Goal: Task Accomplishment & Management: Use online tool/utility

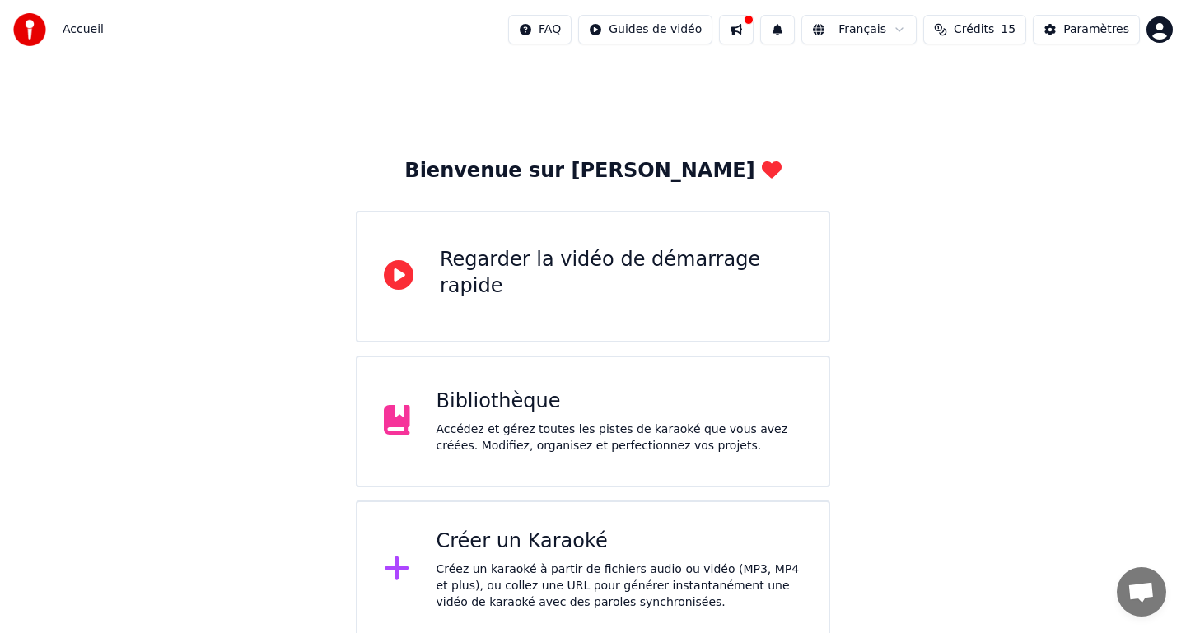
click at [531, 552] on div "Créer un Karaoké" at bounding box center [619, 542] width 366 height 26
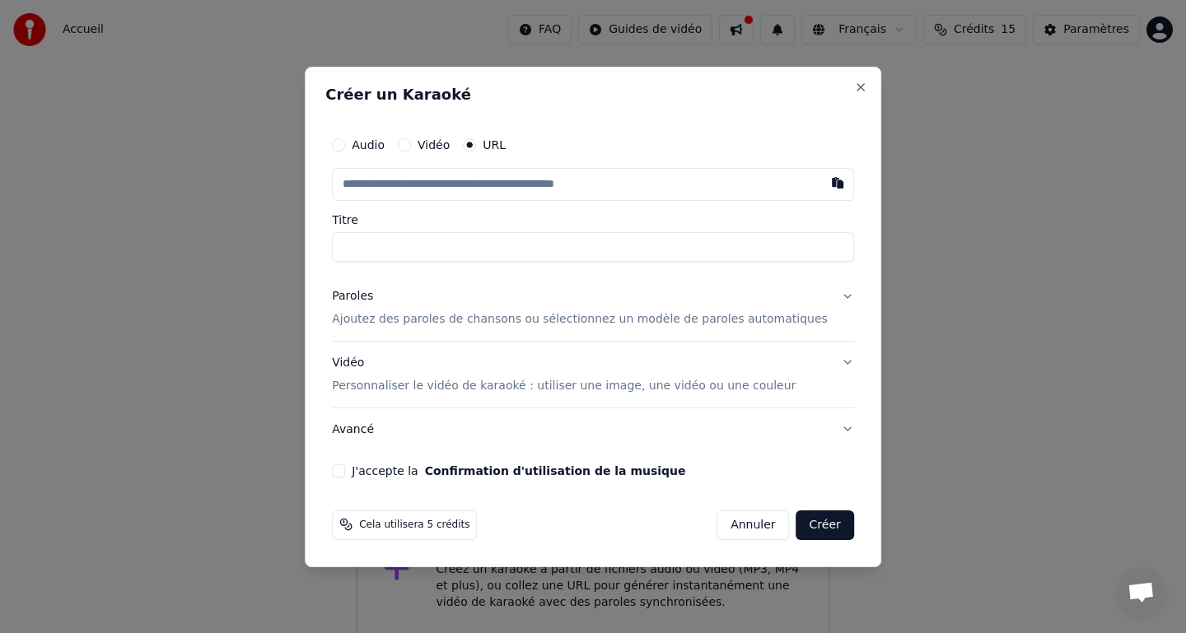
click at [447, 193] on input "text" at bounding box center [593, 184] width 522 height 33
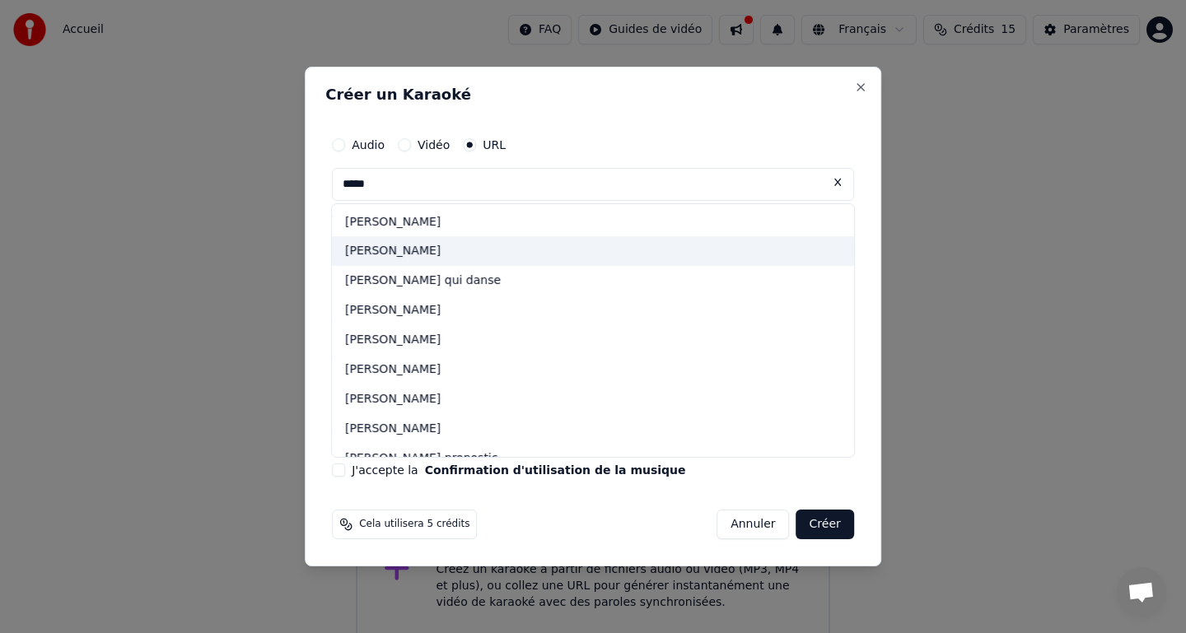
click at [436, 249] on div "[PERSON_NAME]" at bounding box center [593, 252] width 522 height 30
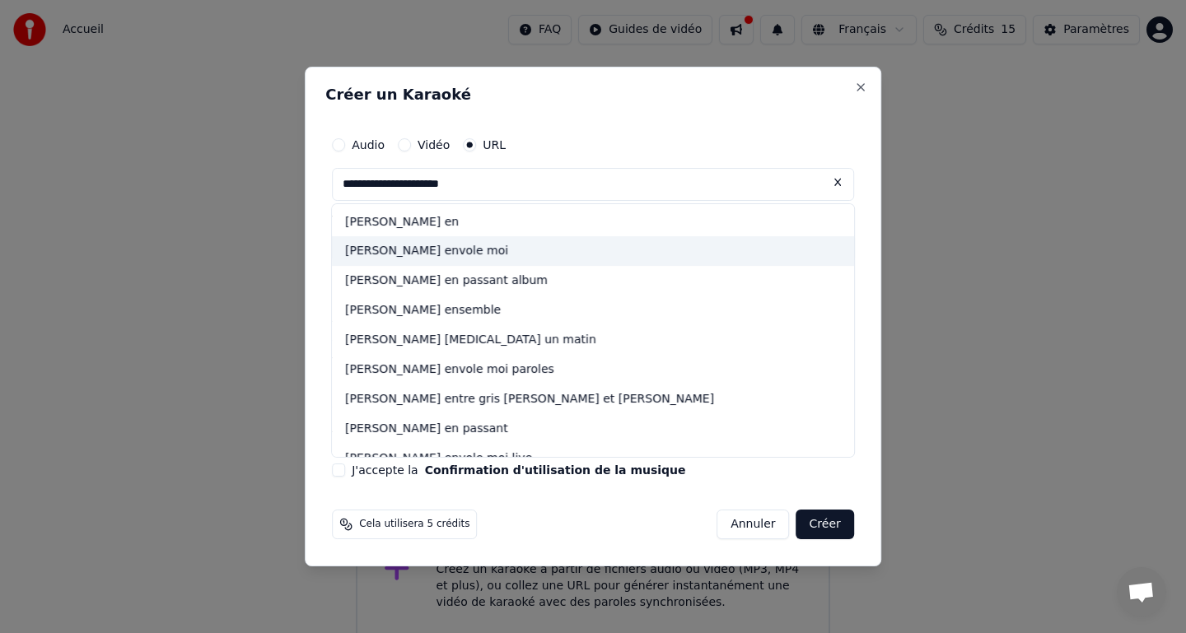
click at [503, 256] on div "[PERSON_NAME] envole moi" at bounding box center [593, 252] width 522 height 30
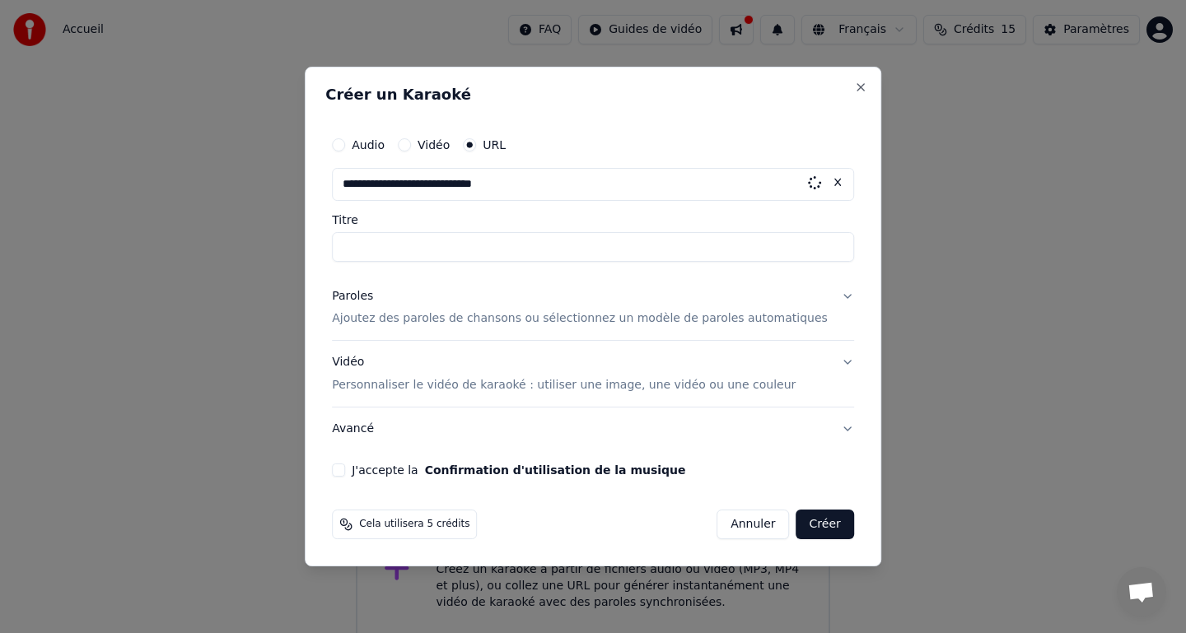
click at [503, 256] on input "Titre" at bounding box center [593, 247] width 522 height 30
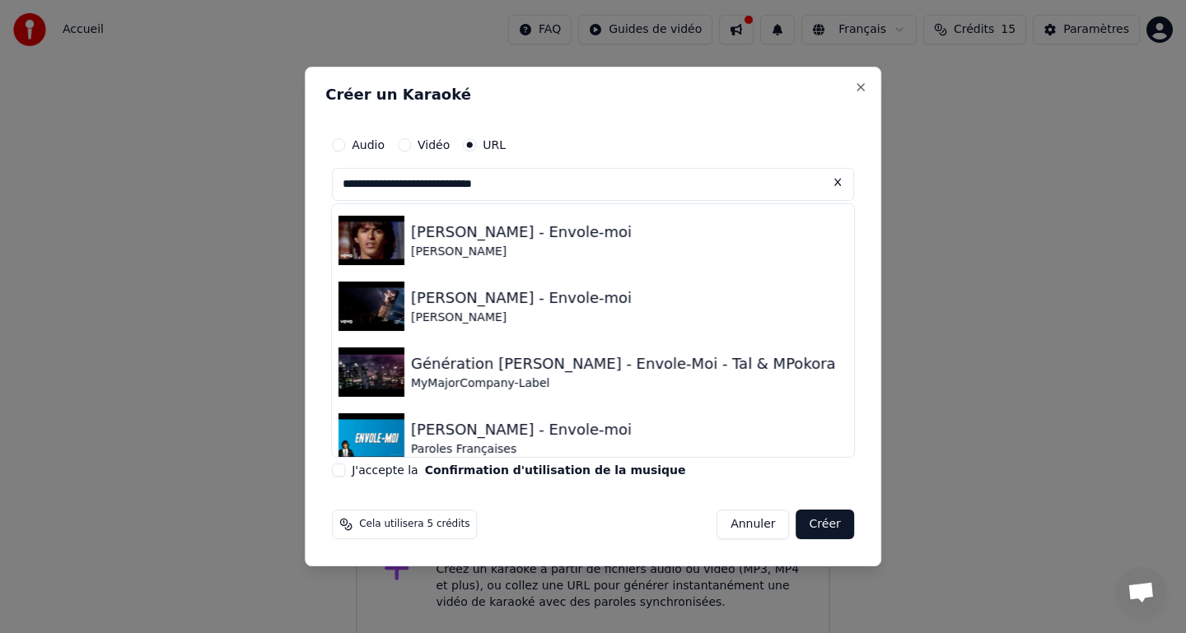
click at [662, 179] on input "**********" at bounding box center [593, 184] width 522 height 33
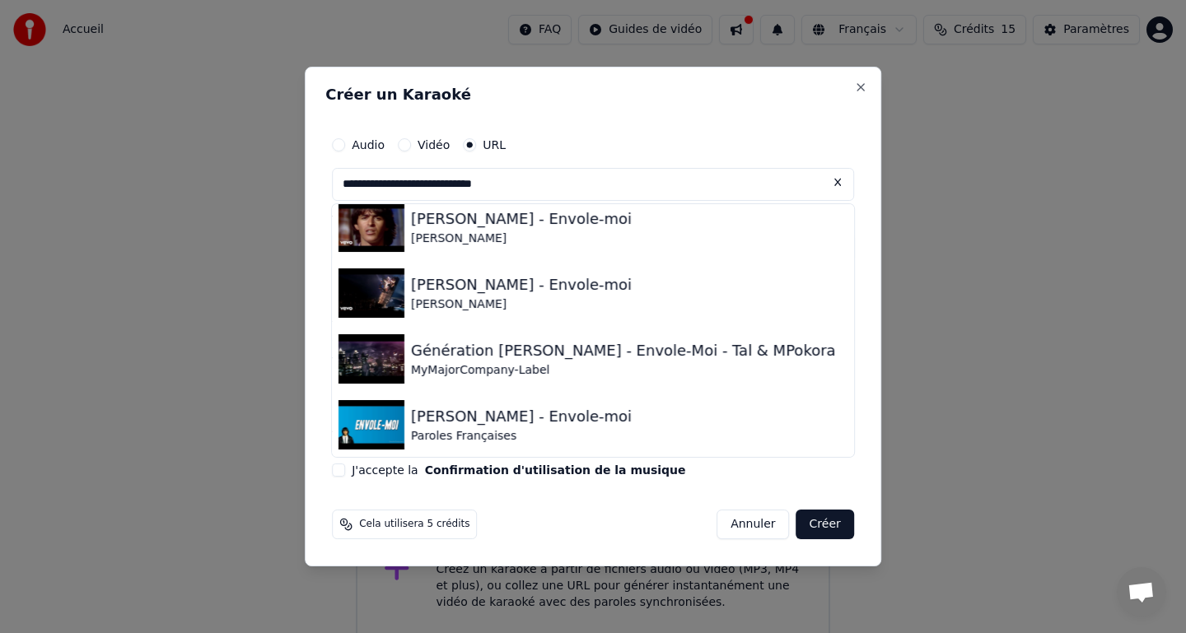
scroll to position [145, 0]
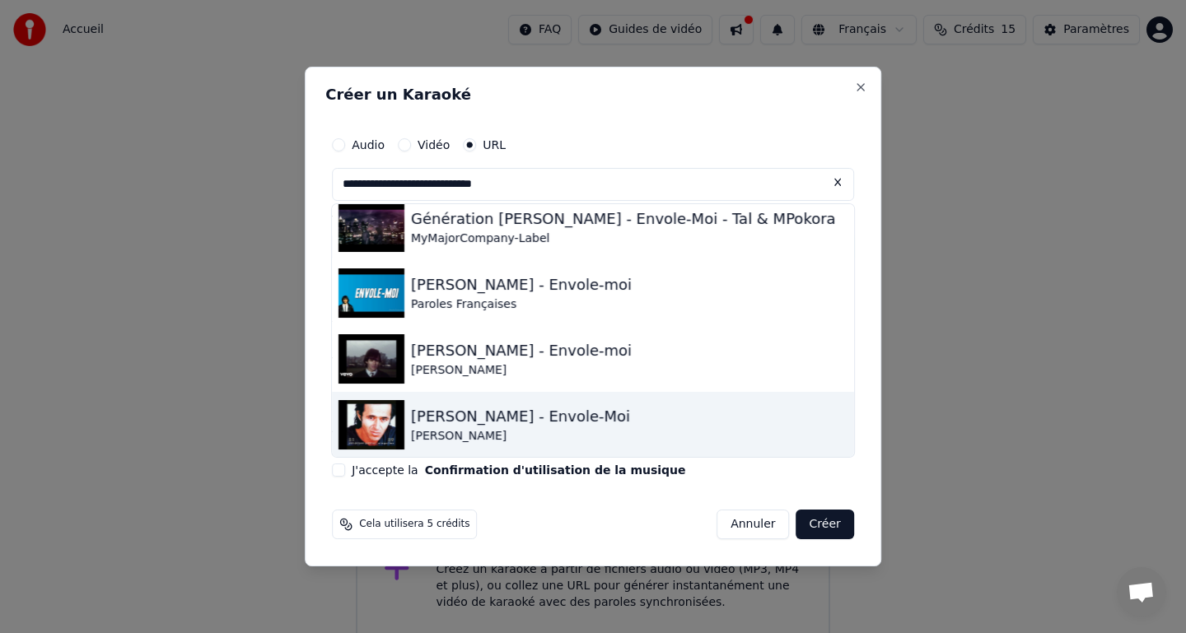
click at [640, 403] on div "[PERSON_NAME] - Envole-Moi [PERSON_NAME]" at bounding box center [593, 425] width 522 height 66
type input "**********"
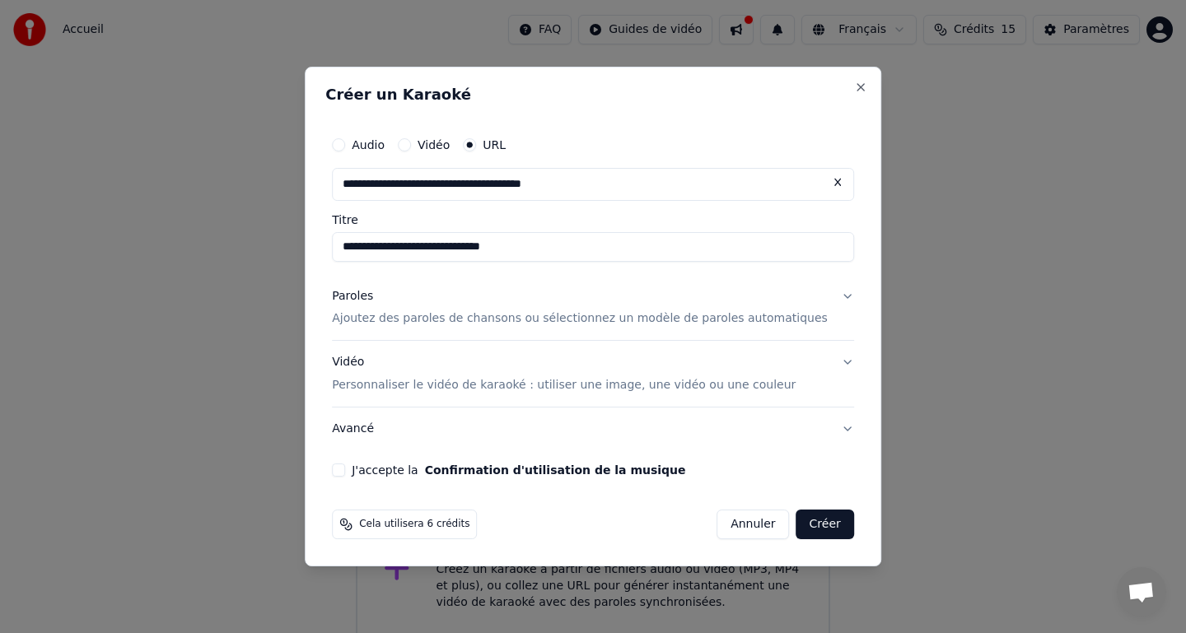
click at [532, 327] on p "Ajoutez des paroles de chansons ou sélectionnez un modèle de paroles automatiqu…" at bounding box center [580, 319] width 496 height 16
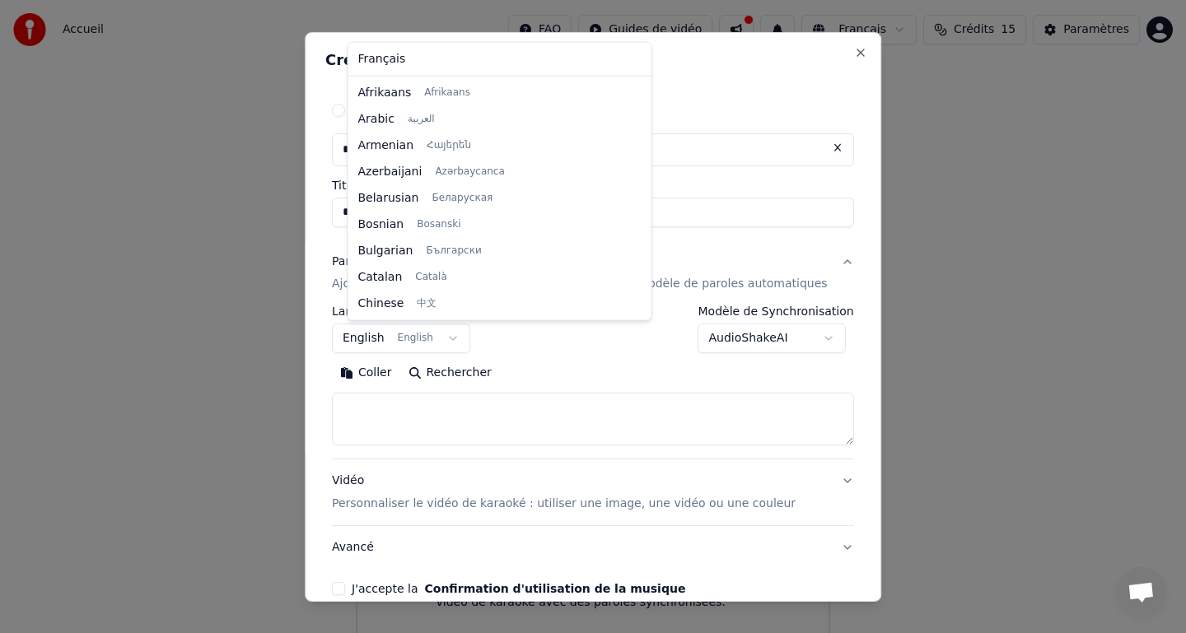
click at [464, 340] on body "**********" at bounding box center [593, 319] width 1186 height 639
select select "**"
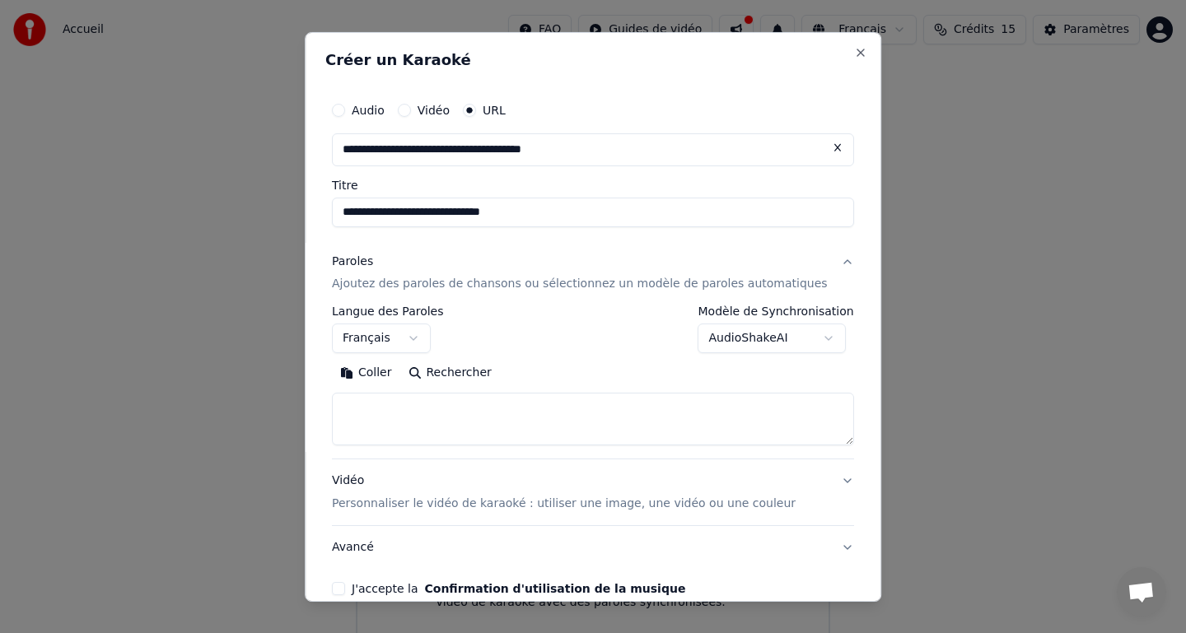
click at [370, 371] on button "Coller" at bounding box center [366, 373] width 68 height 26
click at [471, 403] on textarea at bounding box center [577, 419] width 491 height 53
click at [437, 406] on textarea at bounding box center [577, 419] width 491 height 53
type textarea "**********"
click at [435, 504] on p "Personnaliser le vidéo de karaoké : utiliser une image, une vidéo ou une couleur" at bounding box center [564, 504] width 464 height 16
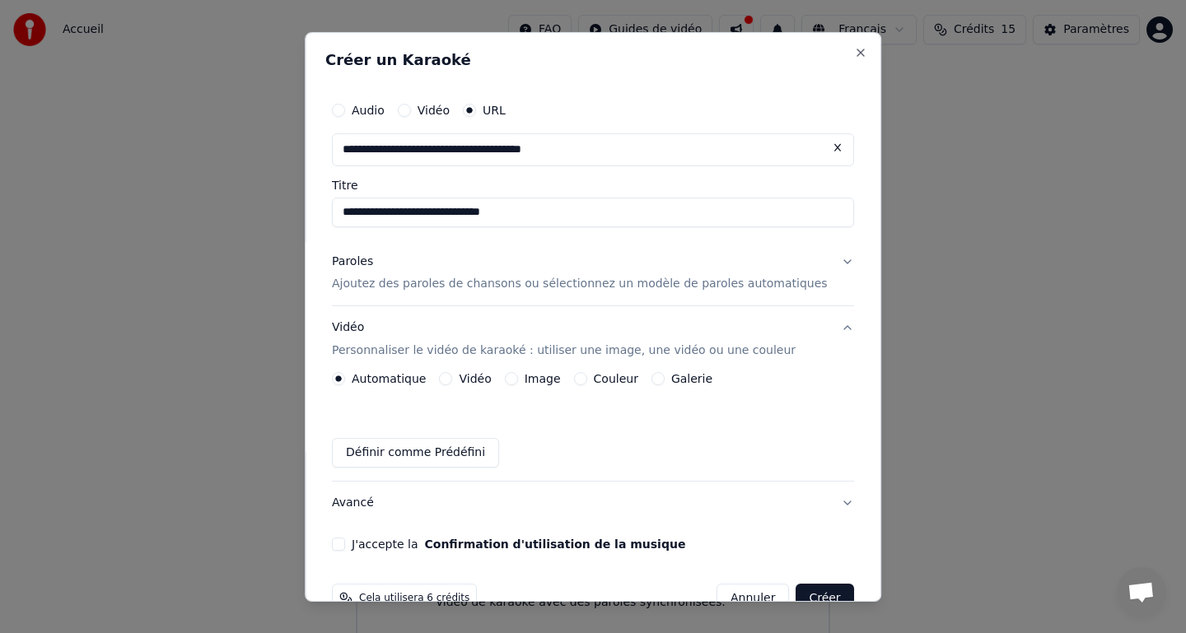
click at [518, 379] on button "Image" at bounding box center [511, 378] width 13 height 13
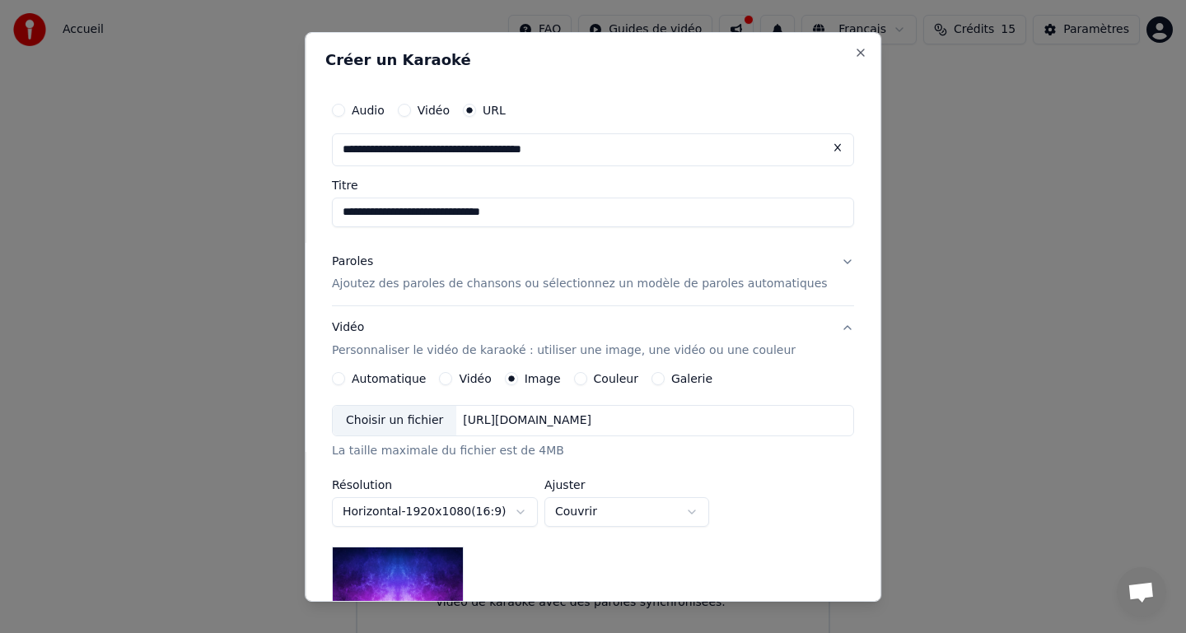
click at [430, 419] on div "Choisir un fichier" at bounding box center [394, 421] width 123 height 30
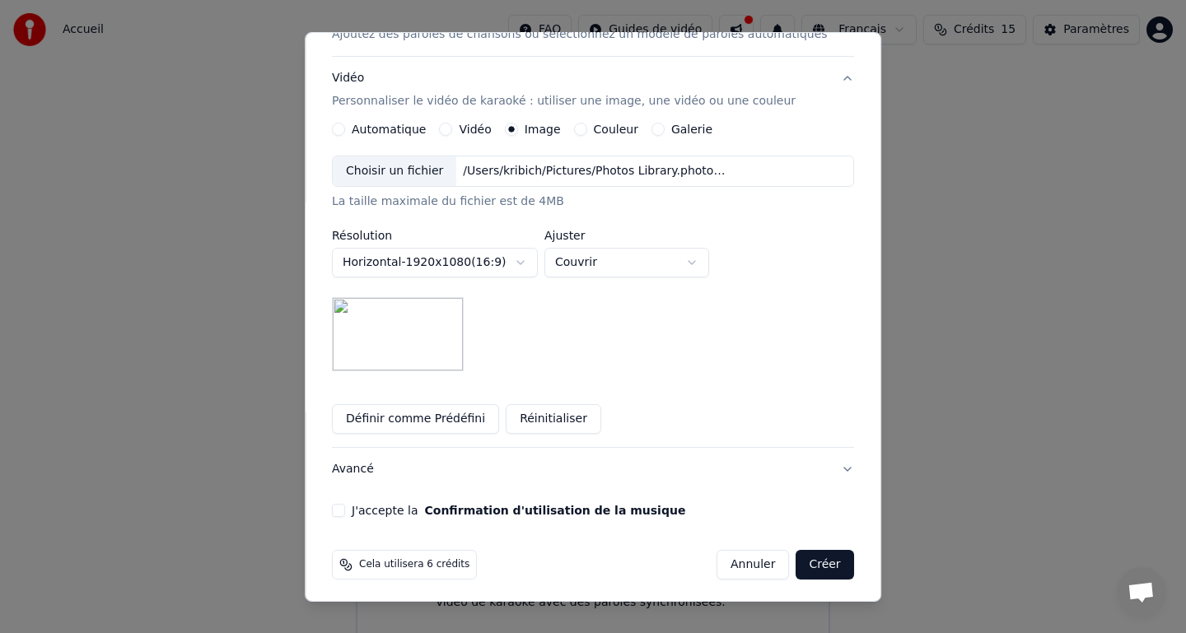
scroll to position [255, 0]
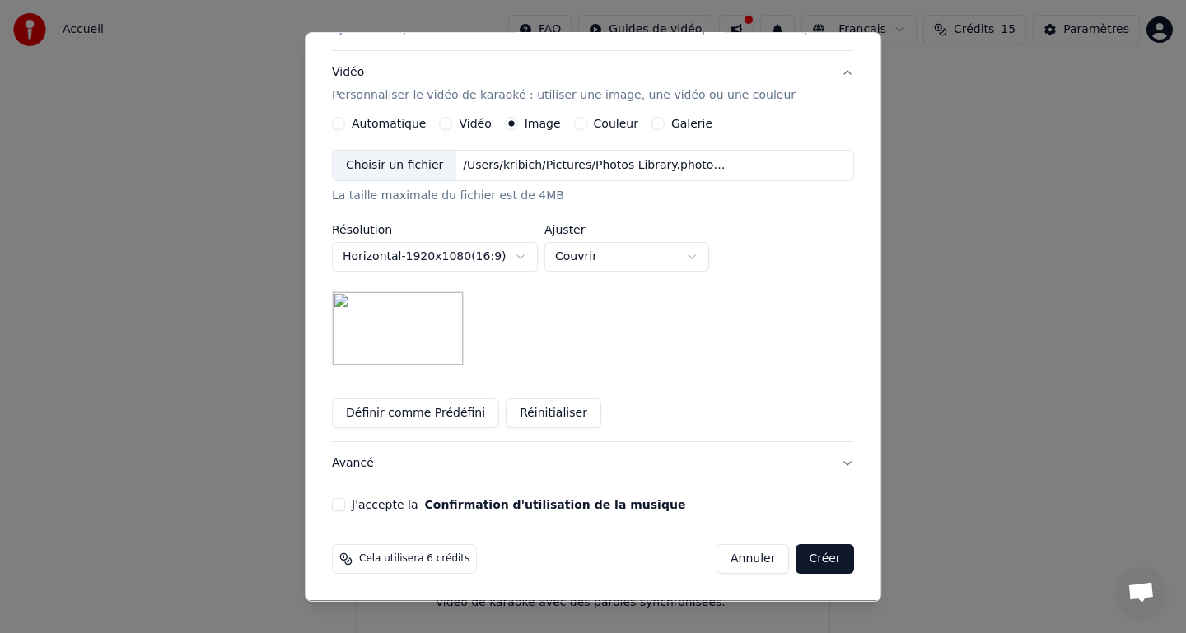
click at [389, 411] on button "Définir comme Prédéfini" at bounding box center [415, 413] width 167 height 30
click at [345, 505] on button "J'accepte la Confirmation d'utilisation de la musique" at bounding box center [338, 504] width 13 height 13
click at [828, 562] on button "Créer" at bounding box center [825, 559] width 58 height 30
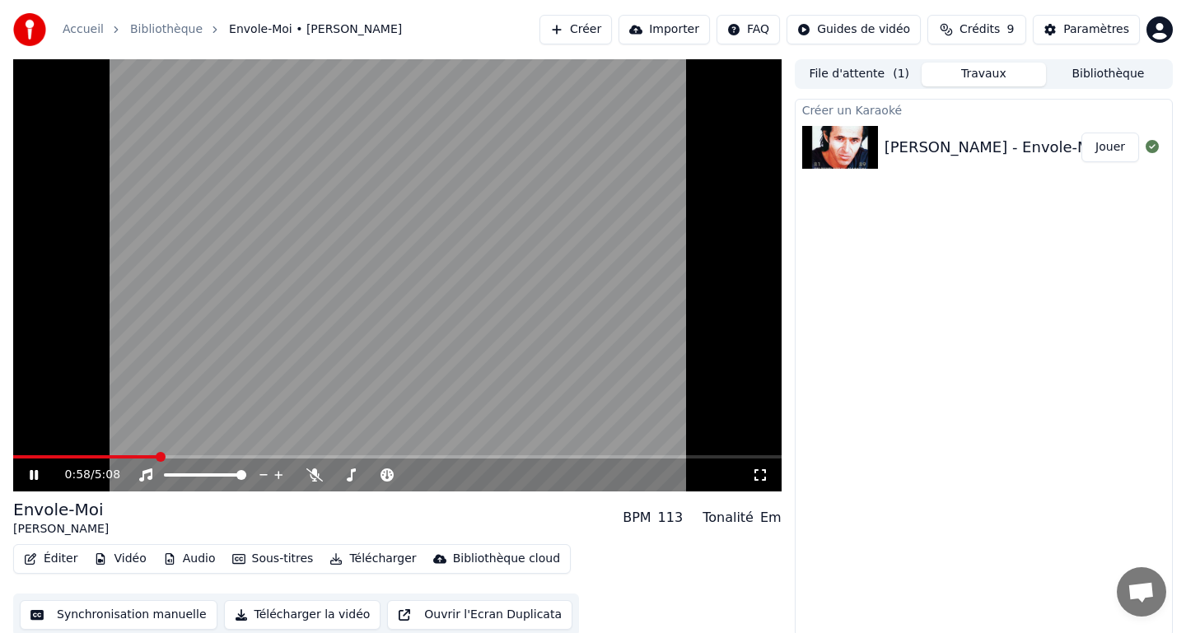
click at [158, 457] on span at bounding box center [397, 456] width 768 height 3
click at [226, 461] on div "0:58 / 5:08" at bounding box center [397, 475] width 768 height 33
click at [231, 456] on span at bounding box center [397, 456] width 768 height 3
click at [301, 452] on video at bounding box center [397, 275] width 768 height 432
click at [361, 459] on div "1:28 / 5:08" at bounding box center [397, 475] width 768 height 33
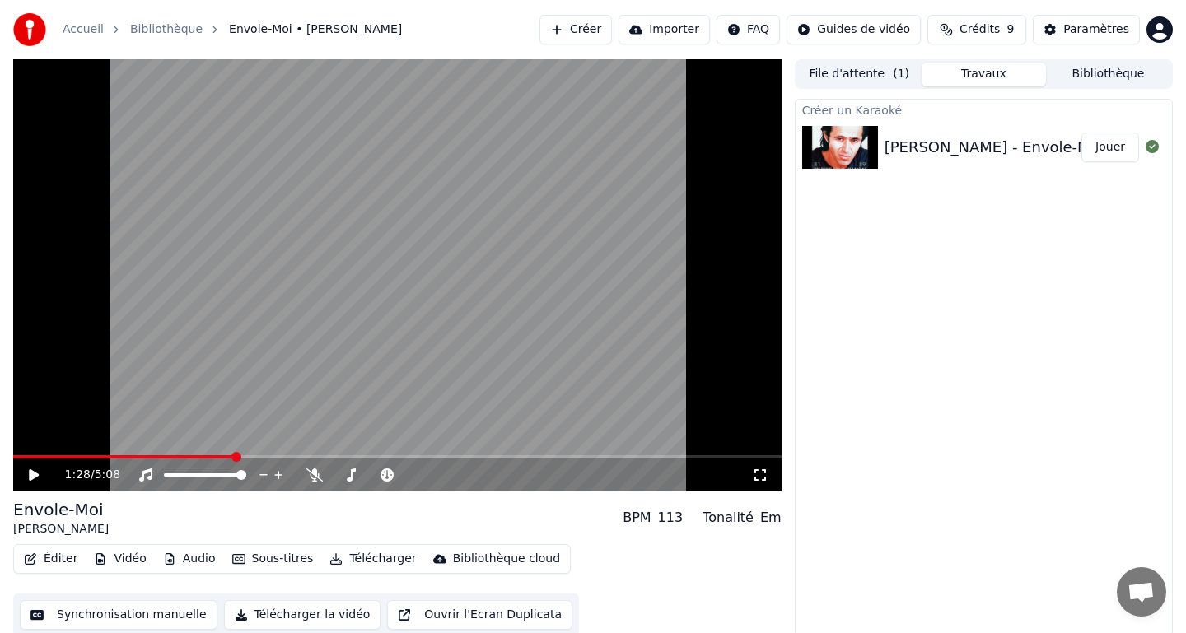
click at [438, 456] on span at bounding box center [397, 456] width 768 height 3
click at [295, 454] on video at bounding box center [397, 275] width 768 height 432
click at [580, 457] on span at bounding box center [397, 456] width 768 height 3
click at [631, 453] on video at bounding box center [397, 275] width 768 height 432
click at [630, 456] on span at bounding box center [397, 456] width 768 height 3
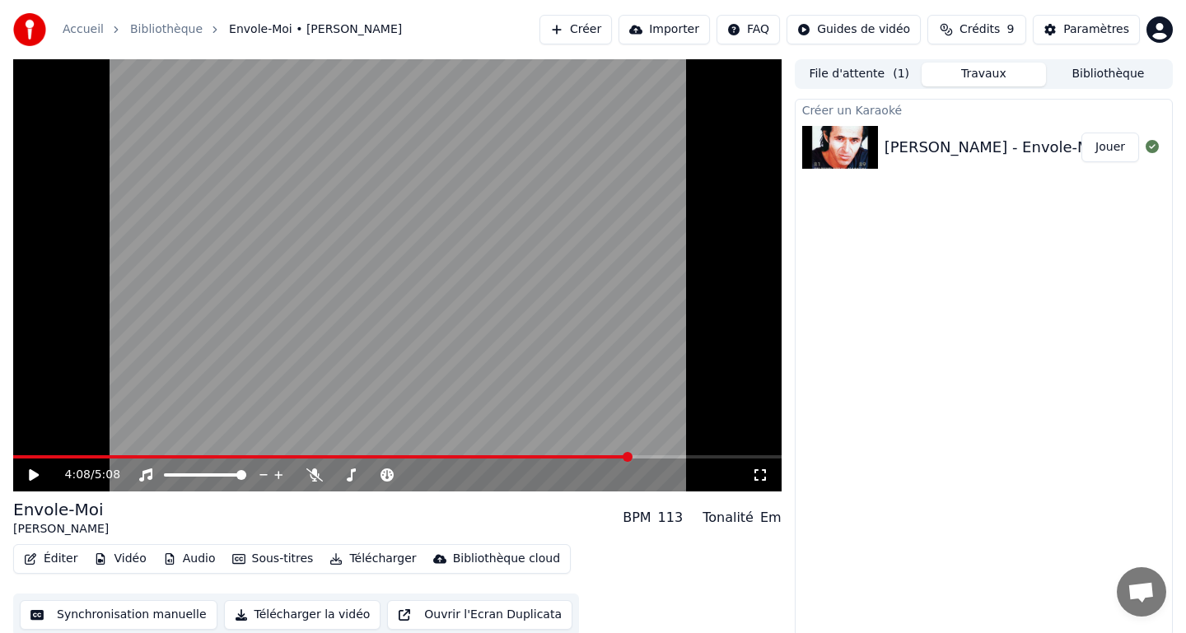
click at [656, 461] on div "4:08 / 5:08" at bounding box center [397, 475] width 768 height 33
click at [675, 452] on video at bounding box center [397, 275] width 768 height 432
click at [678, 453] on video at bounding box center [397, 275] width 768 height 432
click at [690, 459] on div "4:08 / 5:08" at bounding box center [397, 475] width 768 height 33
click at [701, 457] on span at bounding box center [397, 456] width 768 height 3
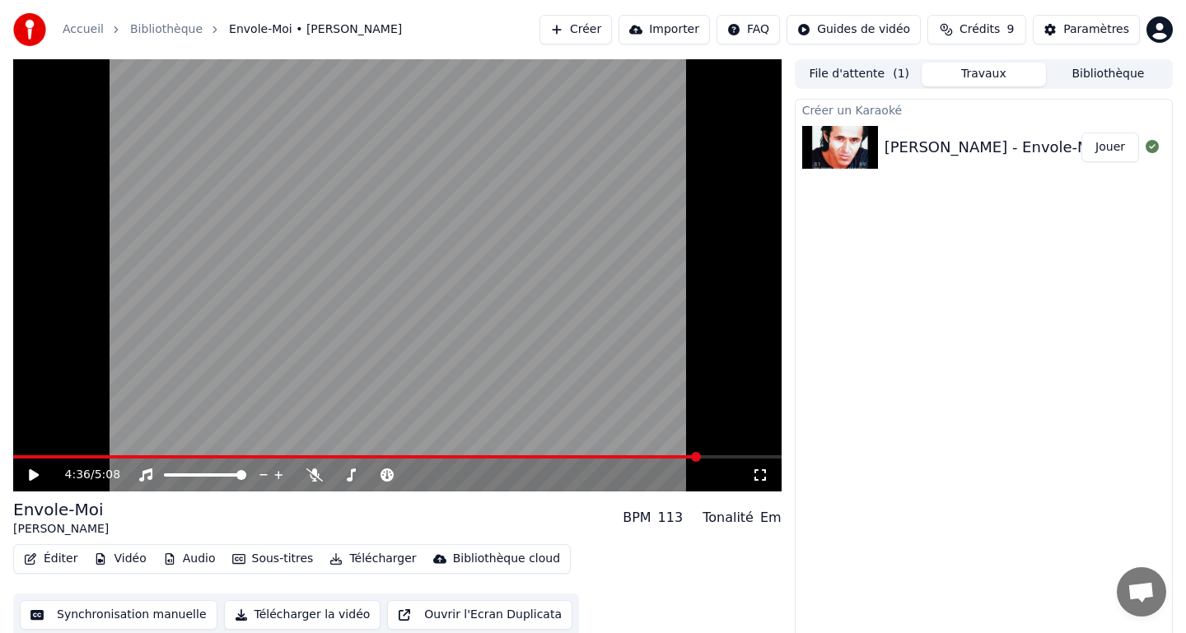
click at [398, 389] on video at bounding box center [397, 275] width 768 height 432
click at [30, 474] on icon at bounding box center [34, 475] width 8 height 10
click at [18, 30] on img at bounding box center [29, 29] width 33 height 33
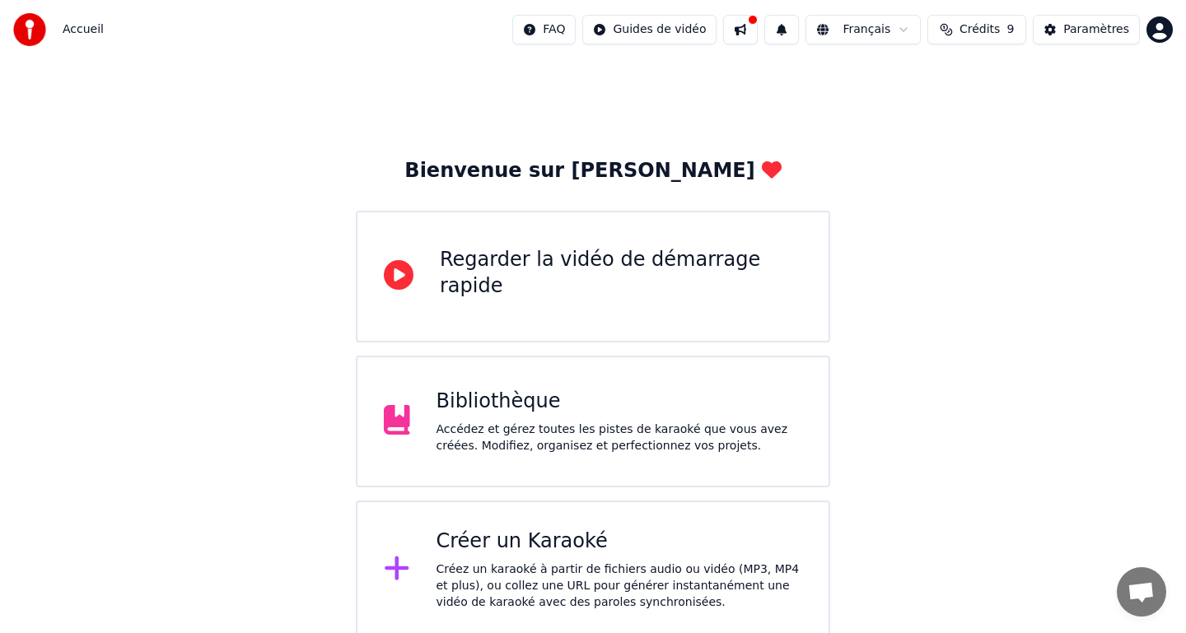
click at [692, 566] on div "Créez un karaoké à partir de fichiers audio ou vidéo (MP3, MP4 et plus), ou col…" at bounding box center [619, 585] width 366 height 49
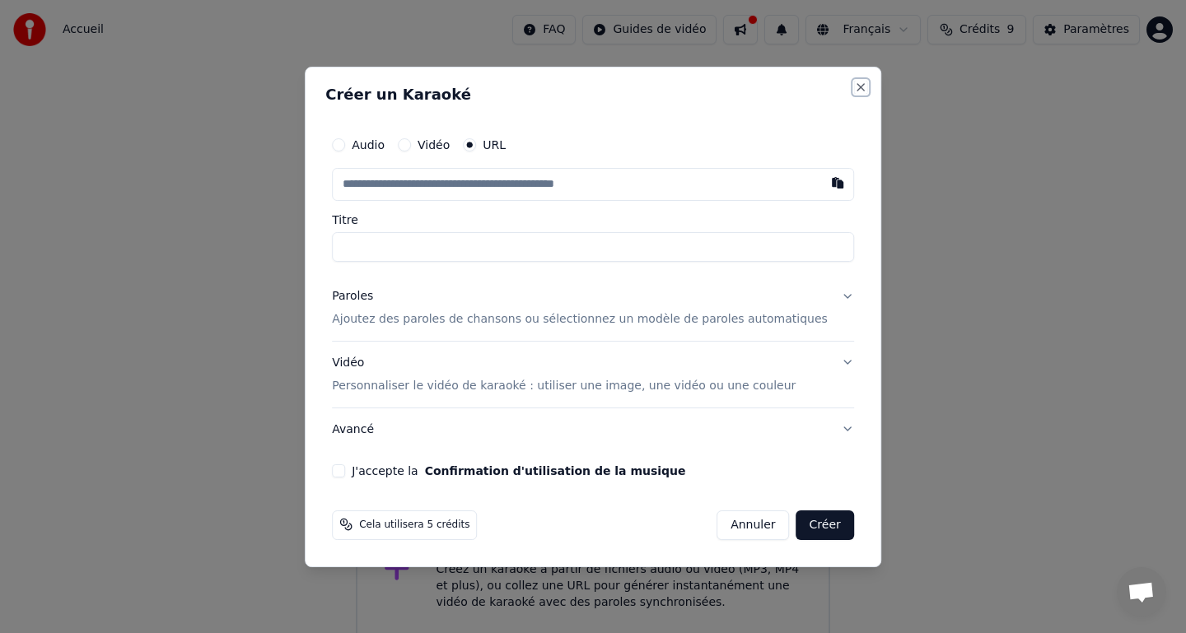
click at [854, 82] on button "Close" at bounding box center [860, 87] width 13 height 13
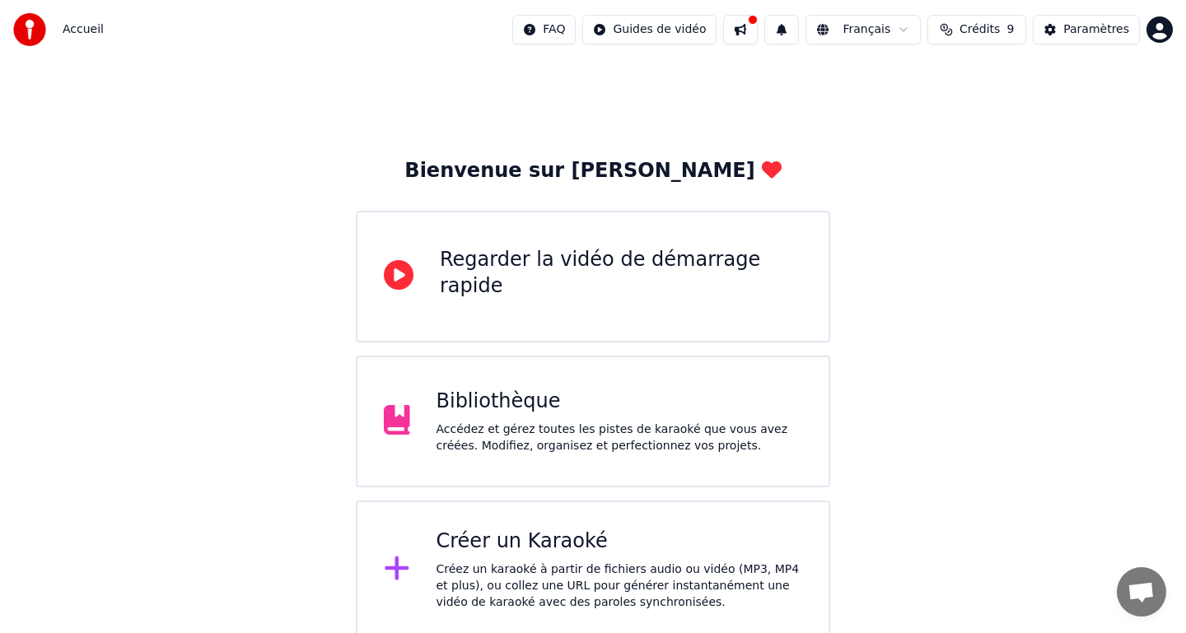
click at [557, 420] on div "Bibliothèque Accédez et gérez toutes les pistes de karaoké que vous avez créées…" at bounding box center [619, 422] width 366 height 66
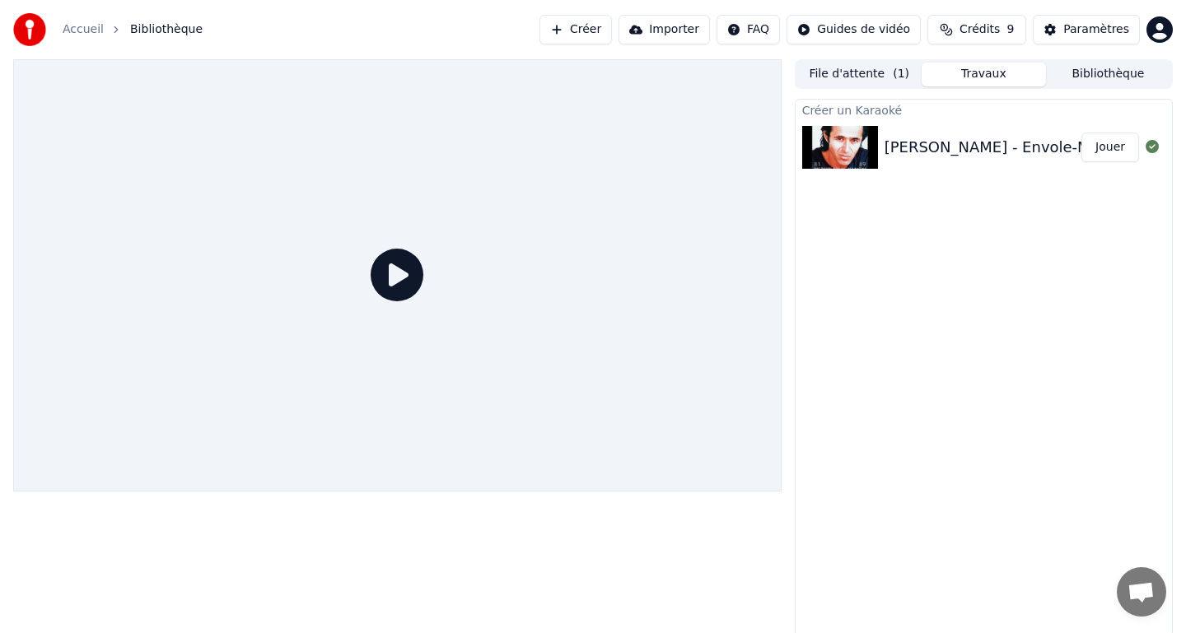
click at [887, 154] on div "[PERSON_NAME] - Envole-Moi" at bounding box center [993, 147] width 219 height 23
click at [369, 252] on div at bounding box center [397, 275] width 768 height 432
click at [387, 259] on icon at bounding box center [396, 275] width 53 height 53
click at [400, 291] on icon at bounding box center [396, 275] width 53 height 53
click at [410, 269] on icon at bounding box center [396, 275] width 53 height 53
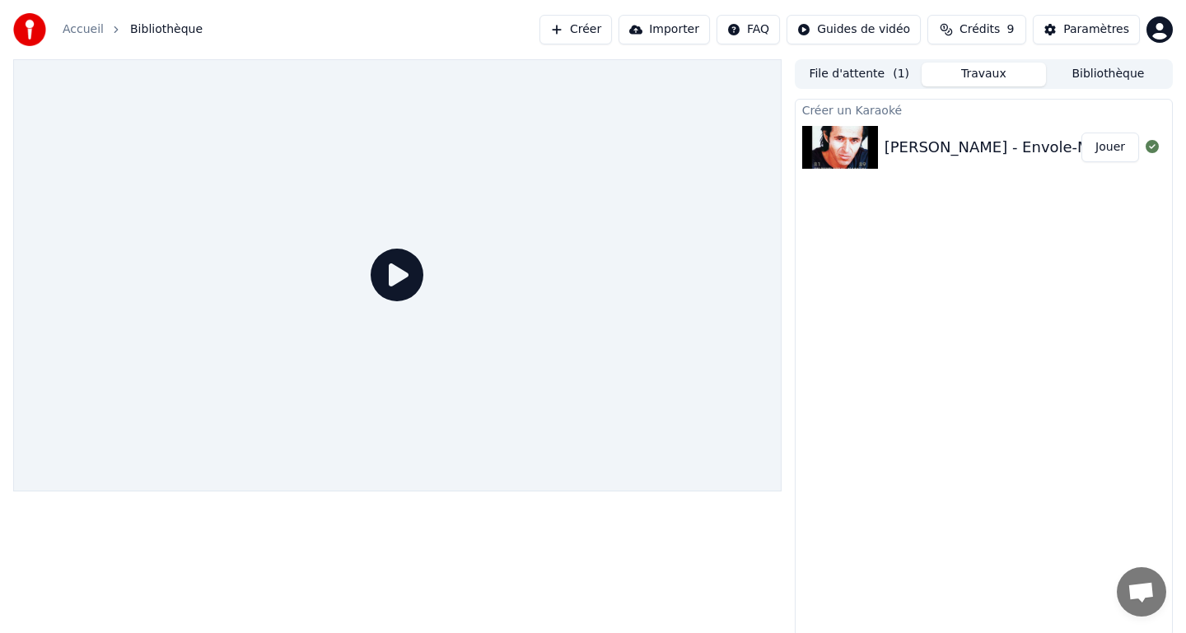
click at [934, 170] on div "[PERSON_NAME] - Envole-Moi Jouer" at bounding box center [983, 147] width 376 height 56
click at [935, 164] on div "[PERSON_NAME] - Envole-Moi Jouer" at bounding box center [983, 147] width 376 height 56
click at [907, 165] on div "[PERSON_NAME] - Envole-Moi Jouer" at bounding box center [983, 147] width 376 height 56
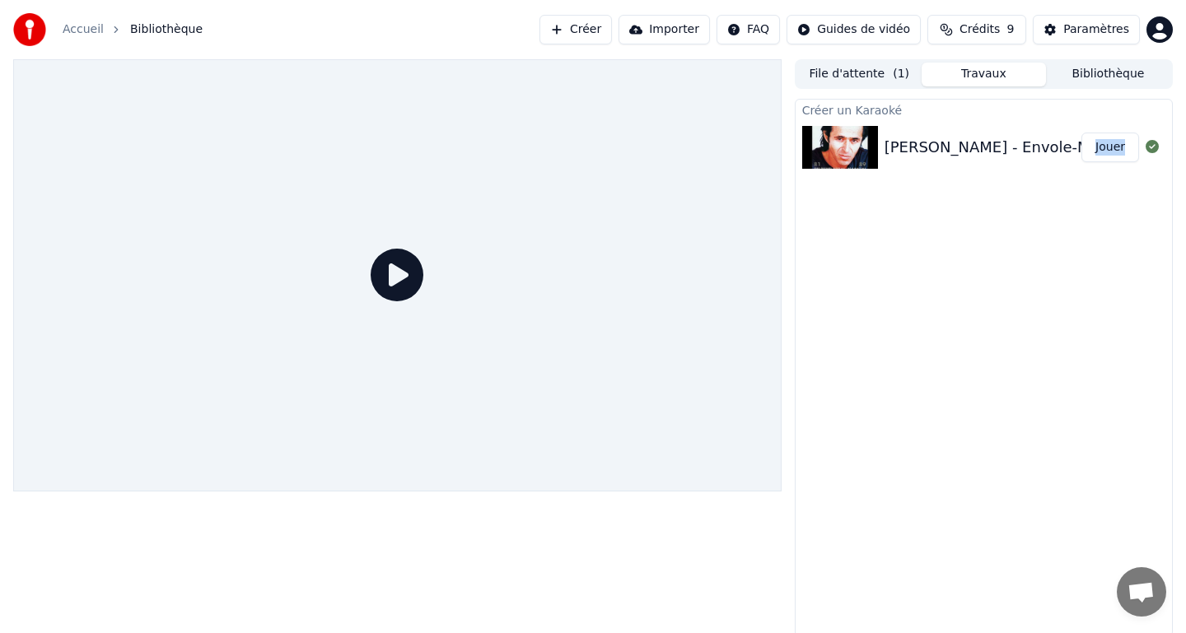
click at [863, 166] on img at bounding box center [840, 147] width 76 height 43
click at [873, 159] on img at bounding box center [840, 147] width 76 height 43
drag, startPoint x: 959, startPoint y: 153, endPoint x: 959, endPoint y: 238, distance: 84.8
click at [959, 154] on div "[PERSON_NAME] - Envole-Moi" at bounding box center [993, 147] width 219 height 23
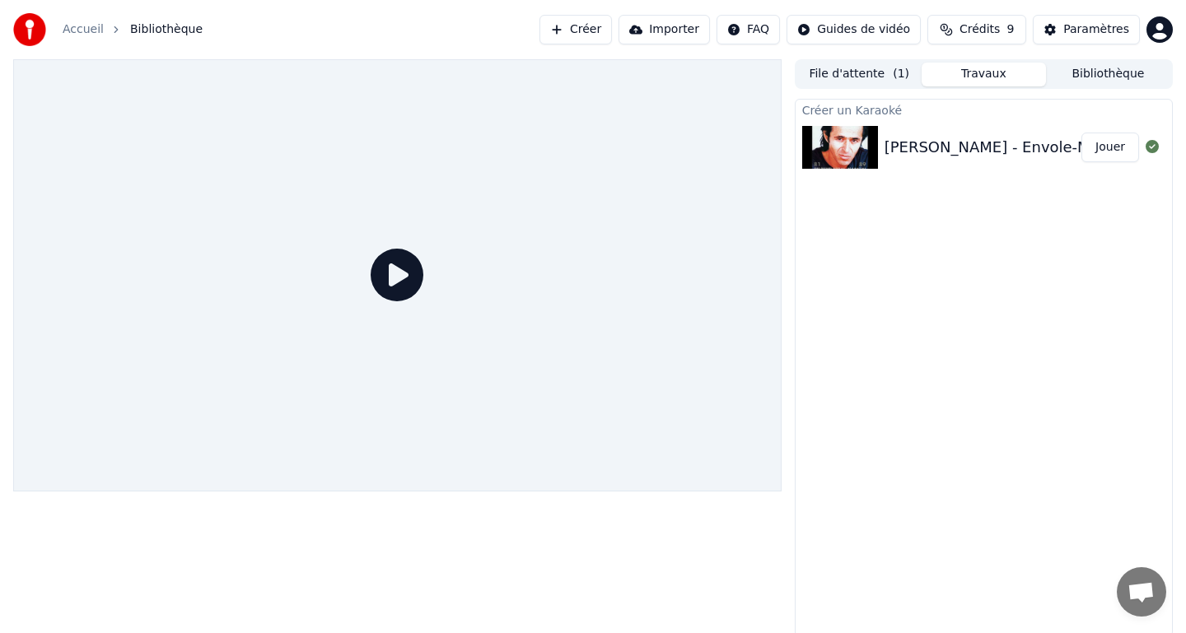
click at [960, 264] on div "Créer un Karaoké [PERSON_NAME] - Envole-Moi Jouer" at bounding box center [983, 368] width 378 height 538
click at [1102, 147] on button "Jouer" at bounding box center [1110, 148] width 58 height 30
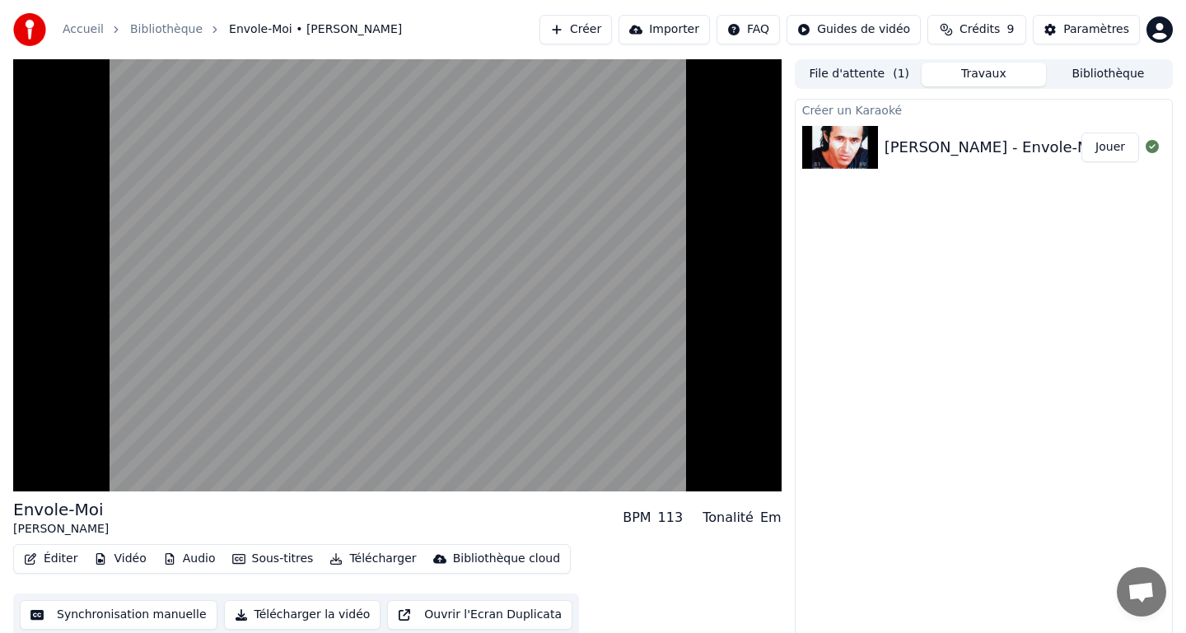
click at [1102, 147] on button "Jouer" at bounding box center [1110, 148] width 58 height 30
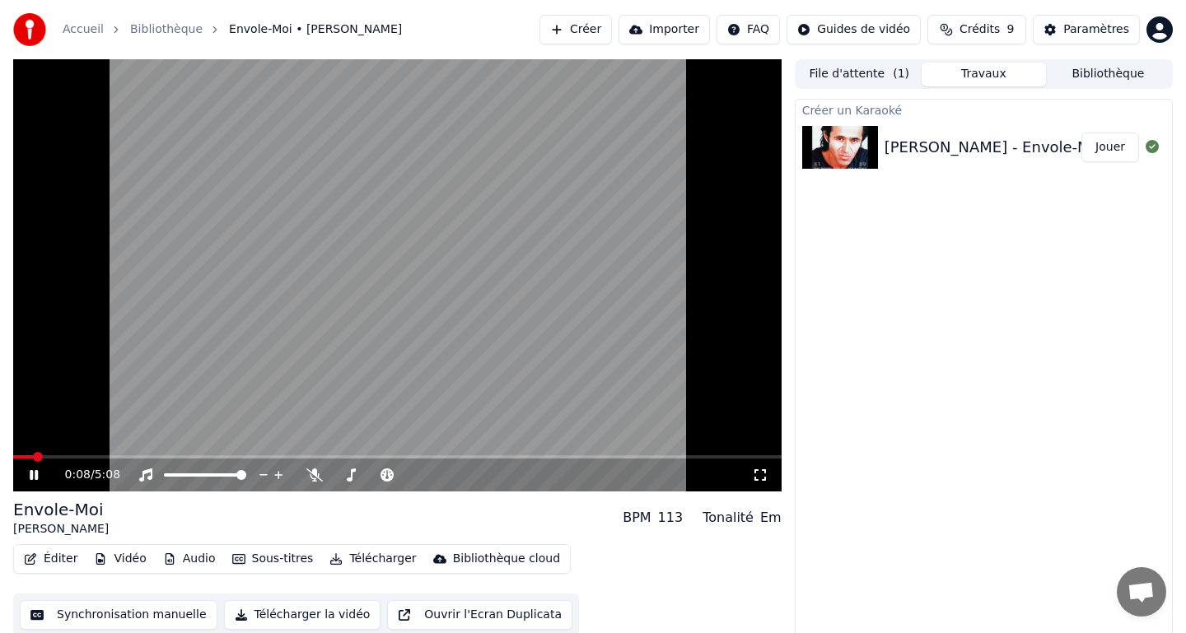
click at [32, 455] on span at bounding box center [397, 456] width 768 height 3
click at [52, 455] on span at bounding box center [397, 456] width 768 height 3
click at [68, 455] on span at bounding box center [397, 456] width 768 height 3
click at [48, 557] on button "Éditer" at bounding box center [50, 558] width 67 height 23
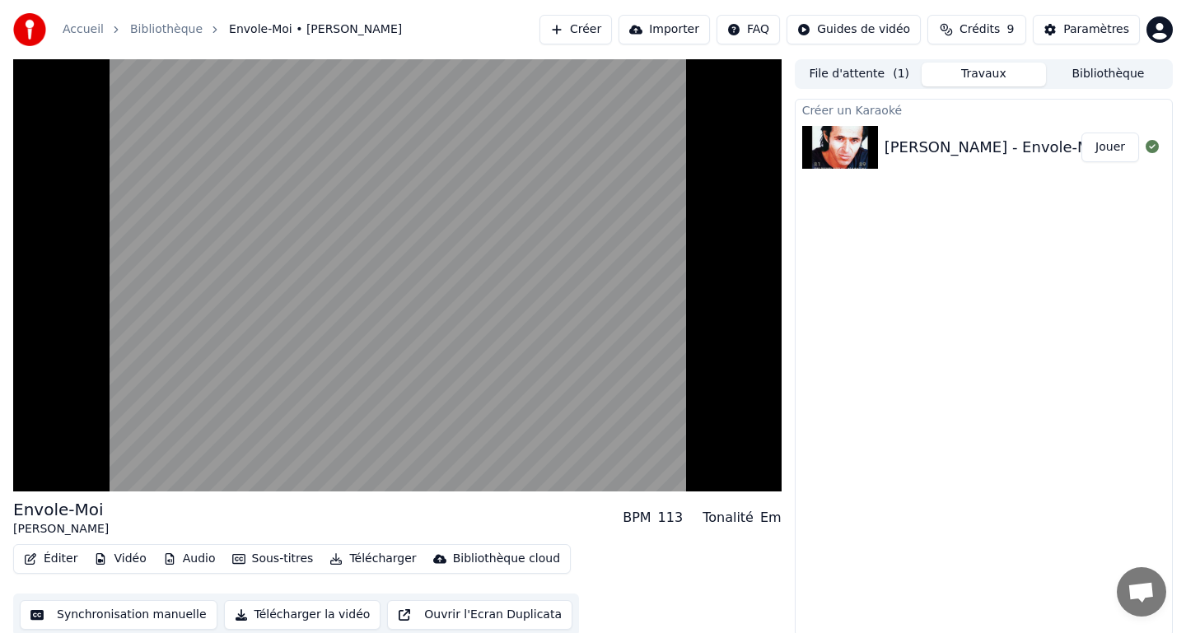
click at [95, 617] on button "Synchronisation manuelle" at bounding box center [119, 615] width 198 height 30
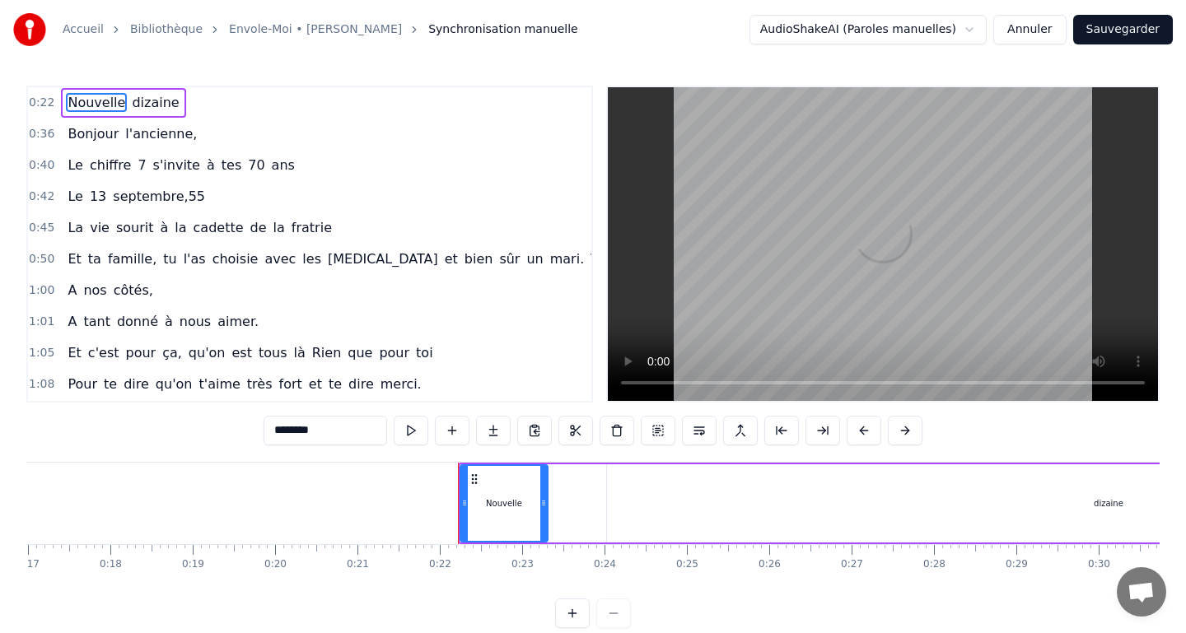
scroll to position [0, 1747]
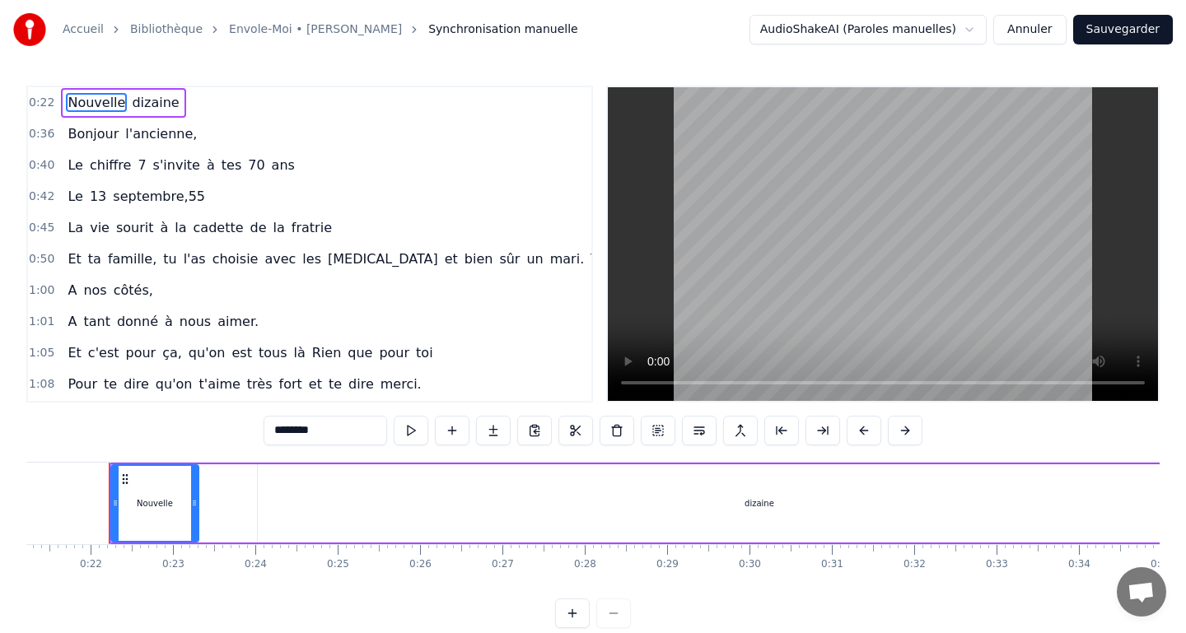
drag, startPoint x: 150, startPoint y: 538, endPoint x: 161, endPoint y: 520, distance: 21.5
click at [161, 520] on div "Nouvelle" at bounding box center [155, 503] width 86 height 75
drag, startPoint x: 161, startPoint y: 520, endPoint x: 254, endPoint y: 534, distance: 94.1
click at [254, 534] on div "Nouvelle dizaine" at bounding box center [686, 504] width 1154 height 82
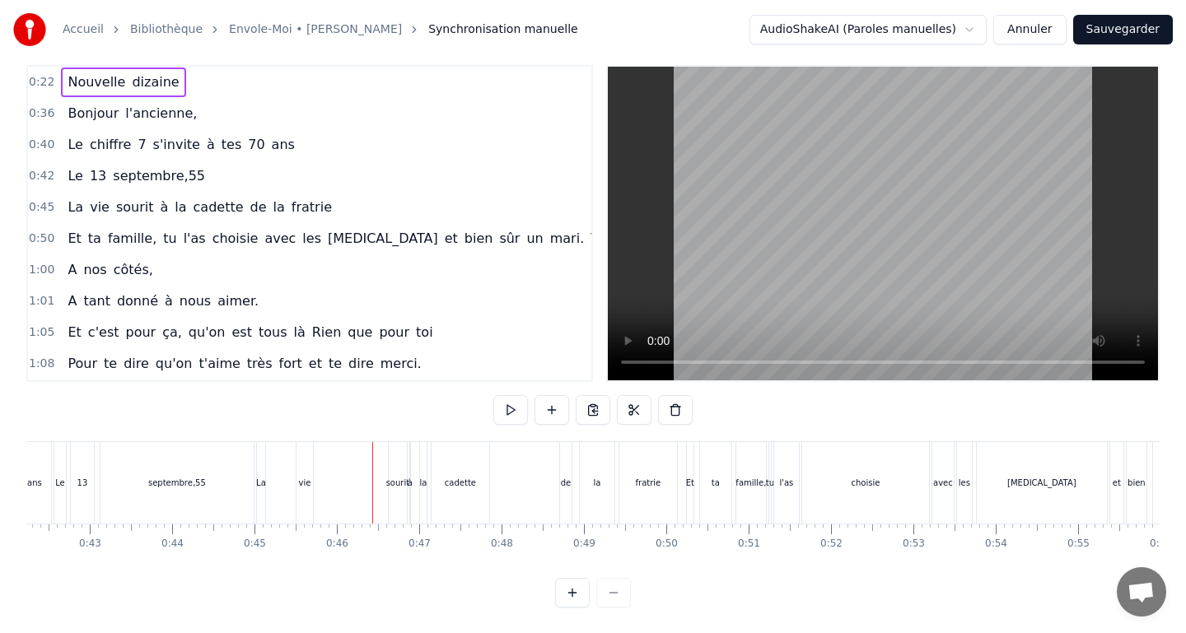
scroll to position [0, 3702]
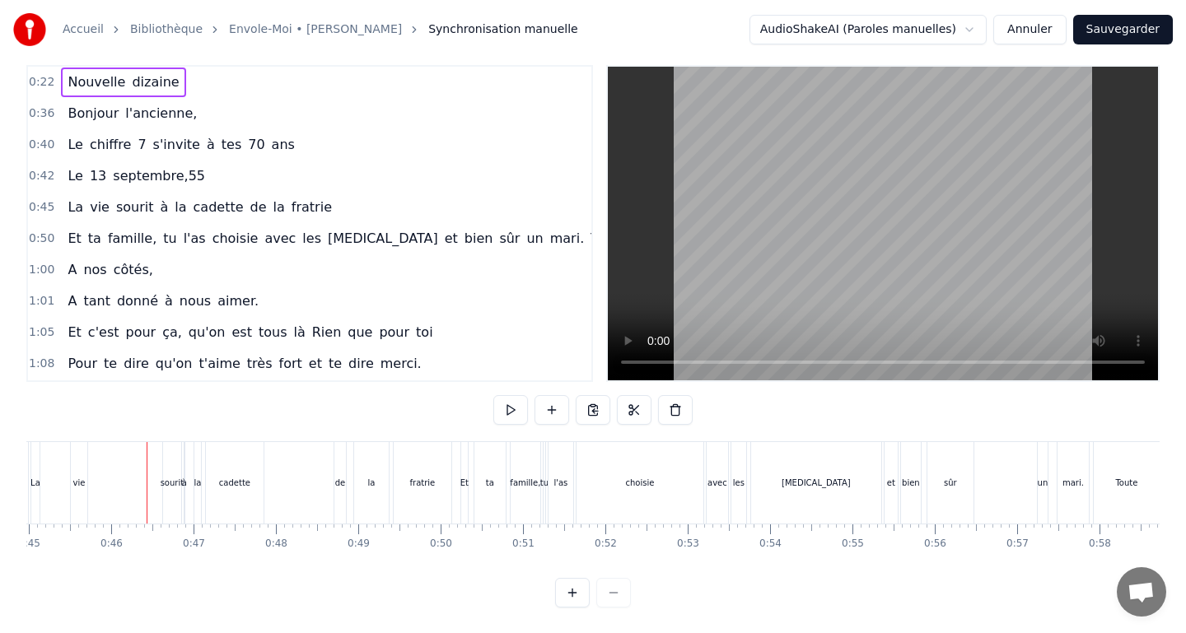
click at [119, 93] on div "Nouvelle dizaine" at bounding box center [123, 83] width 124 height 30
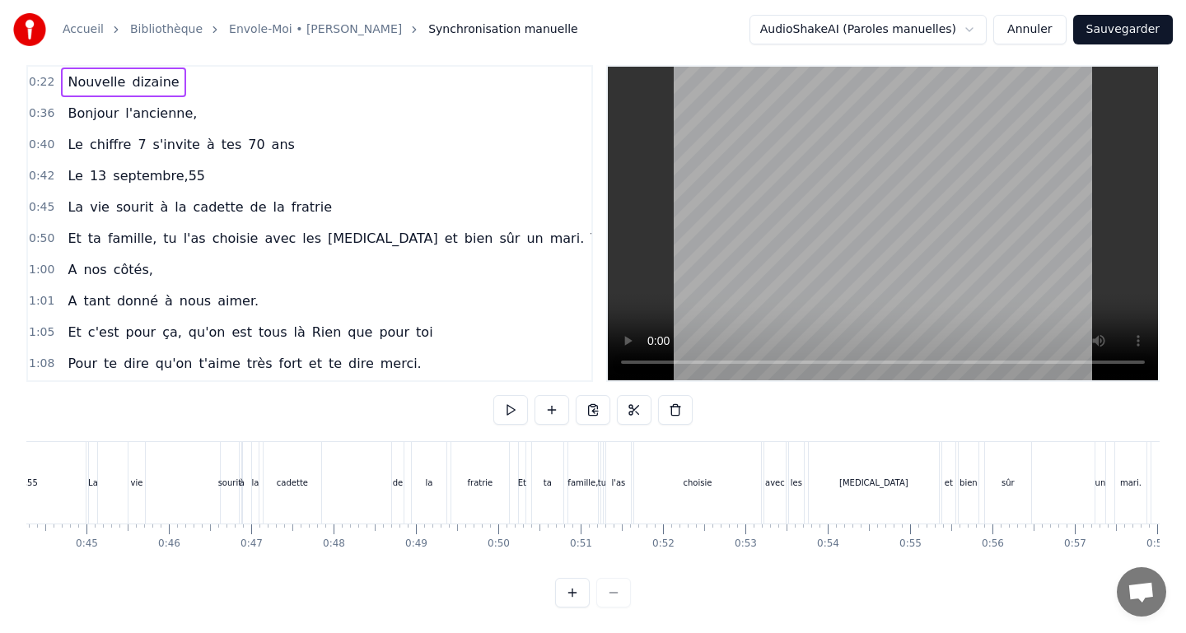
click at [119, 93] on div "Nouvelle dizaine" at bounding box center [123, 83] width 124 height 30
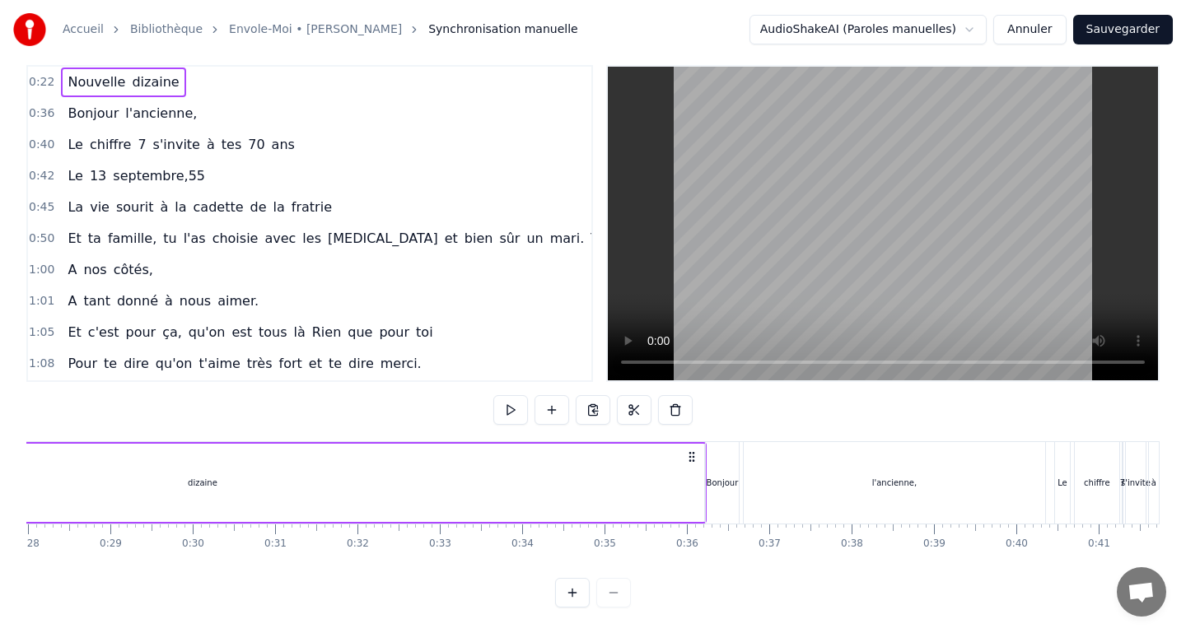
click at [119, 124] on div "Bonjour l'ancienne," at bounding box center [132, 114] width 142 height 30
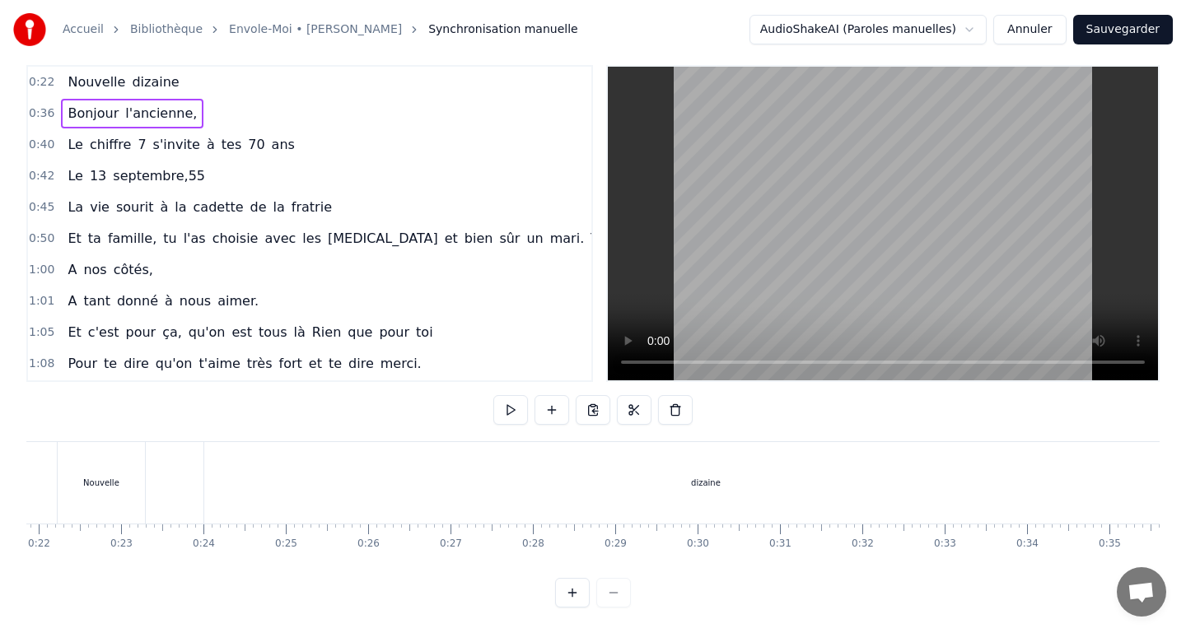
scroll to position [0, 1747]
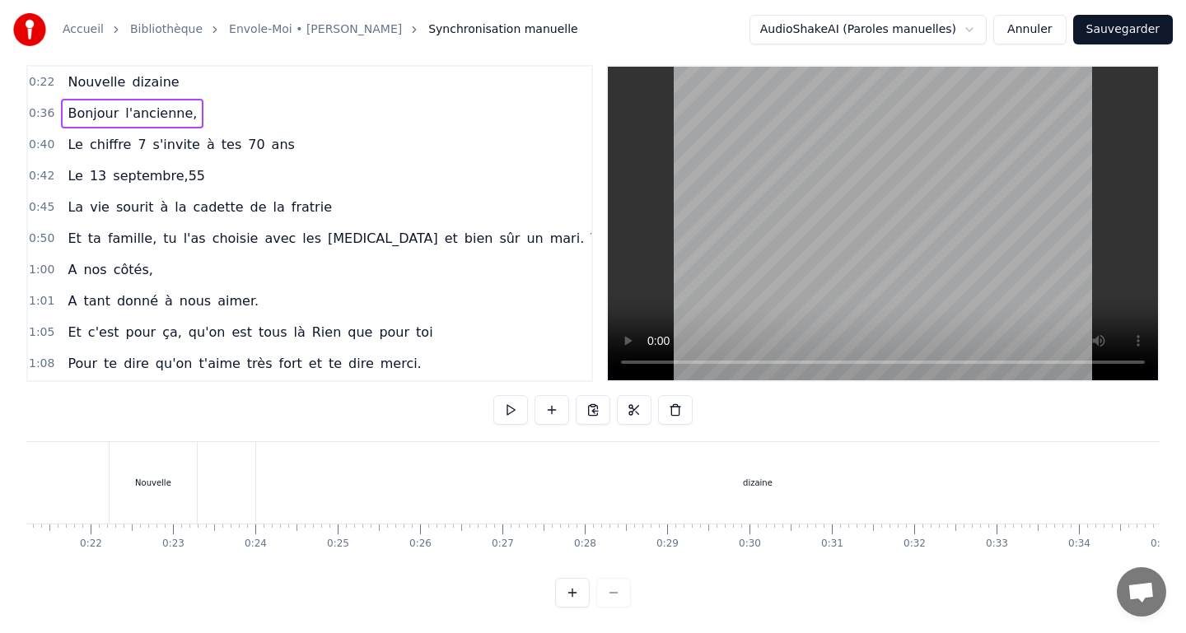
click at [123, 123] on span "l'ancienne," at bounding box center [160, 114] width 75 height 20
drag, startPoint x: 118, startPoint y: 114, endPoint x: 176, endPoint y: 115, distance: 58.5
click at [176, 115] on span "l'ancienne," at bounding box center [160, 113] width 75 height 19
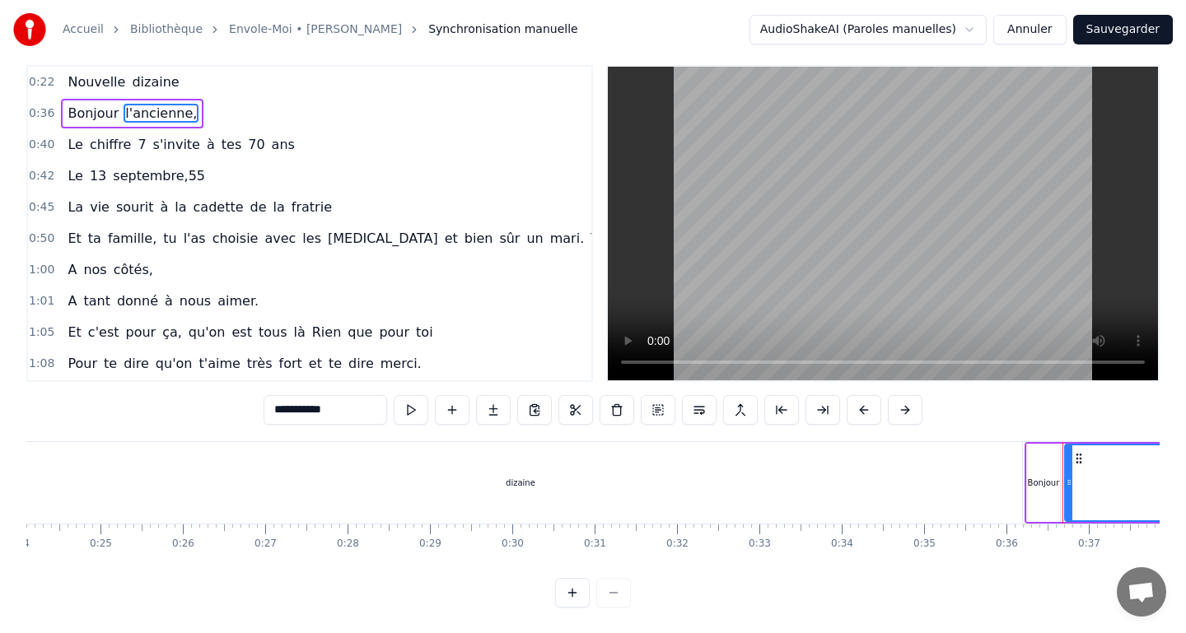
click at [176, 115] on span "l'ancienne," at bounding box center [160, 113] width 75 height 19
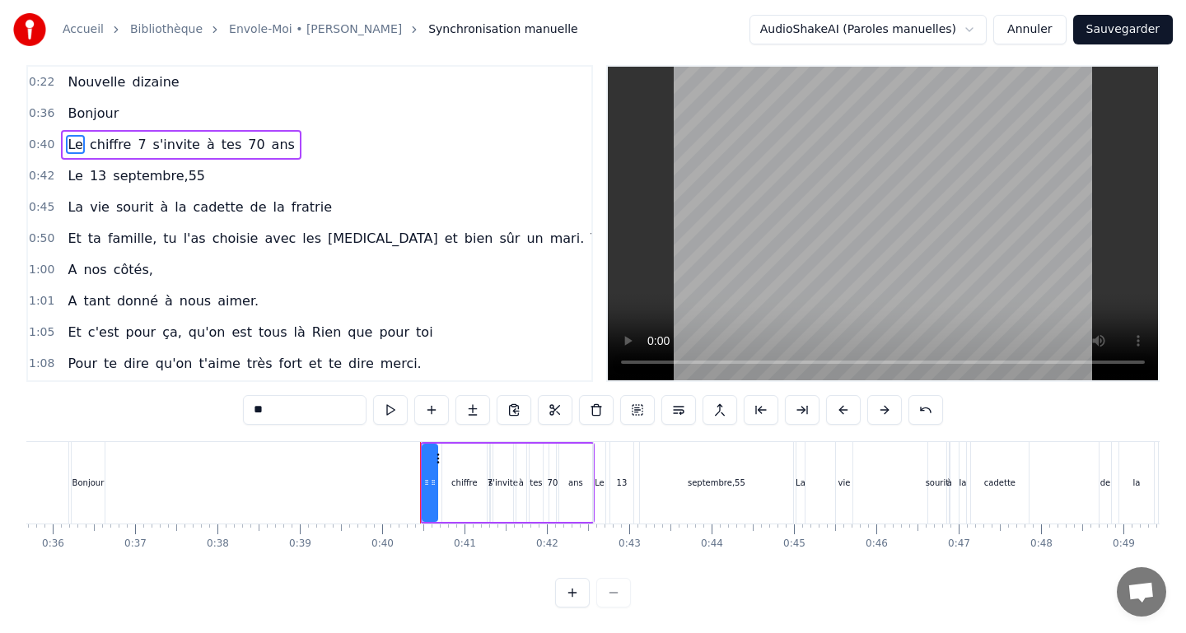
scroll to position [0, 0]
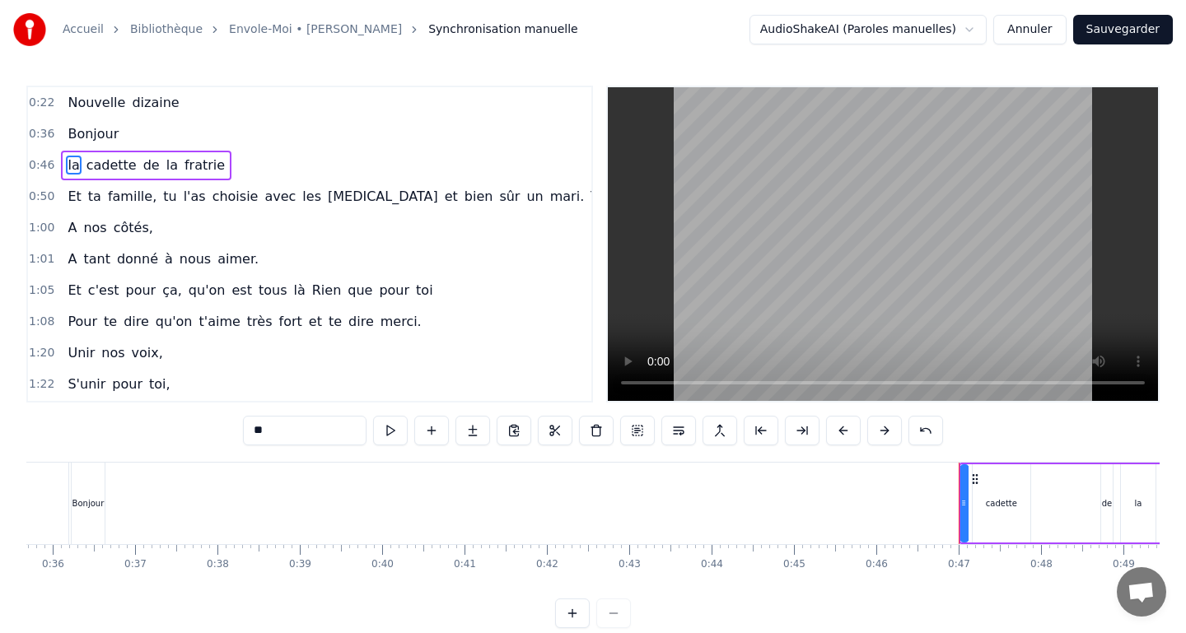
type input "*******"
click at [1008, 35] on button "Annuler" at bounding box center [1029, 30] width 72 height 30
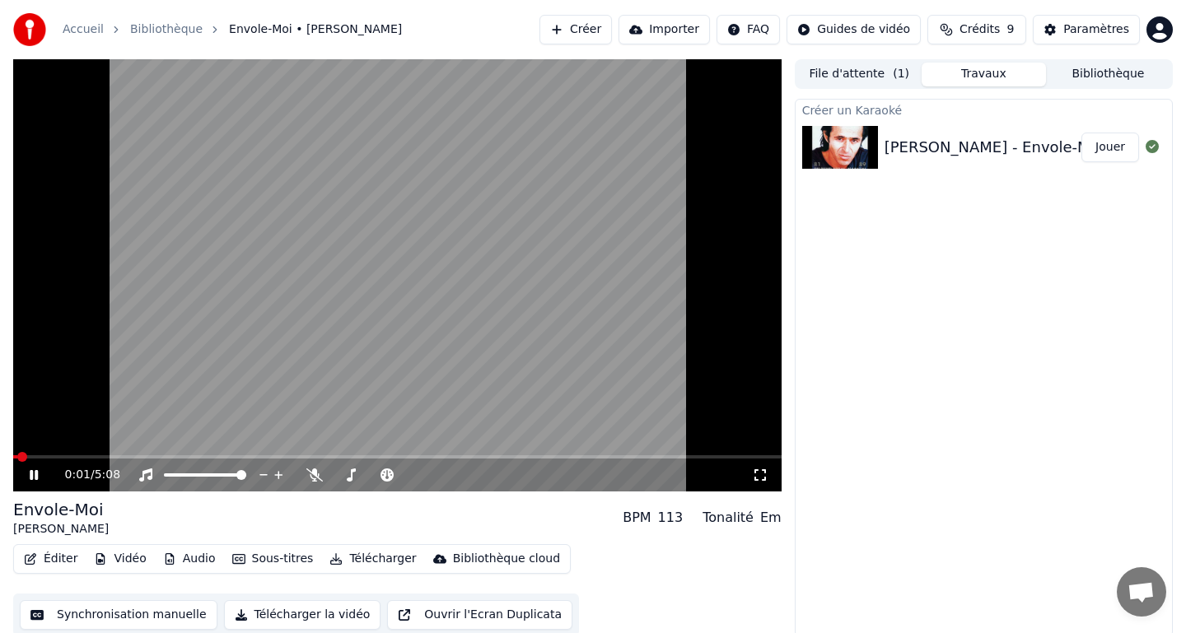
click at [306, 247] on video at bounding box center [397, 275] width 768 height 432
click at [74, 612] on button "Synchronisation manuelle" at bounding box center [119, 615] width 198 height 30
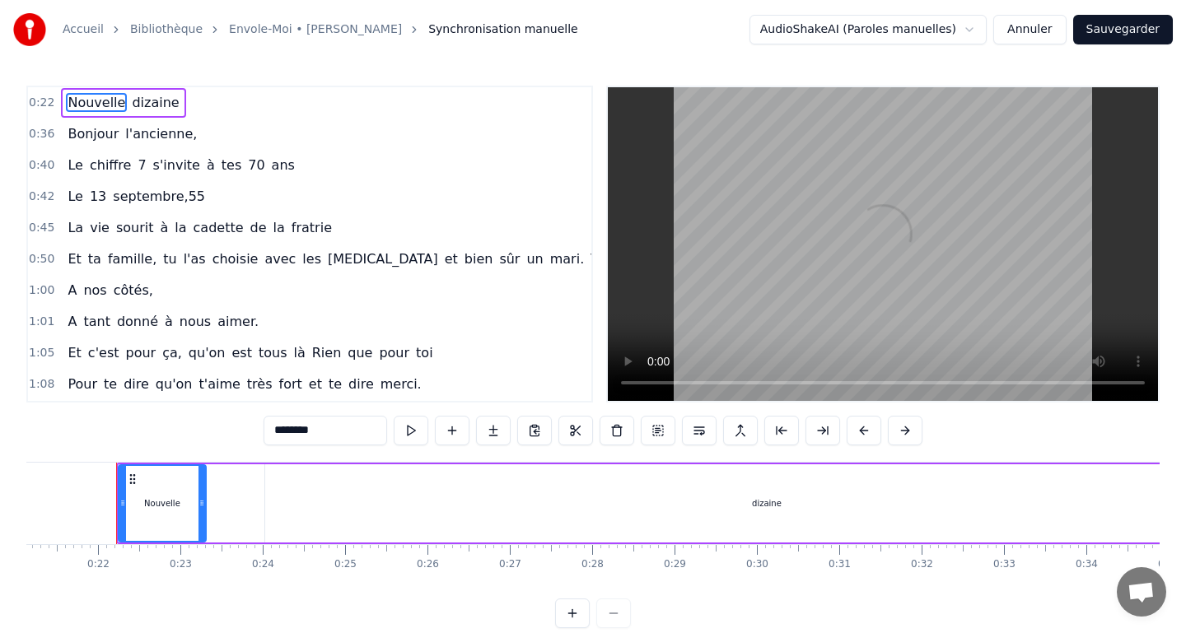
scroll to position [0, 1747]
drag, startPoint x: 305, startPoint y: 249, endPoint x: 284, endPoint y: 235, distance: 24.9
click at [283, 235] on div "0:22 Nouvelle dizaine 0:36 Bonjour l'ancienne, 0:40 Le chiffre 7 s'invite à tes…" at bounding box center [309, 244] width 566 height 317
drag, startPoint x: 141, startPoint y: 496, endPoint x: 302, endPoint y: 553, distance: 171.1
click at [302, 553] on div "Nouvelle dizaine Bonjour l'ancienne, Le chiffre 7 s'invite à tes 70 ans Le [DAT…" at bounding box center [592, 523] width 1133 height 123
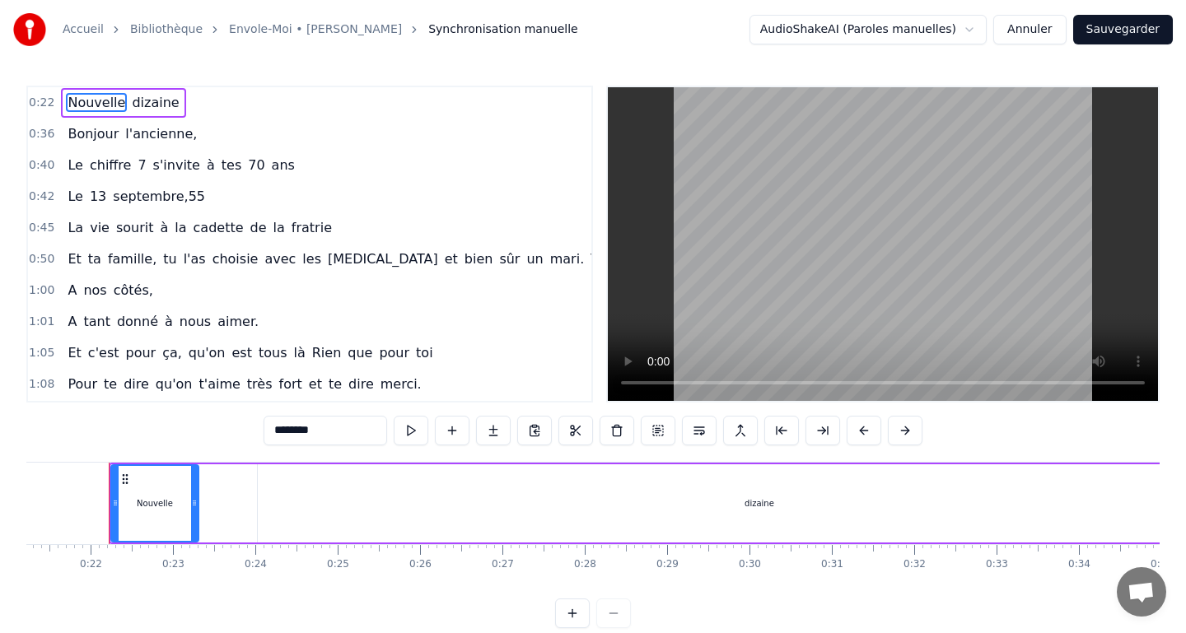
drag, startPoint x: 154, startPoint y: 496, endPoint x: 184, endPoint y: 503, distance: 30.5
click at [199, 505] on div "Nouvelle dizaine" at bounding box center [686, 504] width 1154 height 82
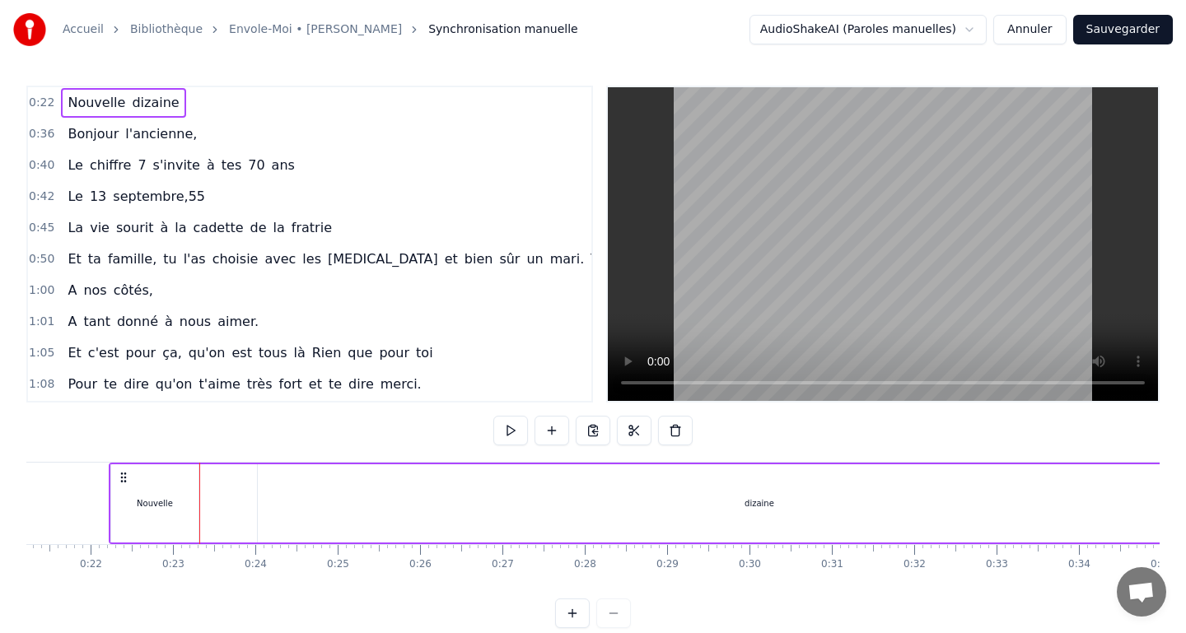
click at [197, 505] on div "Nouvelle" at bounding box center [154, 503] width 87 height 78
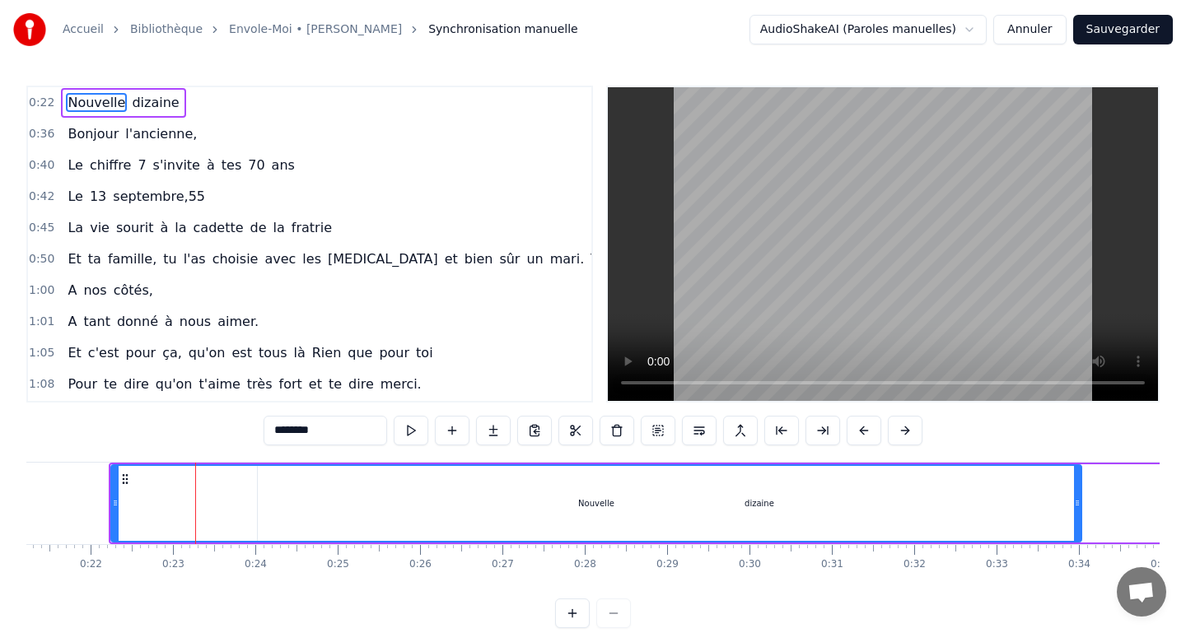
drag, startPoint x: 193, startPoint y: 510, endPoint x: 1075, endPoint y: 529, distance: 882.8
click at [1075, 529] on div at bounding box center [1077, 503] width 7 height 75
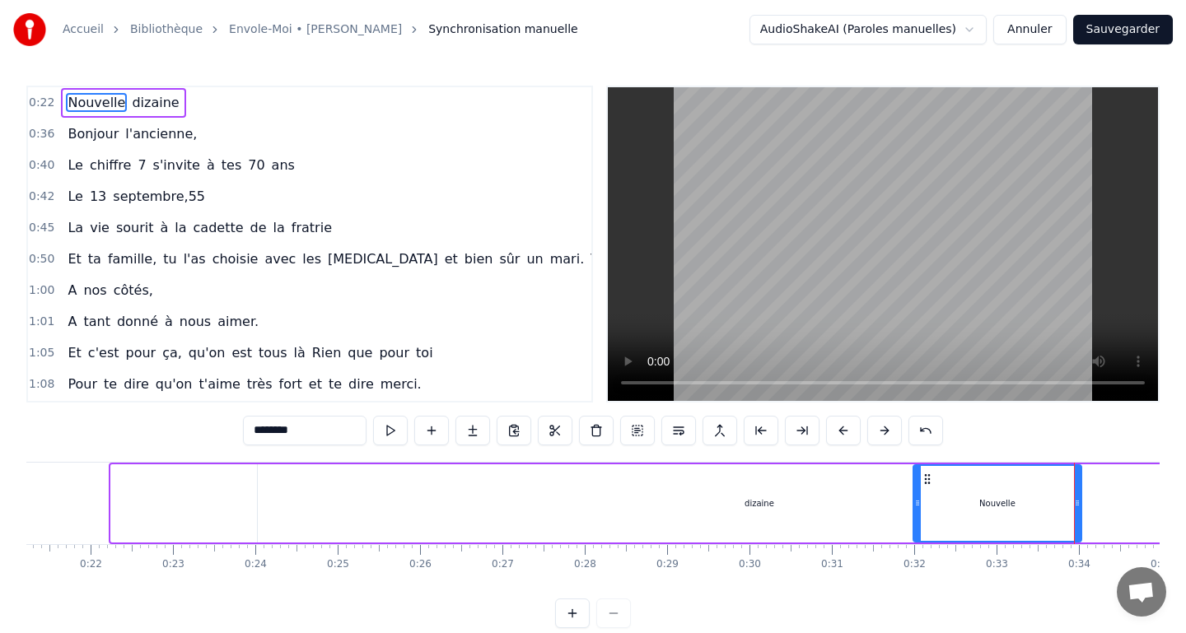
drag, startPoint x: 114, startPoint y: 493, endPoint x: 915, endPoint y: 549, distance: 803.8
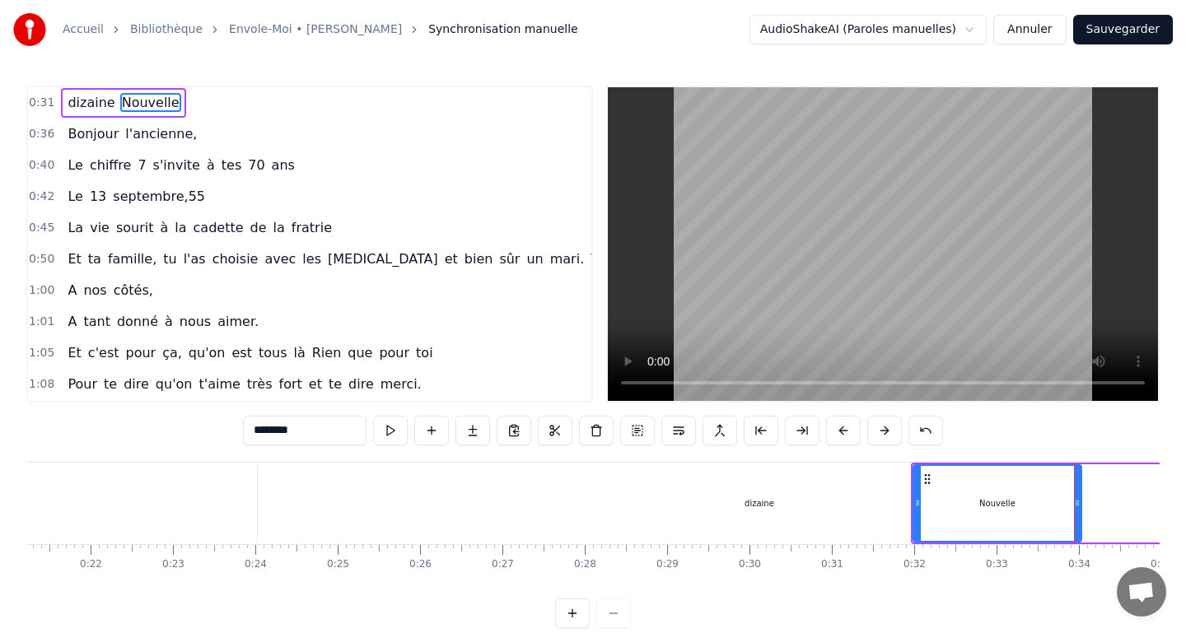
click at [1140, 514] on div "dizaine" at bounding box center [759, 503] width 1003 height 78
type input "*******"
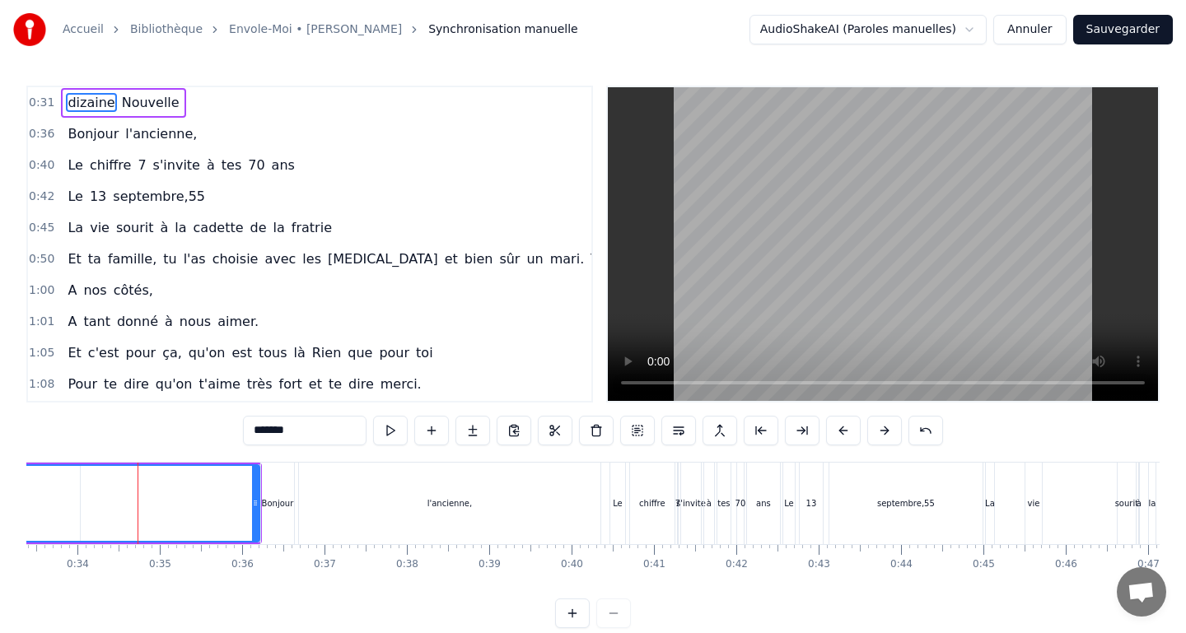
scroll to position [0, 2777]
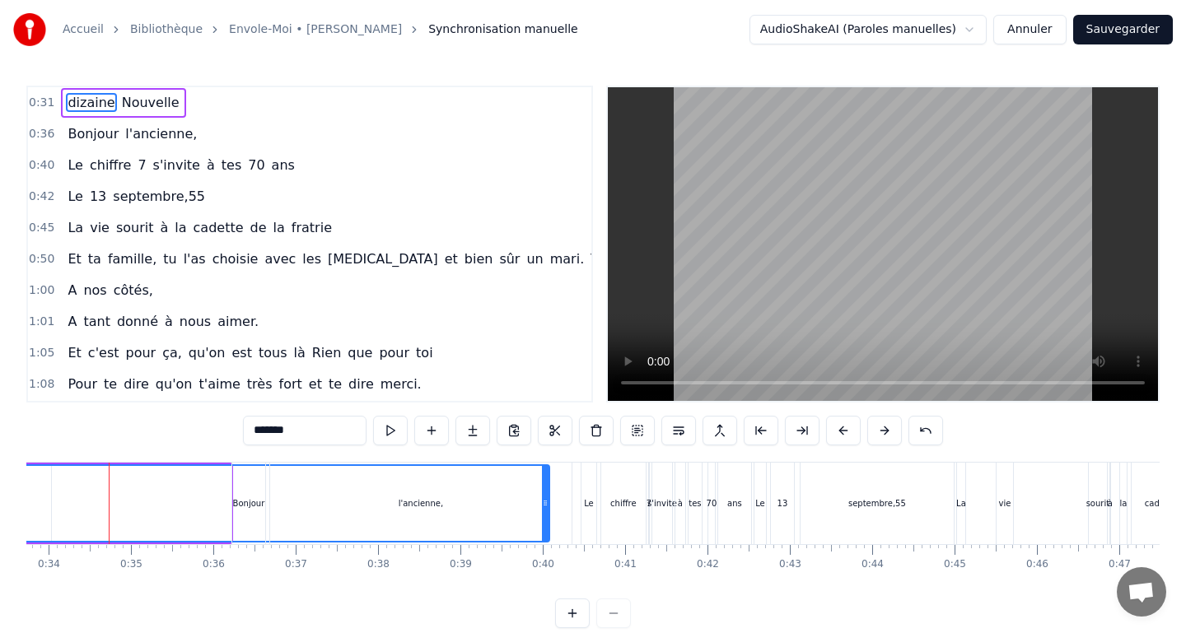
drag, startPoint x: 226, startPoint y: 508, endPoint x: 544, endPoint y: 545, distance: 320.8
click at [544, 545] on div "dizaine Nouvelle Bonjour l'ancienne, Le chiffre 7 s'invite à tes 70 ans Le [DAT…" at bounding box center [592, 523] width 1133 height 123
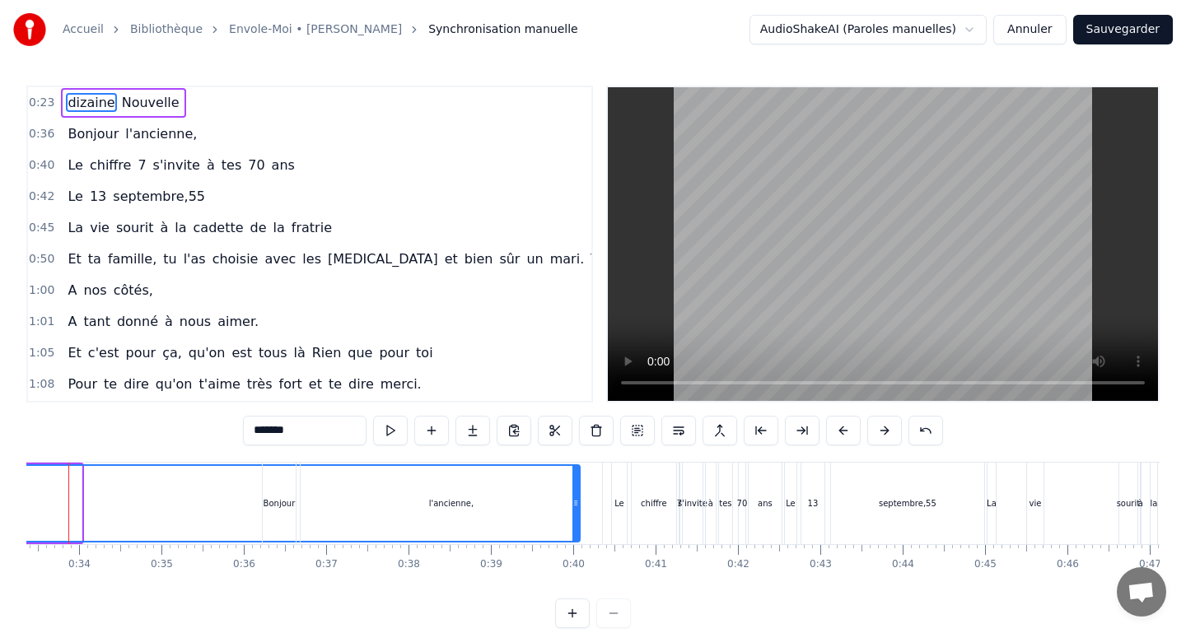
scroll to position [0, 2706]
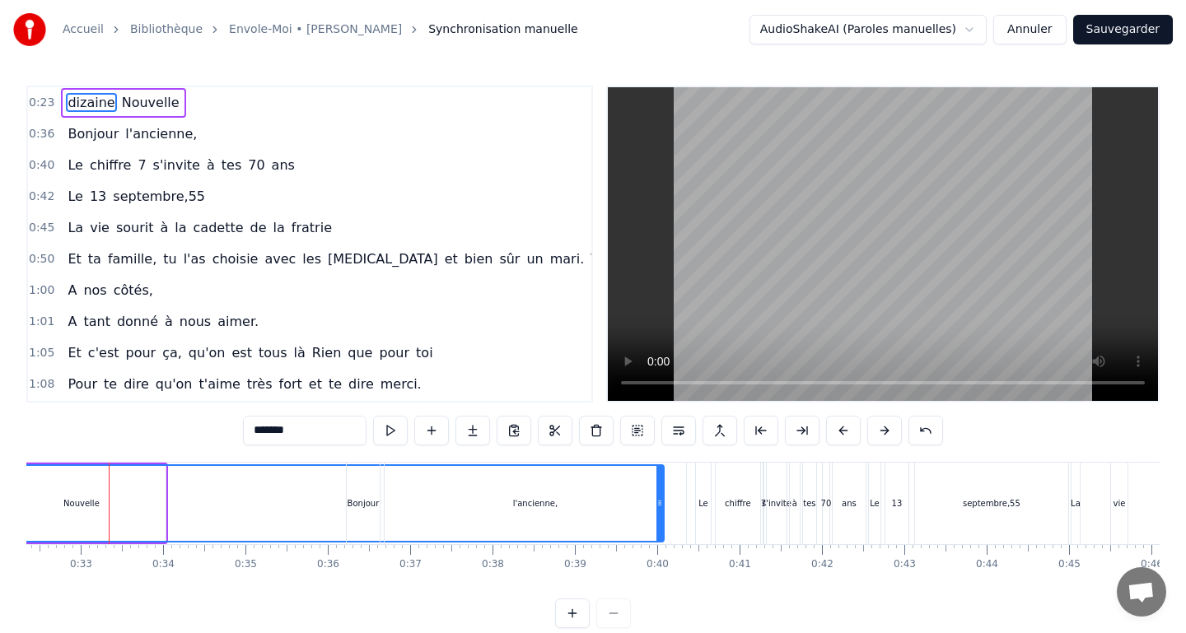
click at [50, 490] on div "dizaine" at bounding box center [3, 503] width 1320 height 75
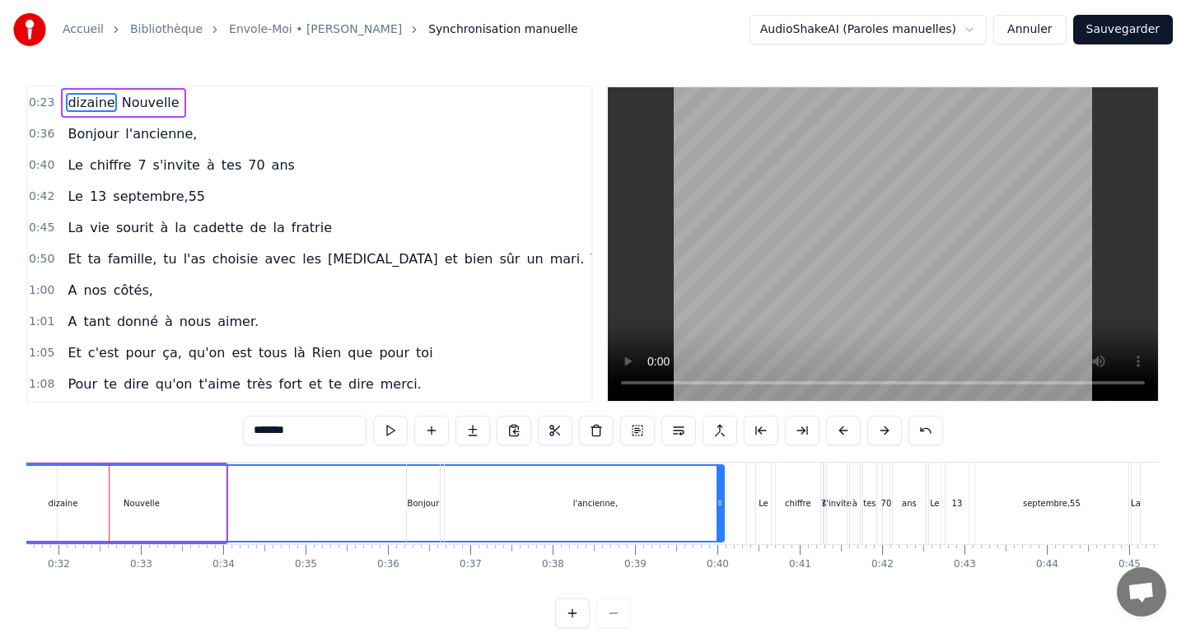
click at [35, 496] on div "dizaine" at bounding box center [63, 503] width 1320 height 75
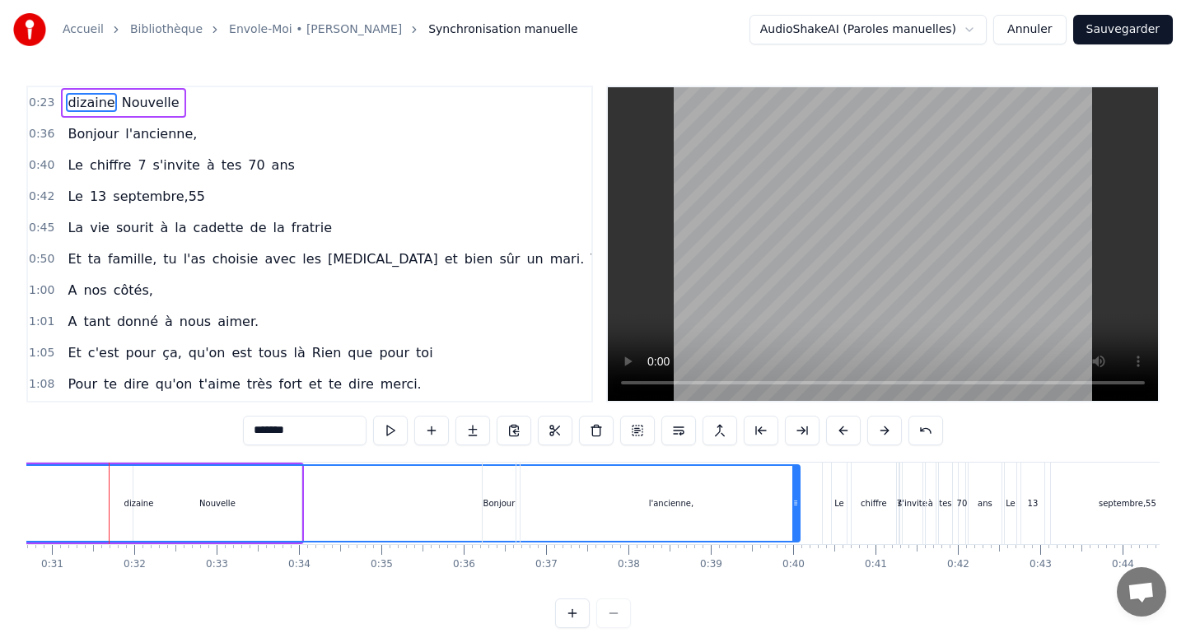
click at [46, 496] on div "dizaine" at bounding box center [139, 503] width 1320 height 75
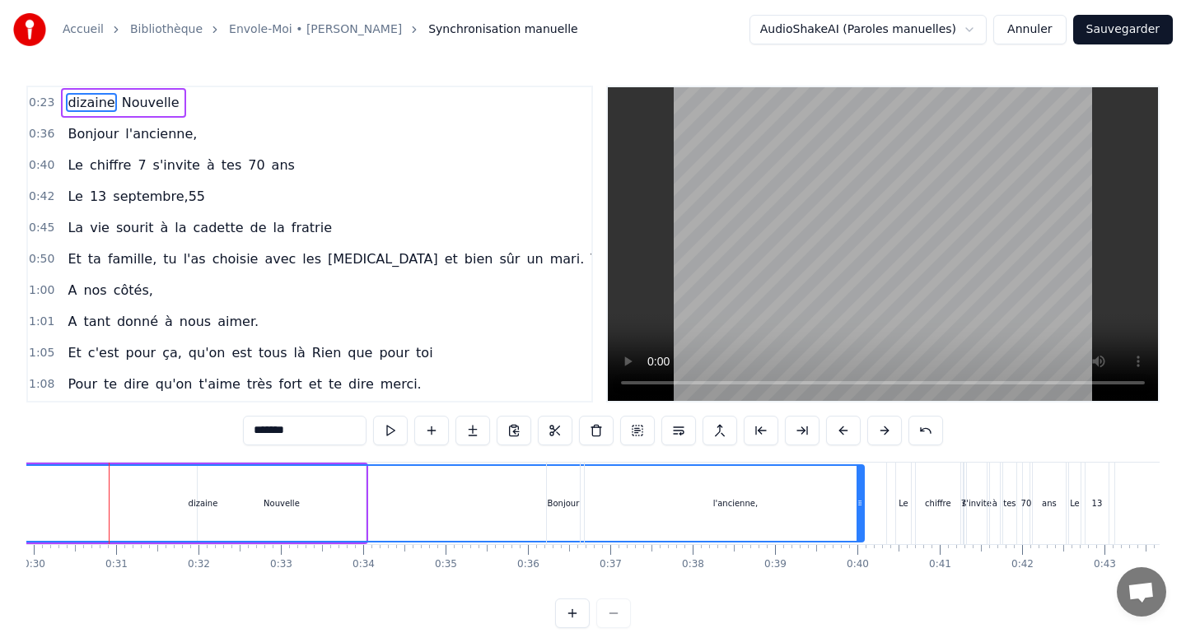
click at [61, 487] on div "dizaine" at bounding box center [203, 503] width 1320 height 75
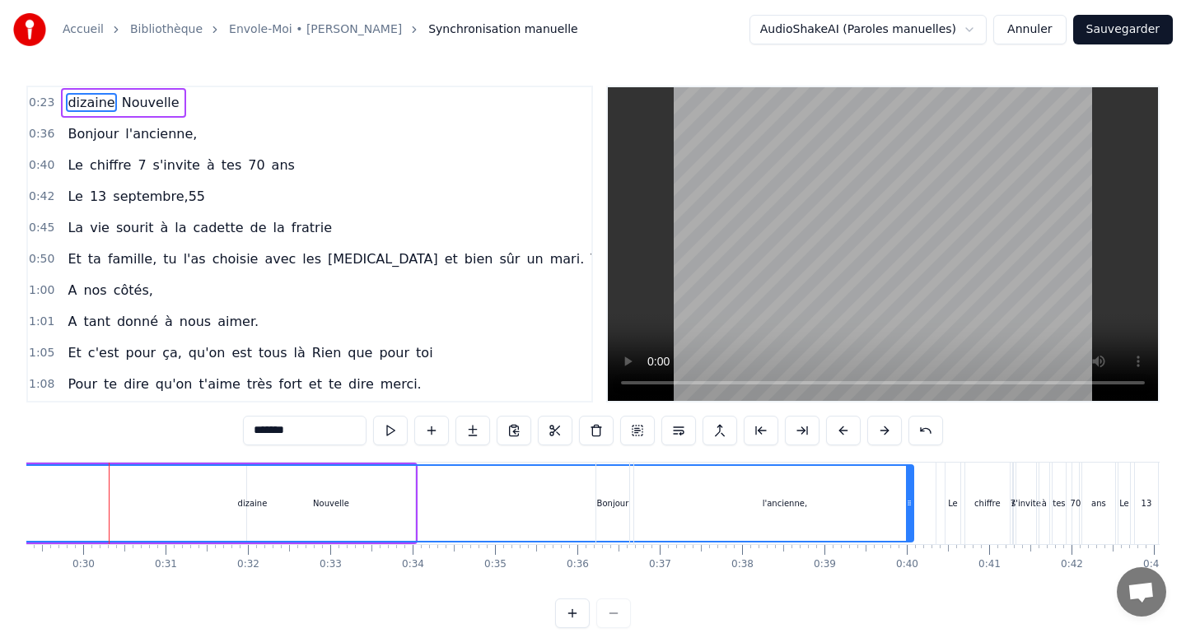
click at [30, 488] on div "dizaine" at bounding box center [252, 503] width 1320 height 75
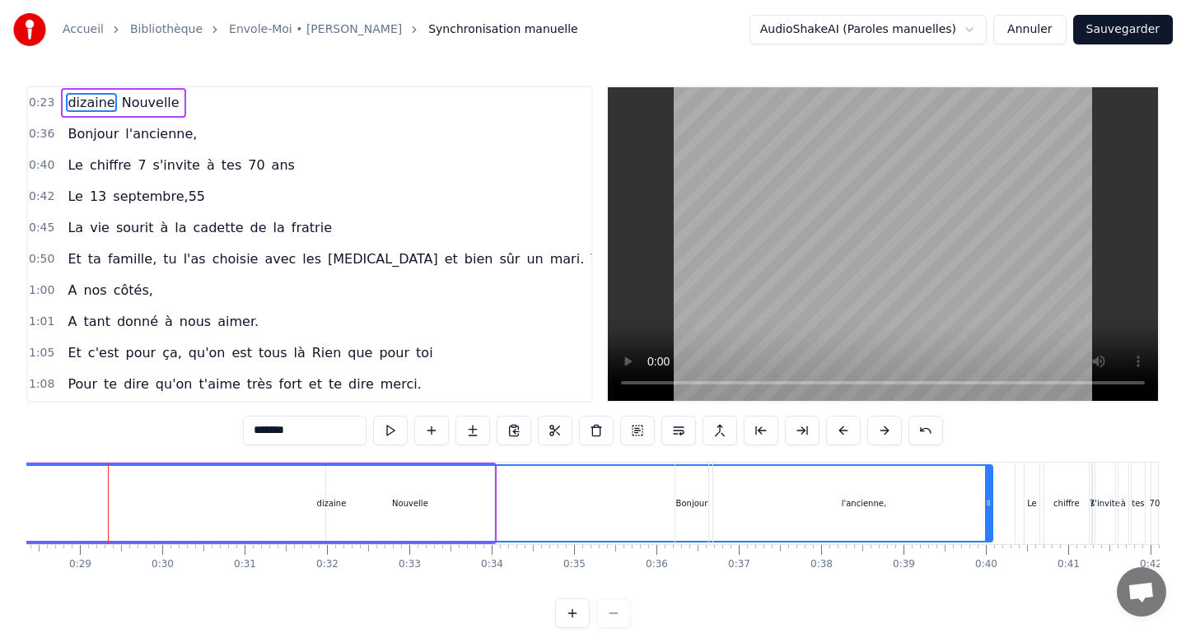
click at [31, 488] on div "dizaine" at bounding box center [332, 503] width 1320 height 75
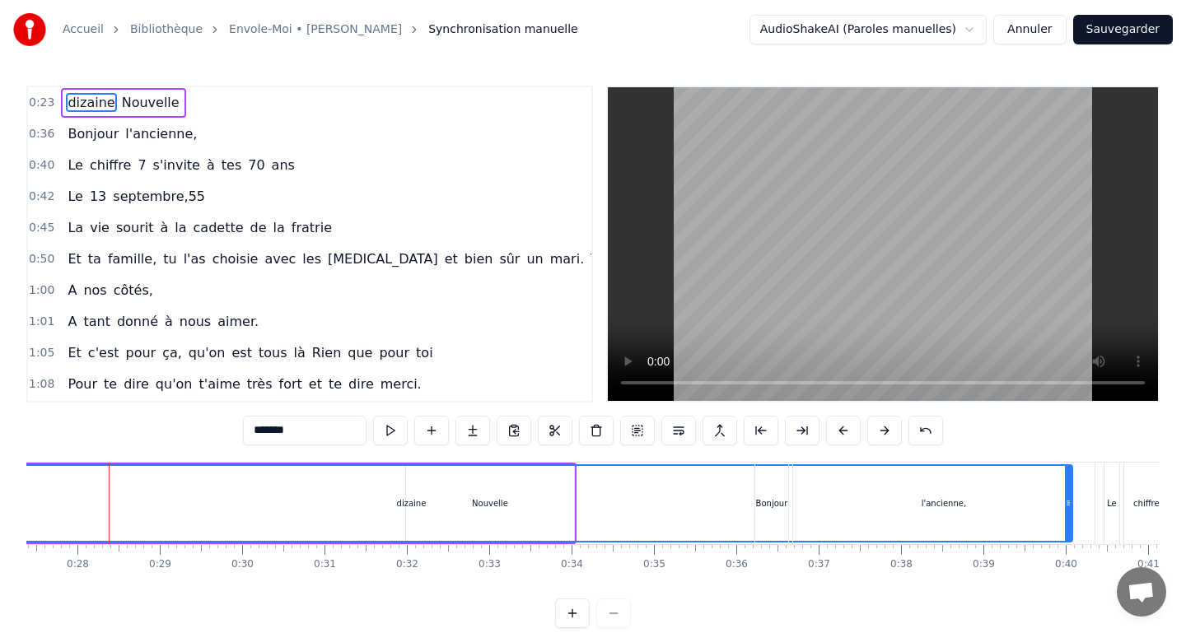
click at [31, 488] on div "dizaine" at bounding box center [411, 503] width 1320 height 75
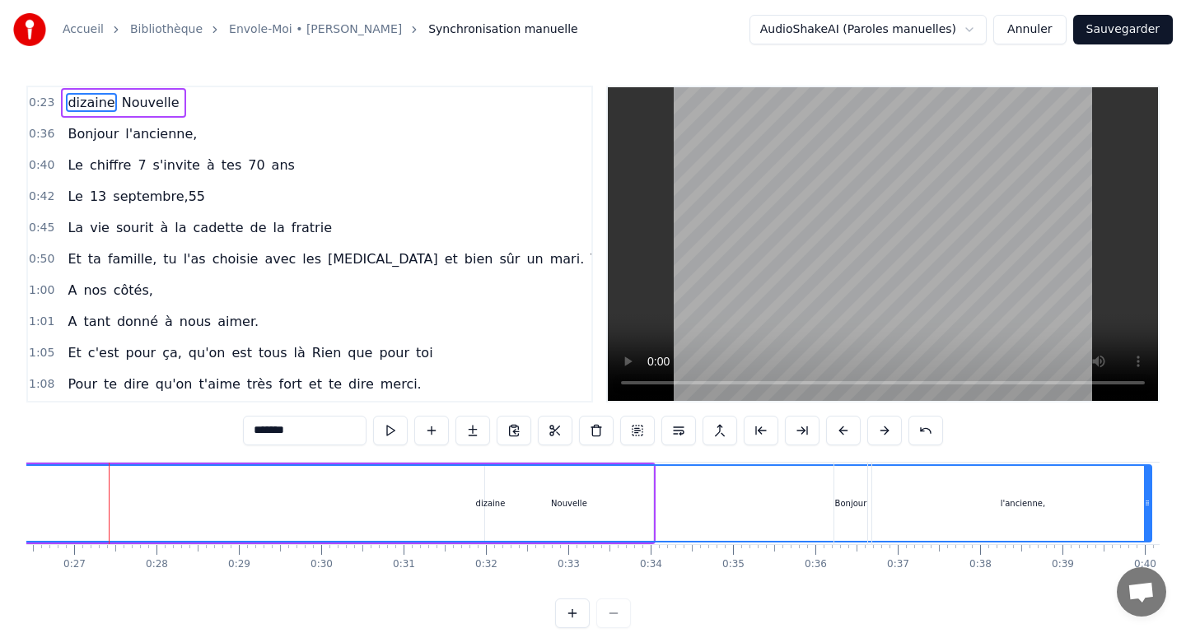
click at [31, 488] on div "dizaine" at bounding box center [490, 503] width 1320 height 75
click at [31, 488] on div "dizaine" at bounding box center [569, 503] width 1320 height 75
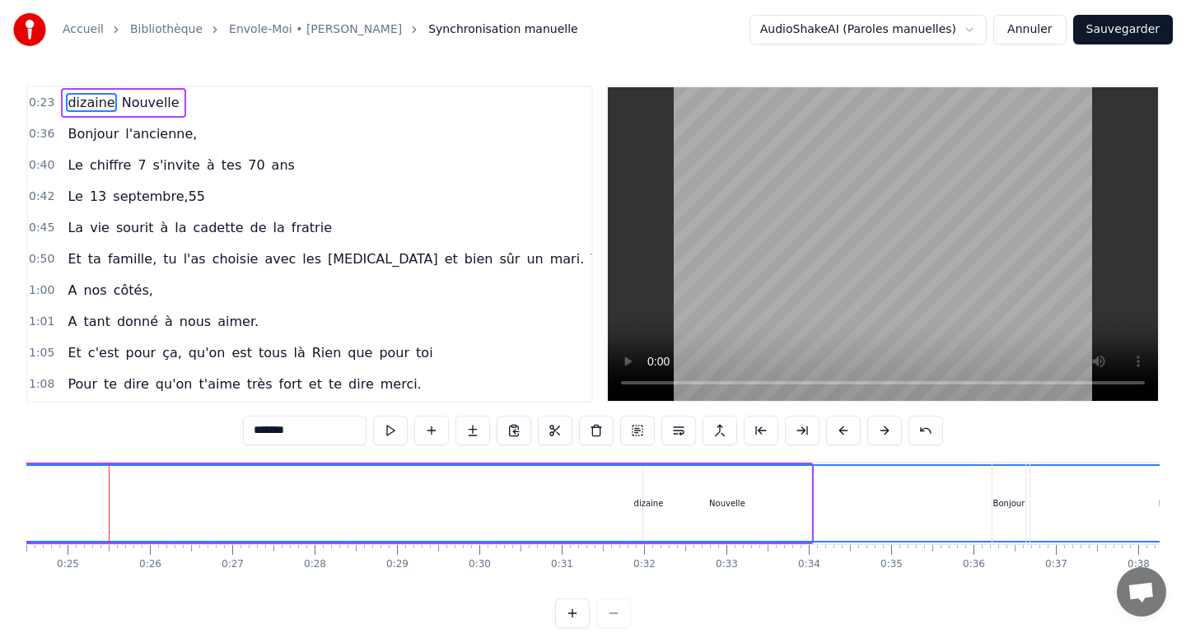
click at [31, 488] on div "dizaine" at bounding box center [648, 503] width 1320 height 75
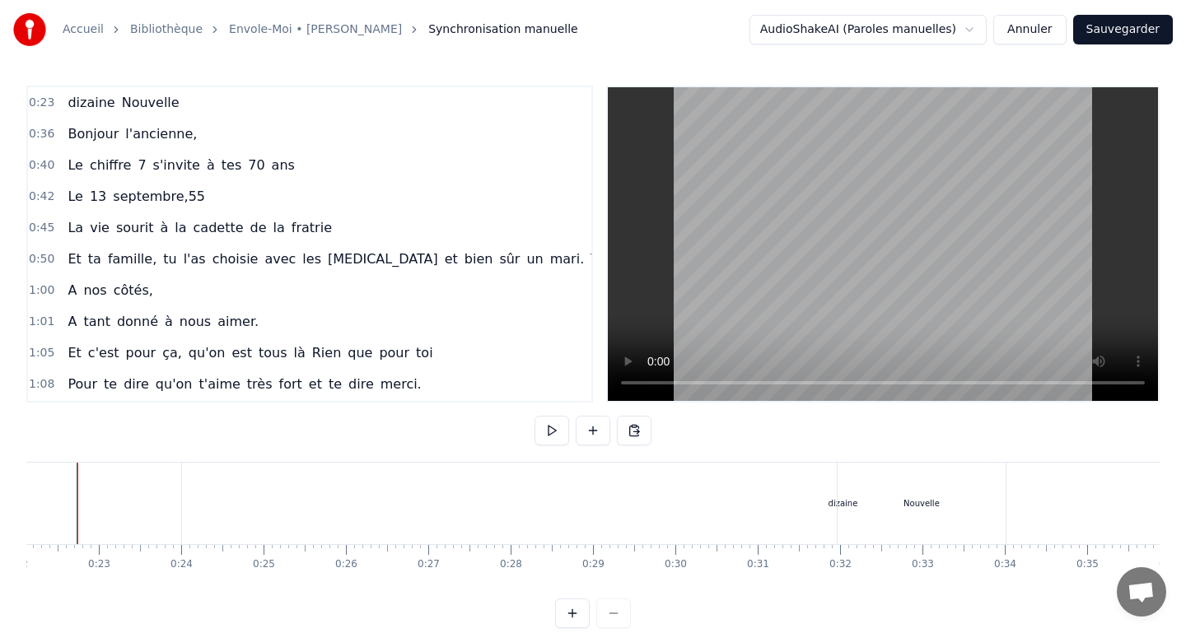
scroll to position [0, 1789]
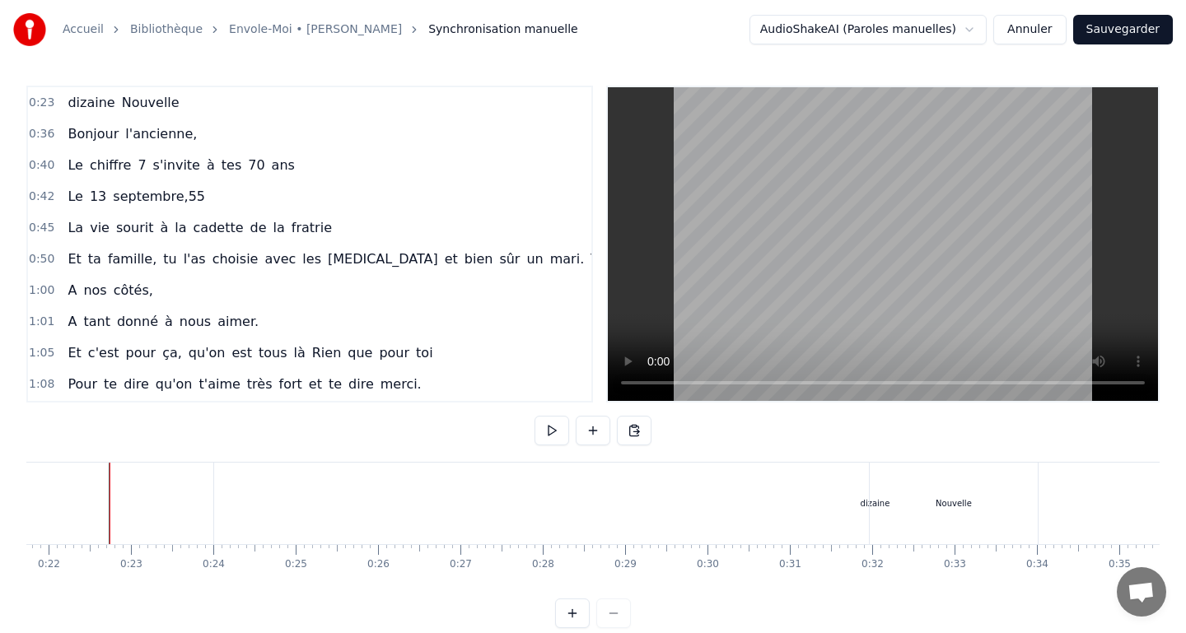
click at [1118, 512] on div "dizaine" at bounding box center [874, 504] width 1321 height 82
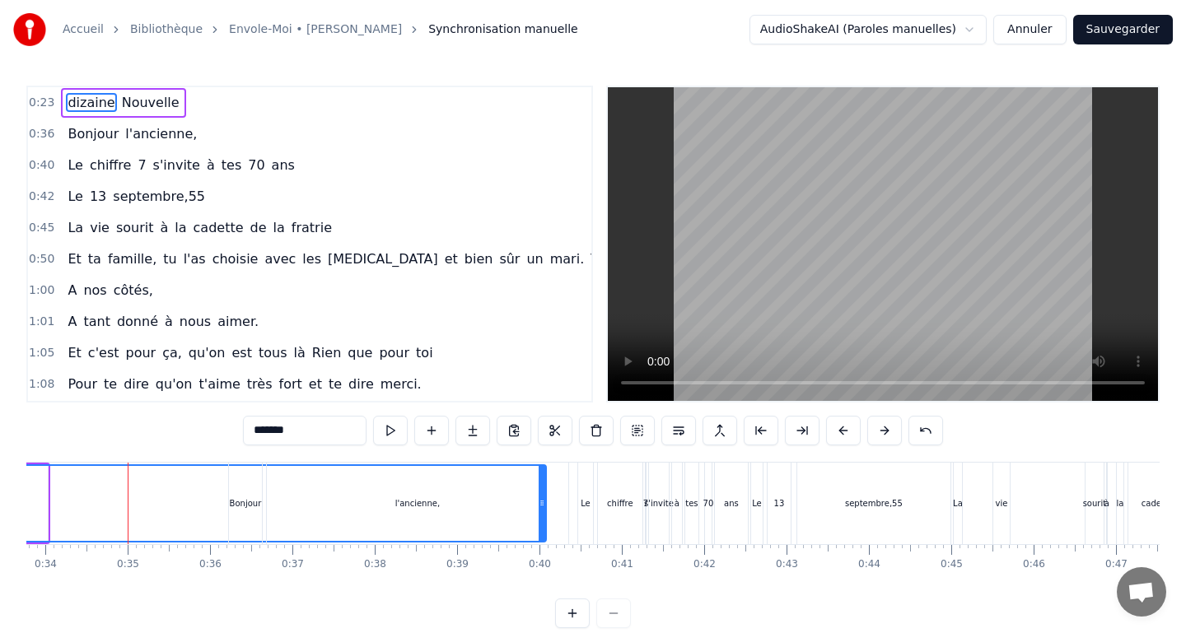
scroll to position [0, 2798]
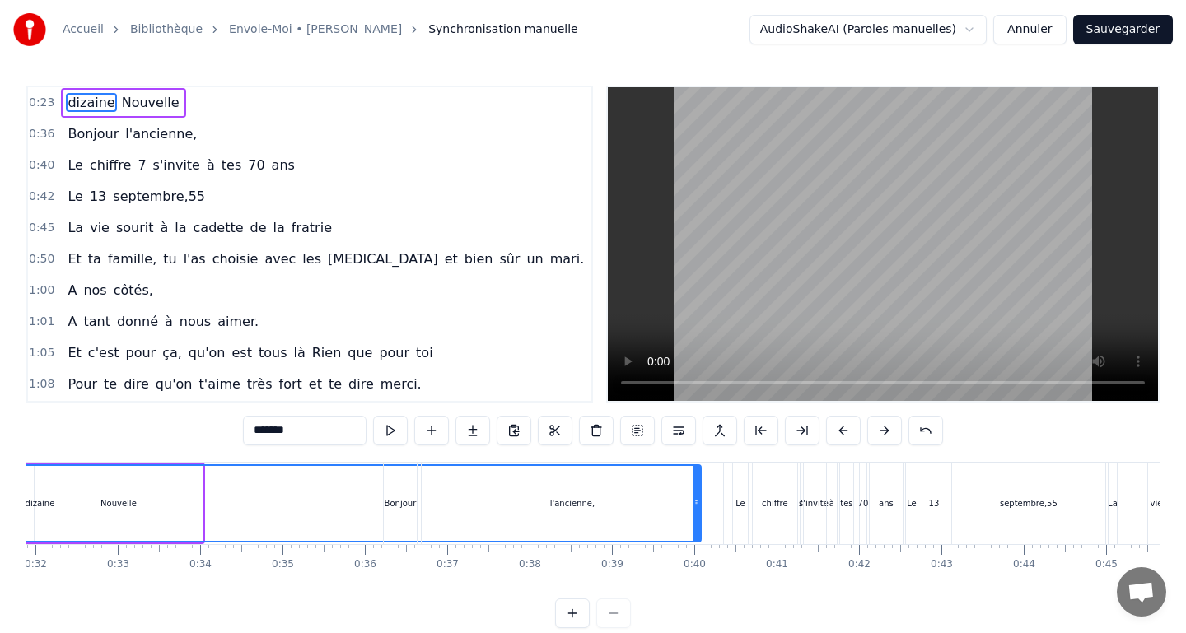
click at [42, 514] on div "dizaine" at bounding box center [40, 503] width 1320 height 75
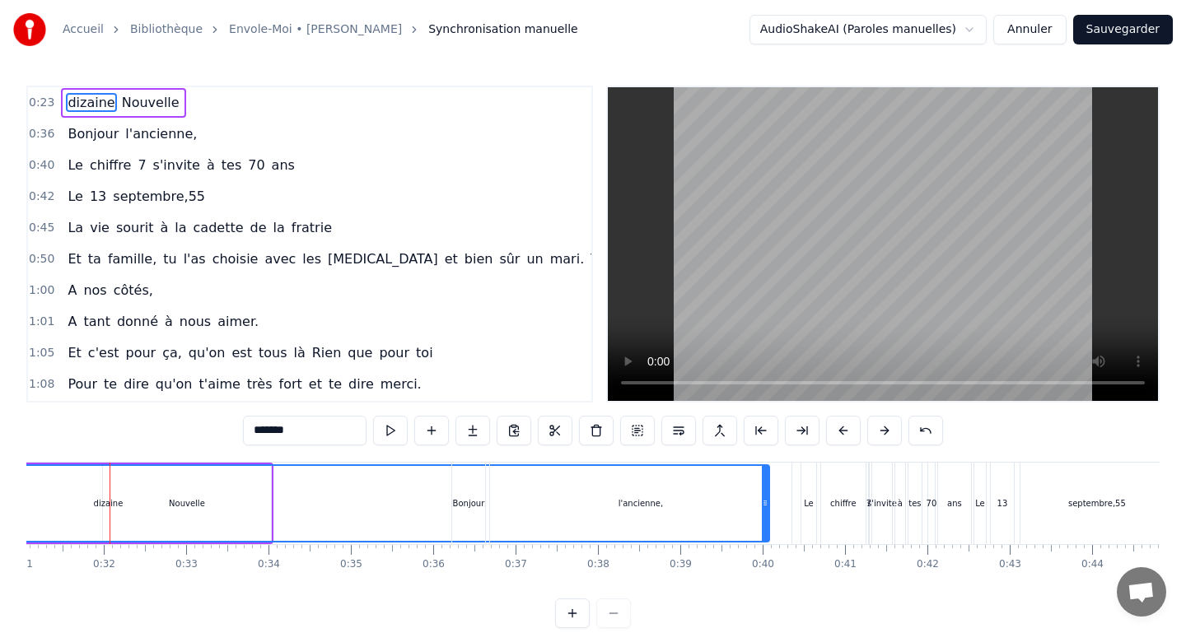
click at [36, 514] on div "dizaine" at bounding box center [108, 503] width 1320 height 75
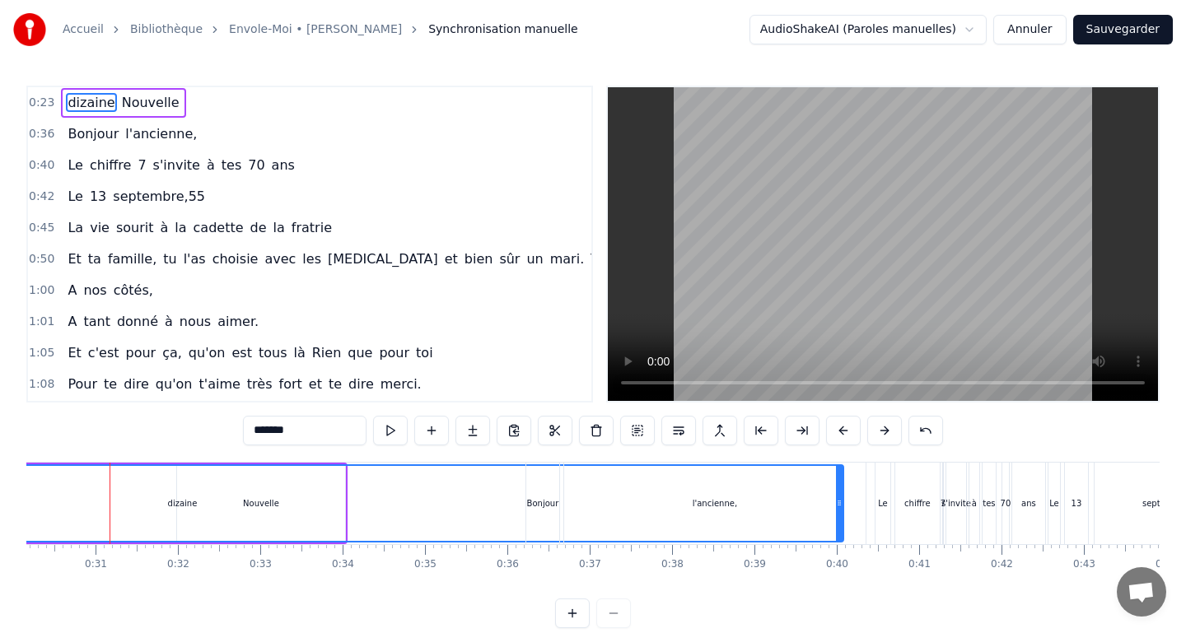
click at [36, 514] on div "dizaine" at bounding box center [183, 503] width 1320 height 75
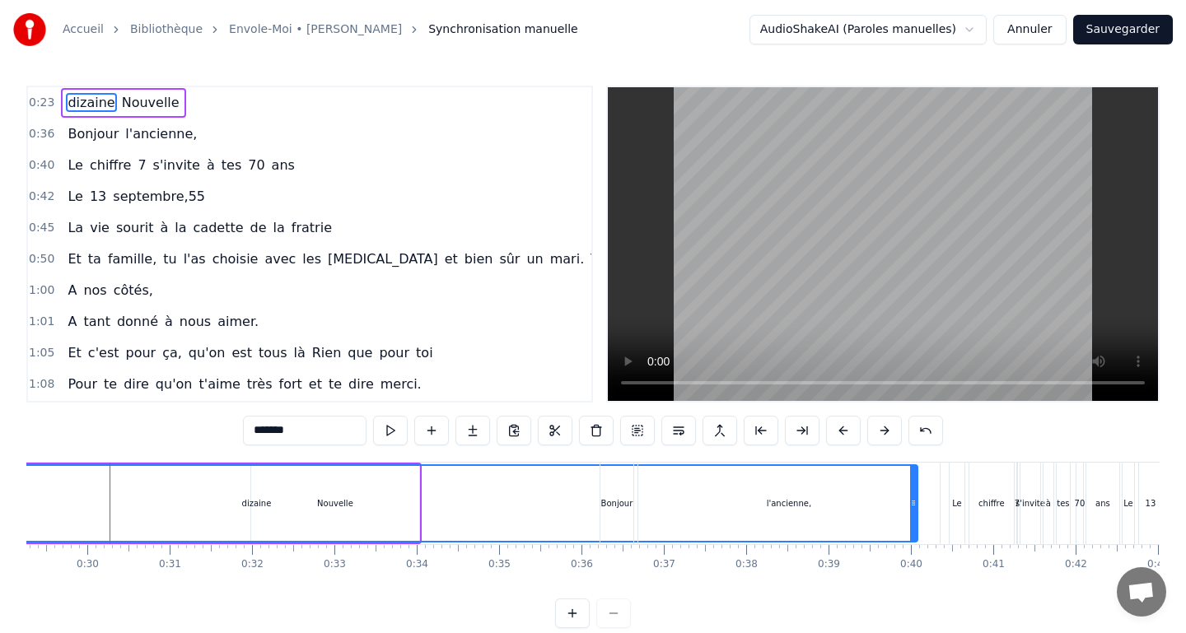
click at [36, 514] on div "dizaine" at bounding box center [257, 503] width 1320 height 75
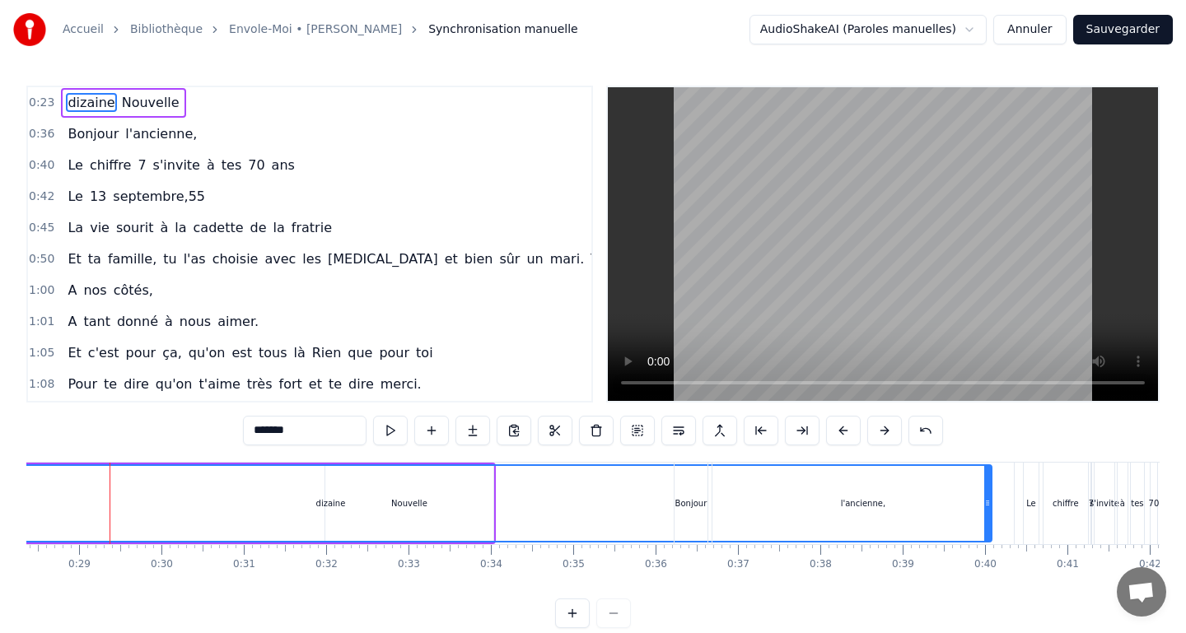
click at [36, 514] on div "dizaine" at bounding box center [331, 503] width 1320 height 75
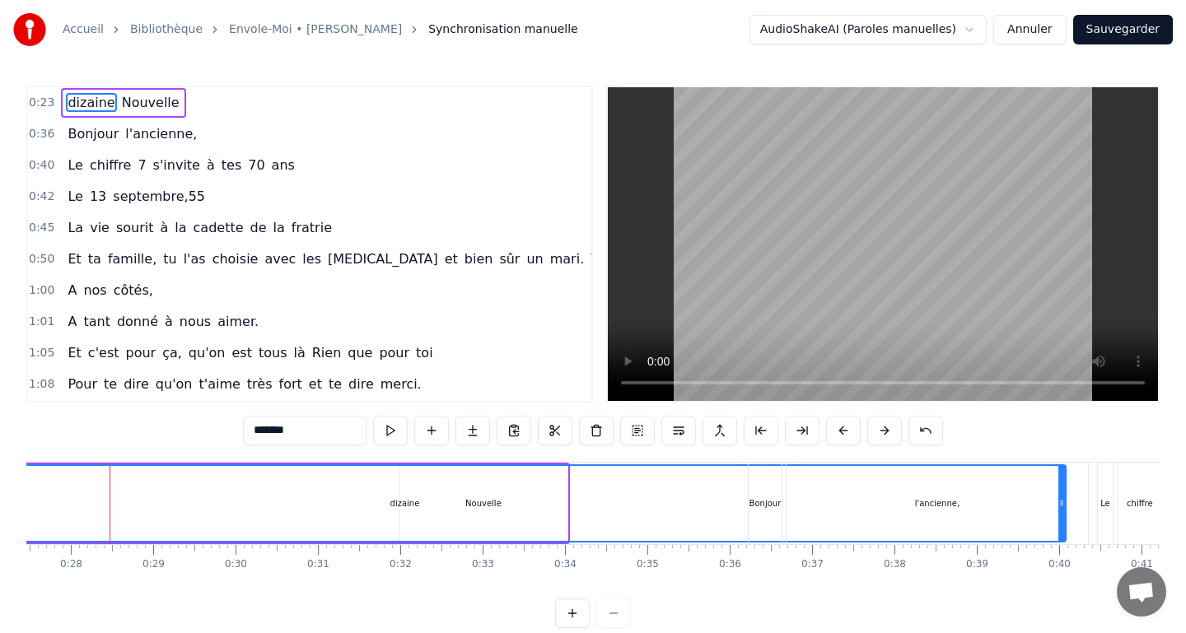
click at [36, 514] on div "dizaine" at bounding box center [405, 503] width 1320 height 75
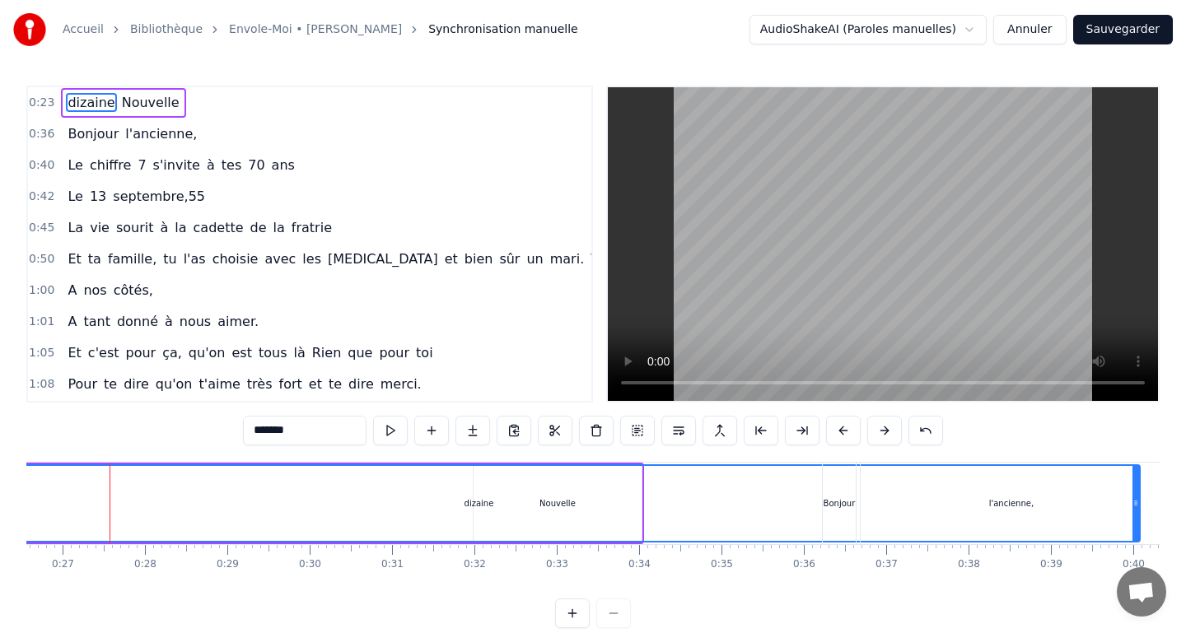
click at [36, 514] on div "dizaine" at bounding box center [479, 503] width 1320 height 75
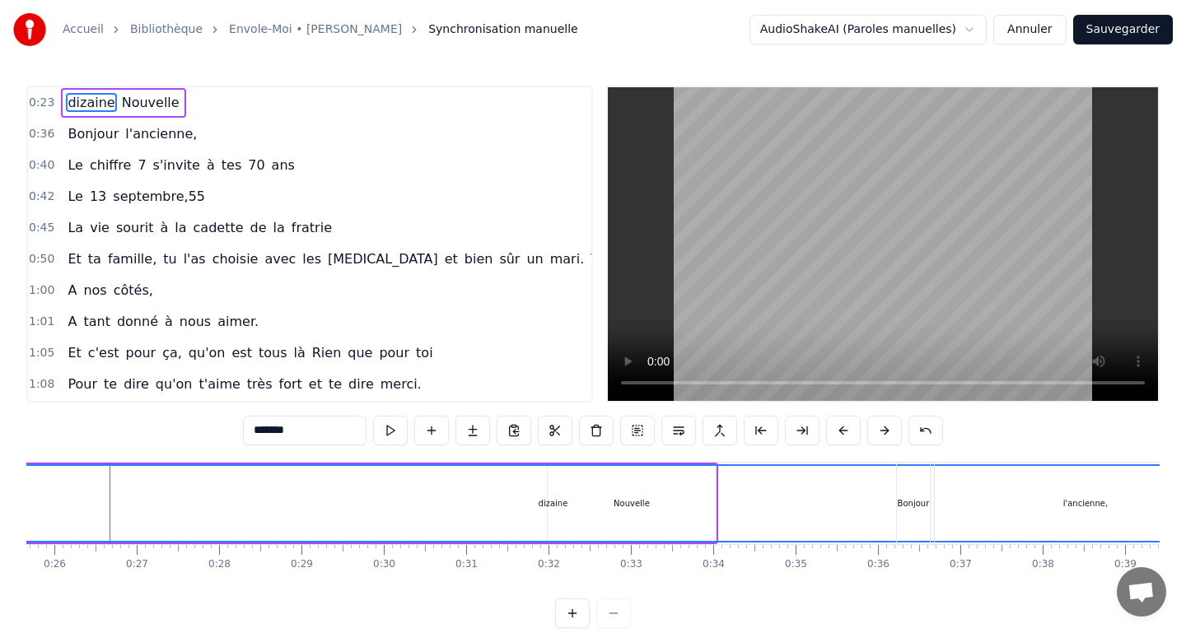
click at [36, 514] on div "dizaine" at bounding box center [553, 503] width 1320 height 75
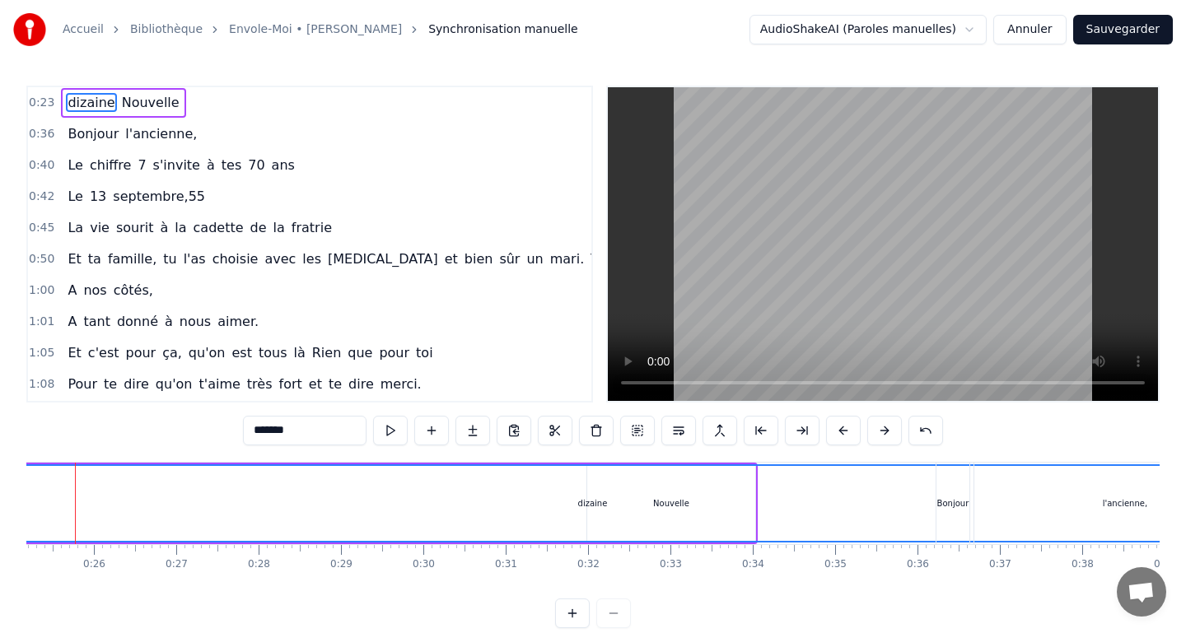
click at [36, 514] on div "dizaine" at bounding box center [592, 503] width 1320 height 75
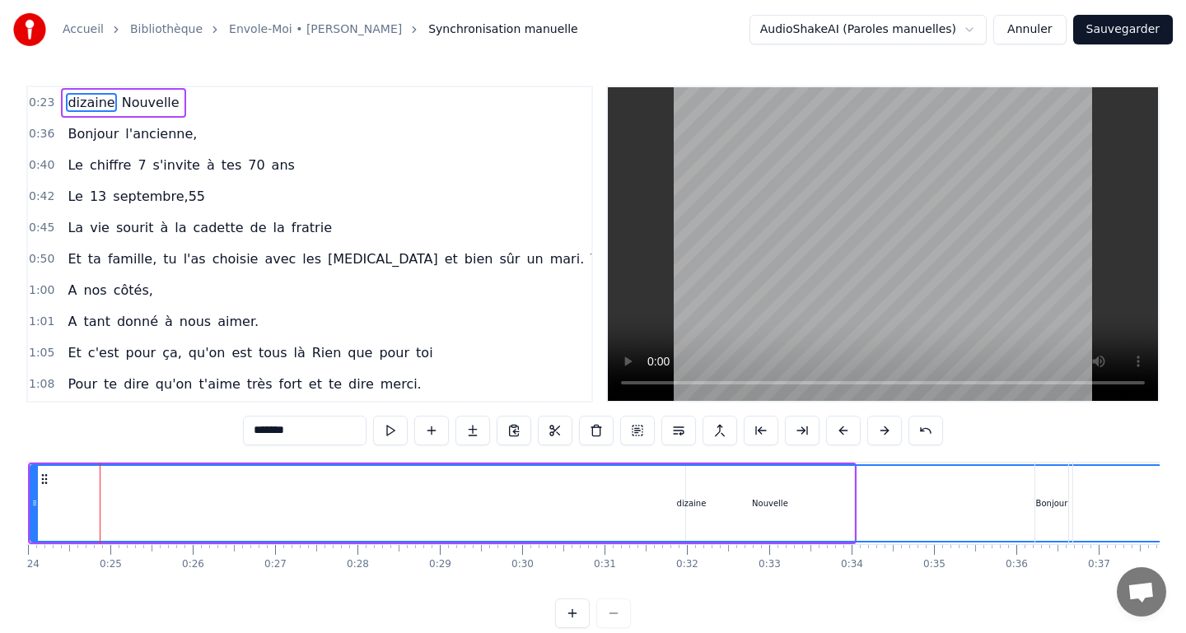
click at [36, 514] on div "dizaine" at bounding box center [691, 503] width 1320 height 75
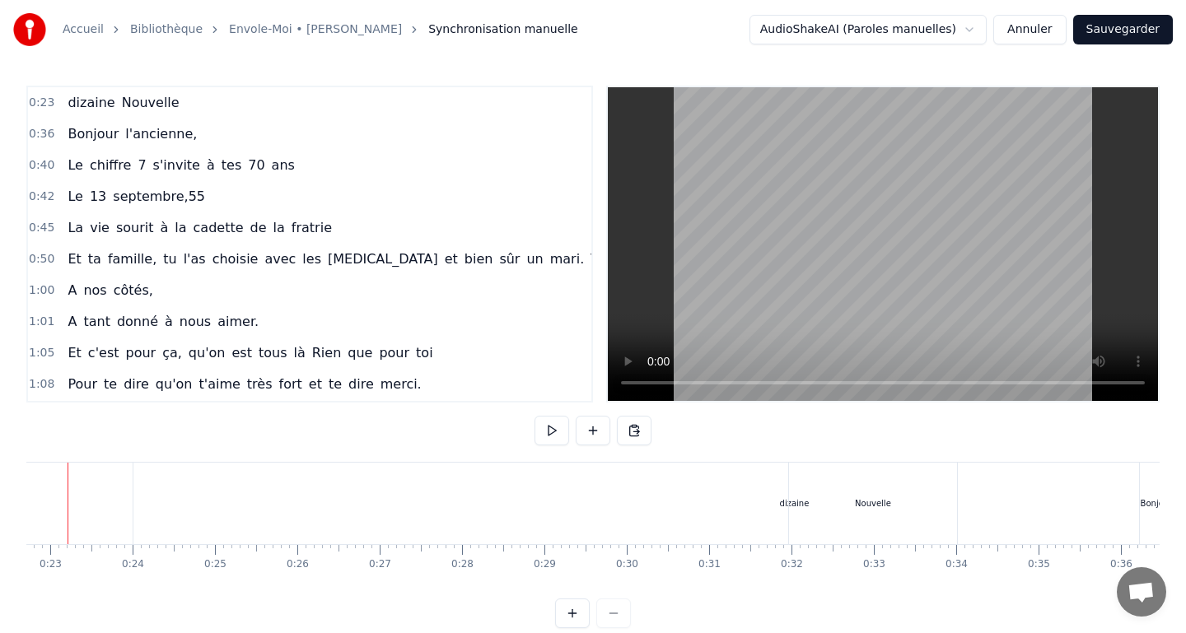
scroll to position [0, 1828]
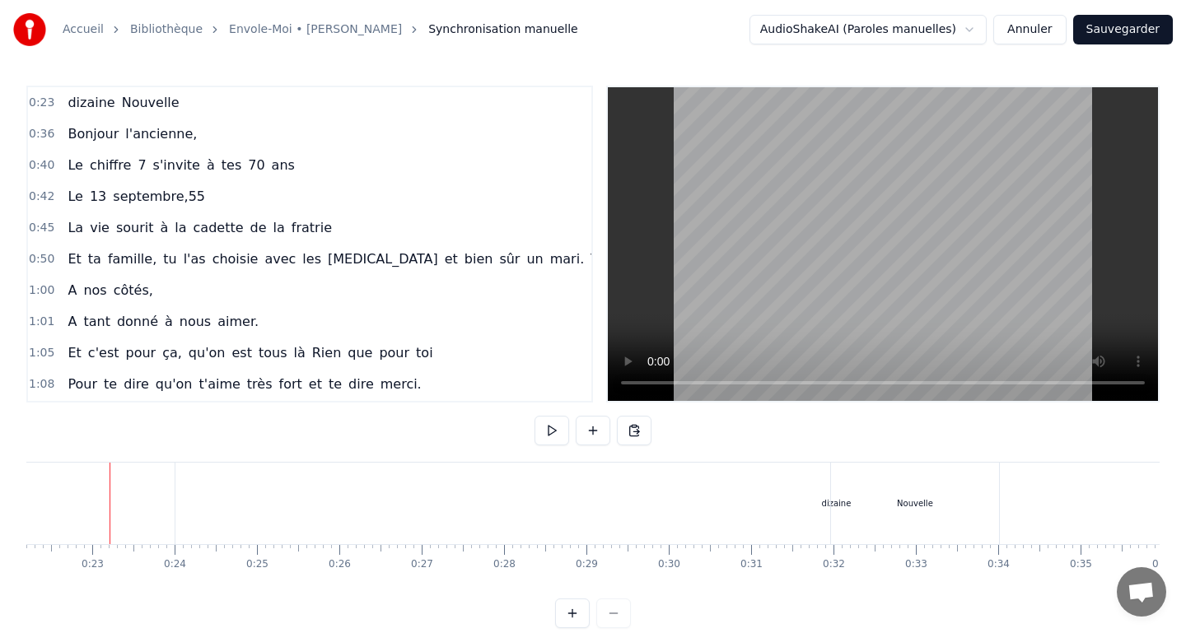
click at [1055, 513] on div "dizaine" at bounding box center [835, 504] width 1321 height 82
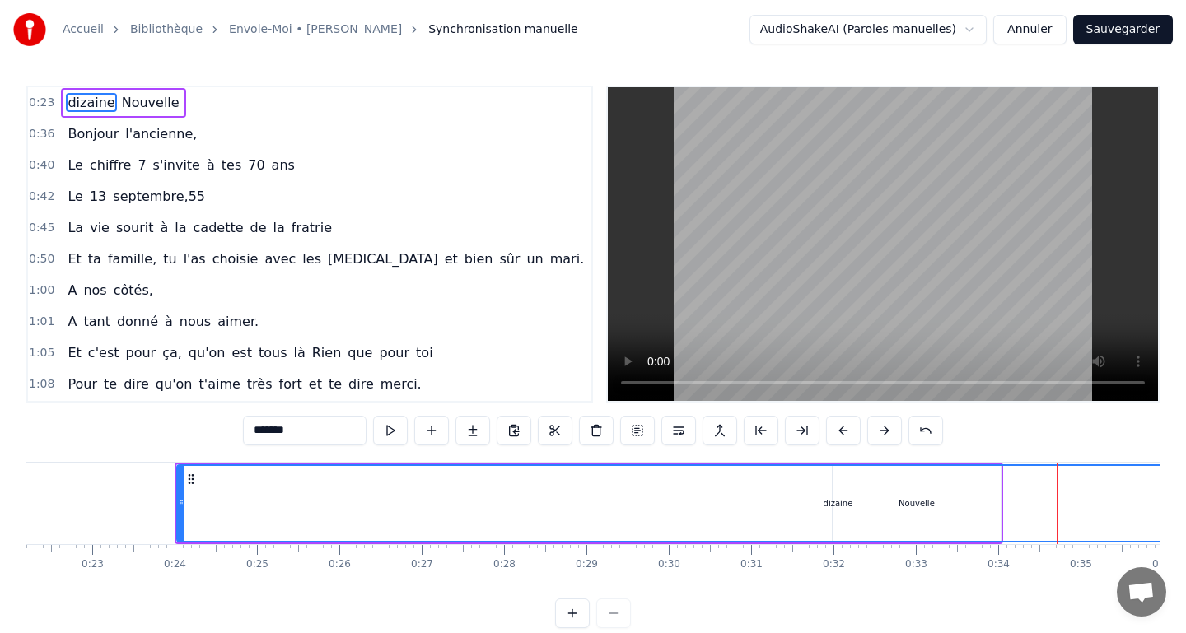
click at [1105, 490] on div "dizaine" at bounding box center [838, 503] width 1320 height 75
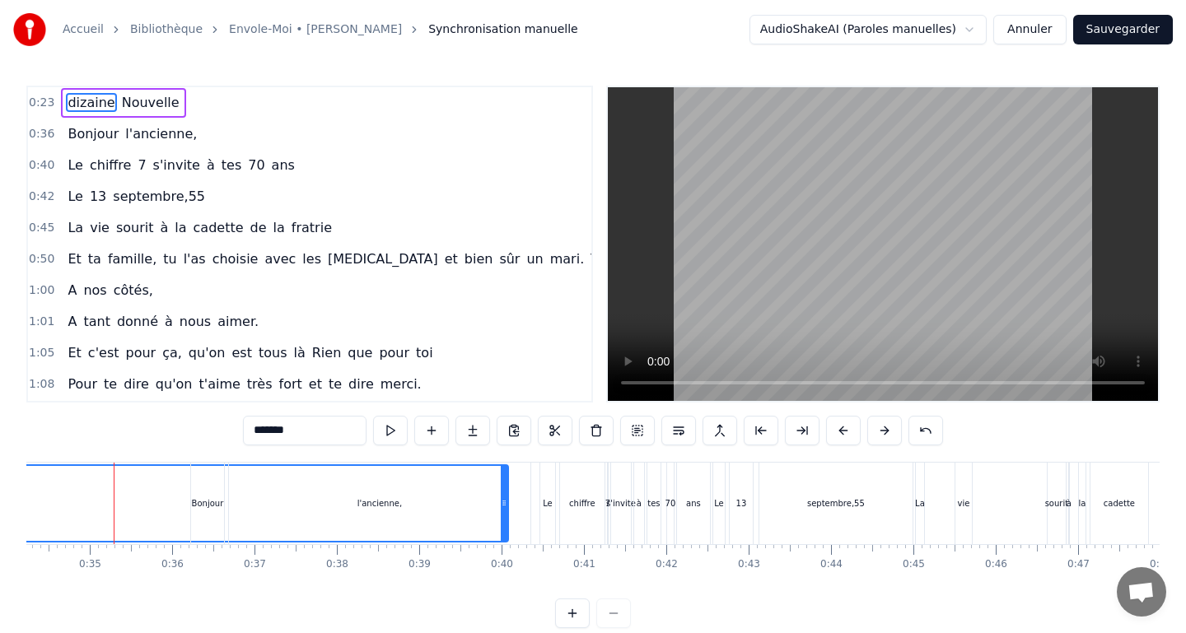
scroll to position [0, 2822]
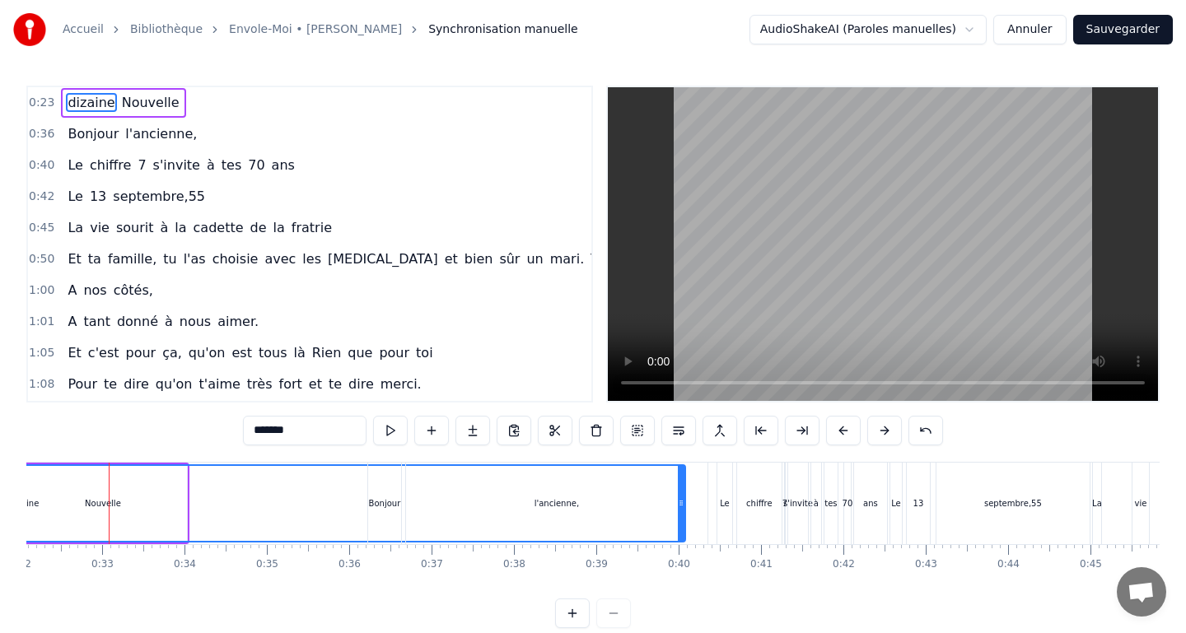
click at [47, 516] on div "dizaine" at bounding box center [24, 503] width 1320 height 75
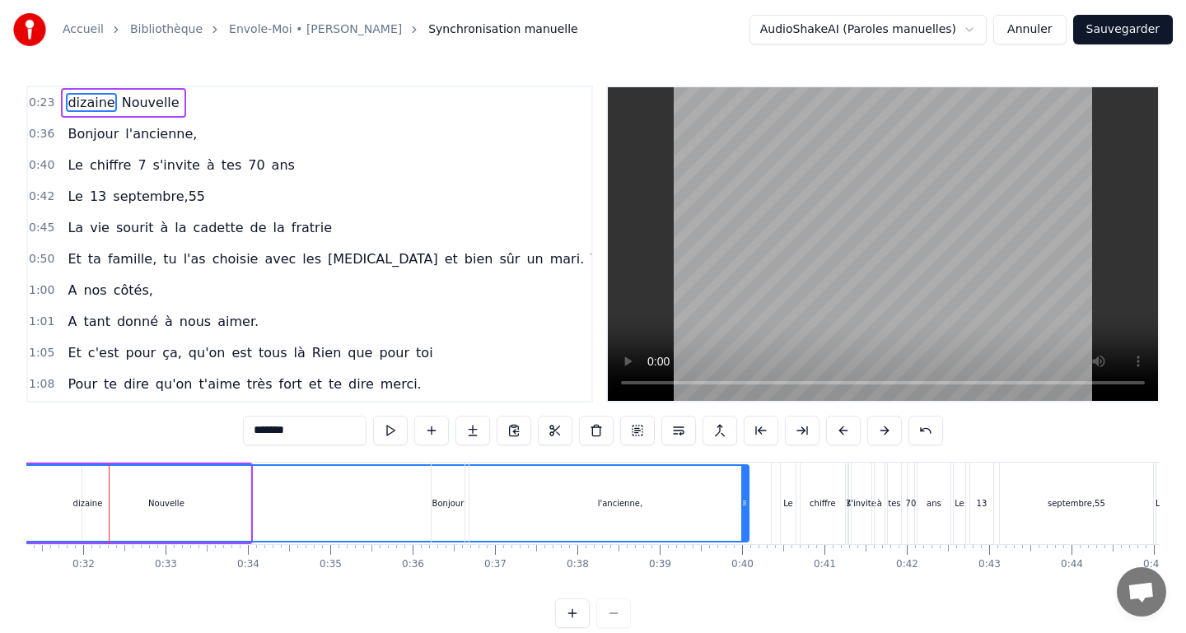
click at [47, 516] on div "dizaine" at bounding box center [88, 503] width 1320 height 75
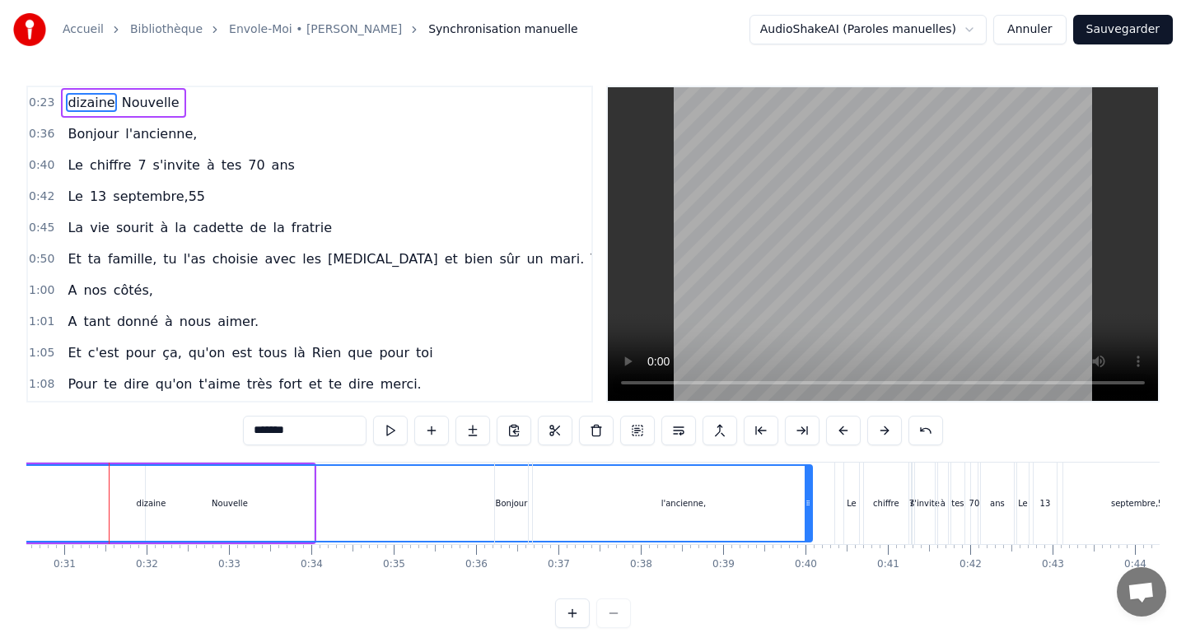
click at [49, 516] on div "dizaine" at bounding box center [151, 503] width 1320 height 75
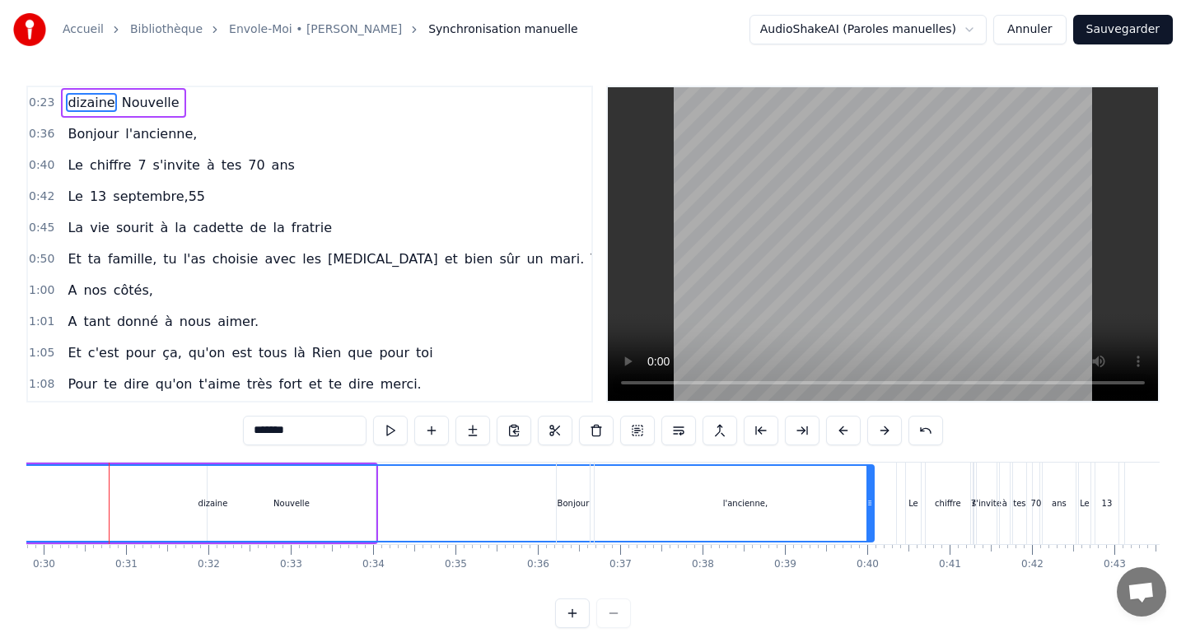
click at [55, 513] on div "dizaine" at bounding box center [213, 503] width 1320 height 75
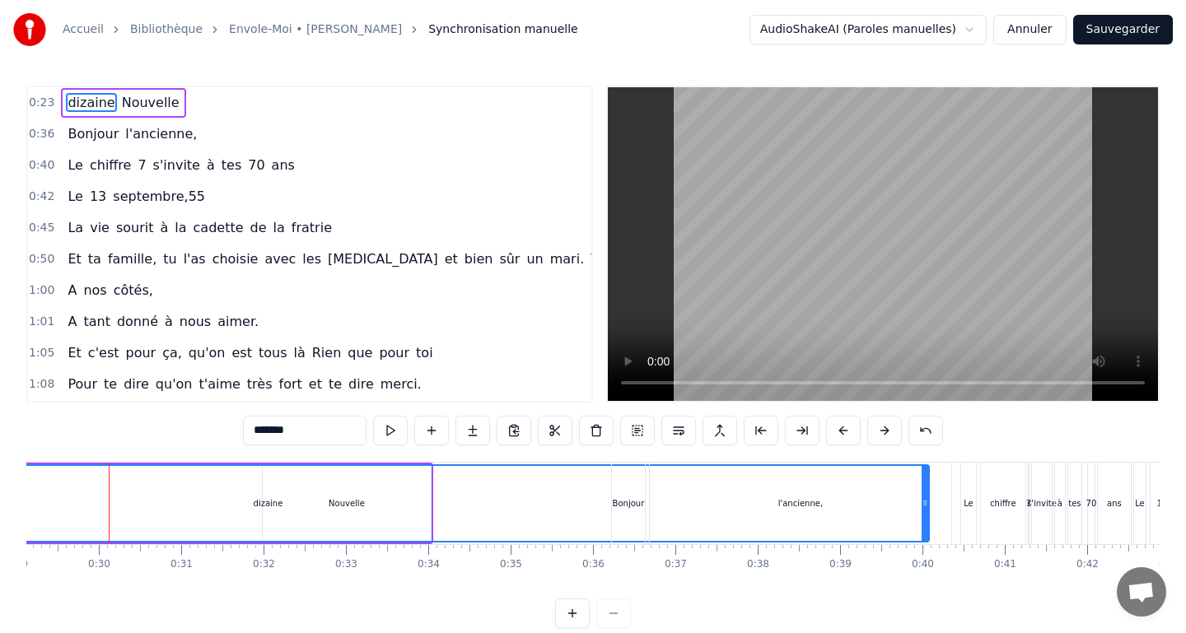
click at [58, 508] on div "dizaine" at bounding box center [268, 503] width 1320 height 75
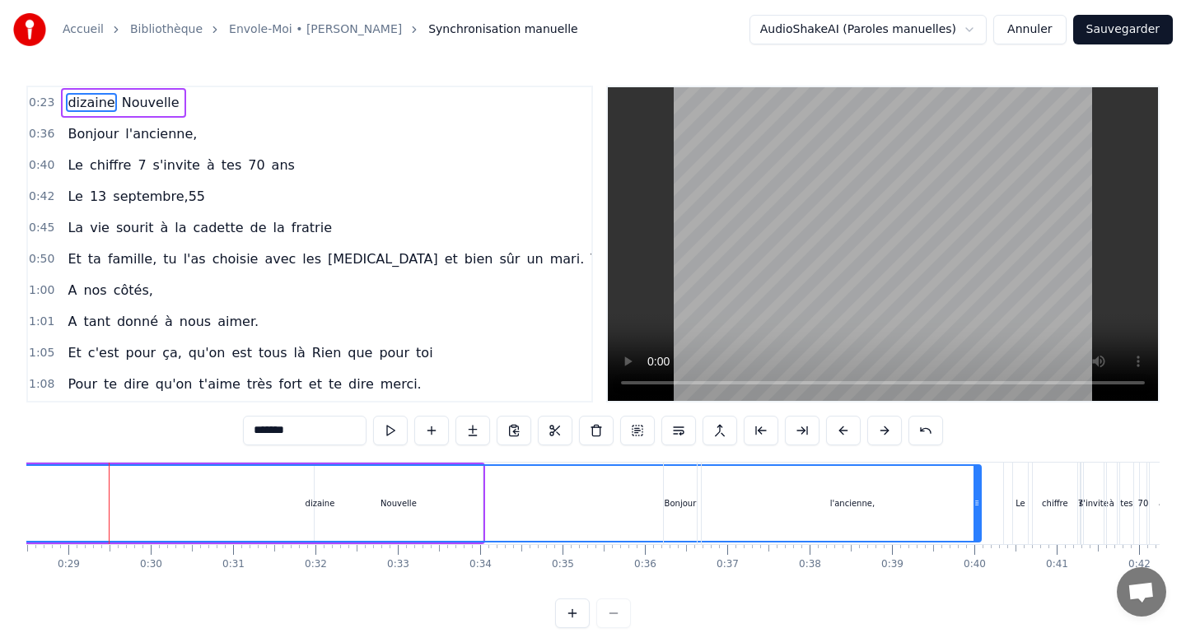
click at [59, 508] on div "dizaine" at bounding box center [320, 503] width 1320 height 75
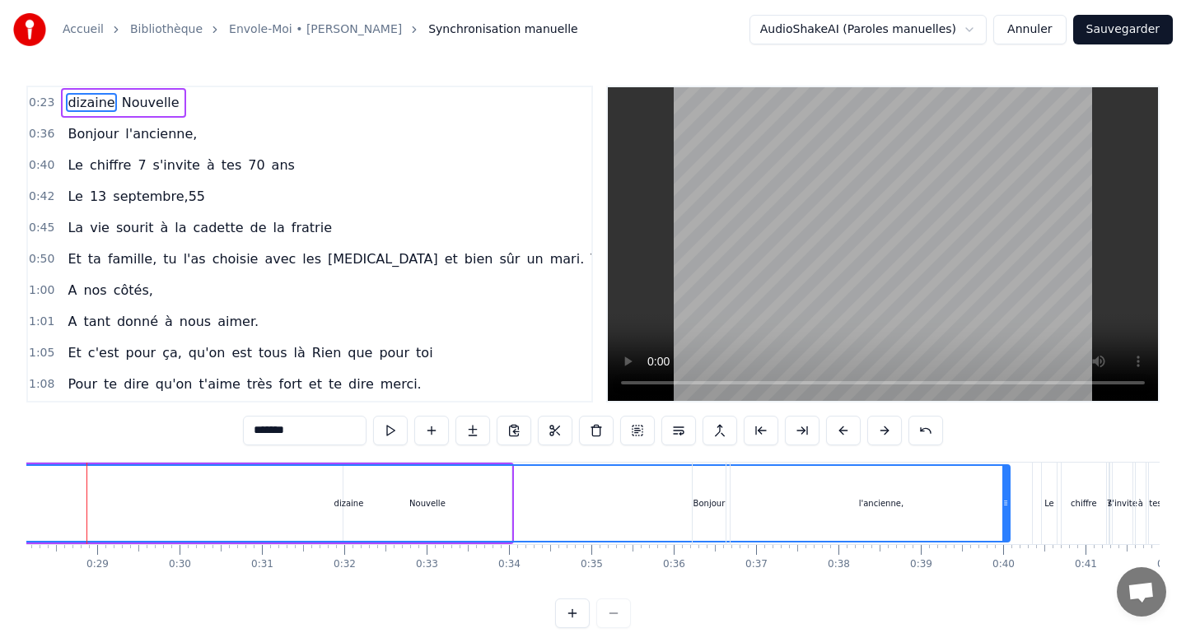
scroll to position [0, 2294]
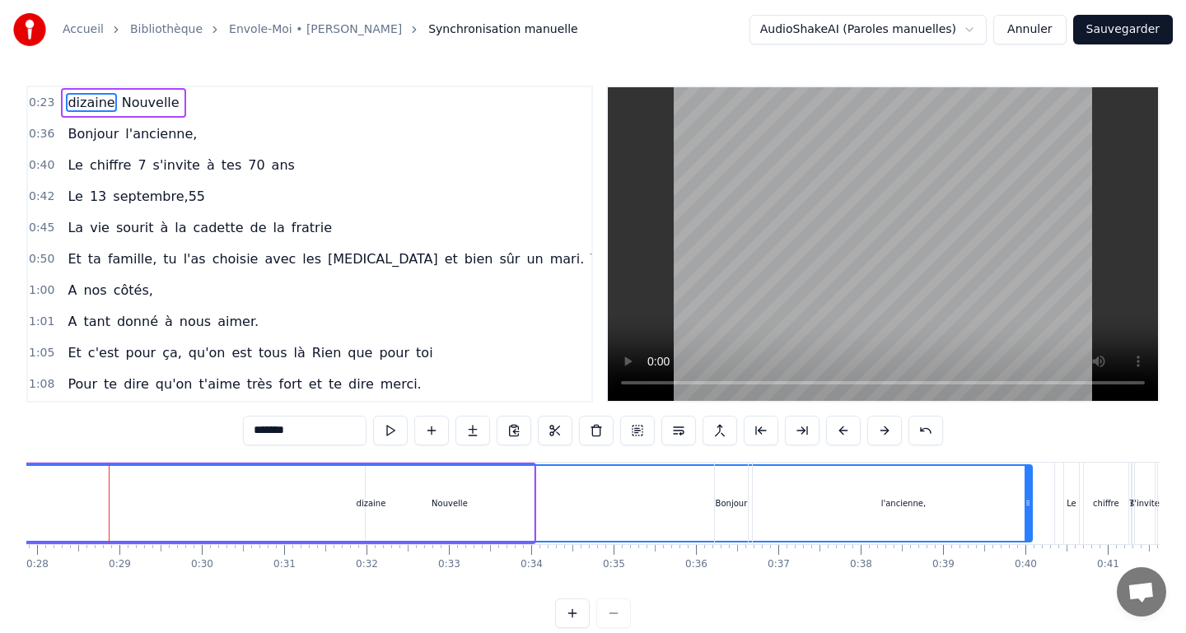
click at [110, 496] on div "dizaine" at bounding box center [371, 503] width 1320 height 75
click at [44, 508] on div "dizaine" at bounding box center [371, 503] width 1320 height 75
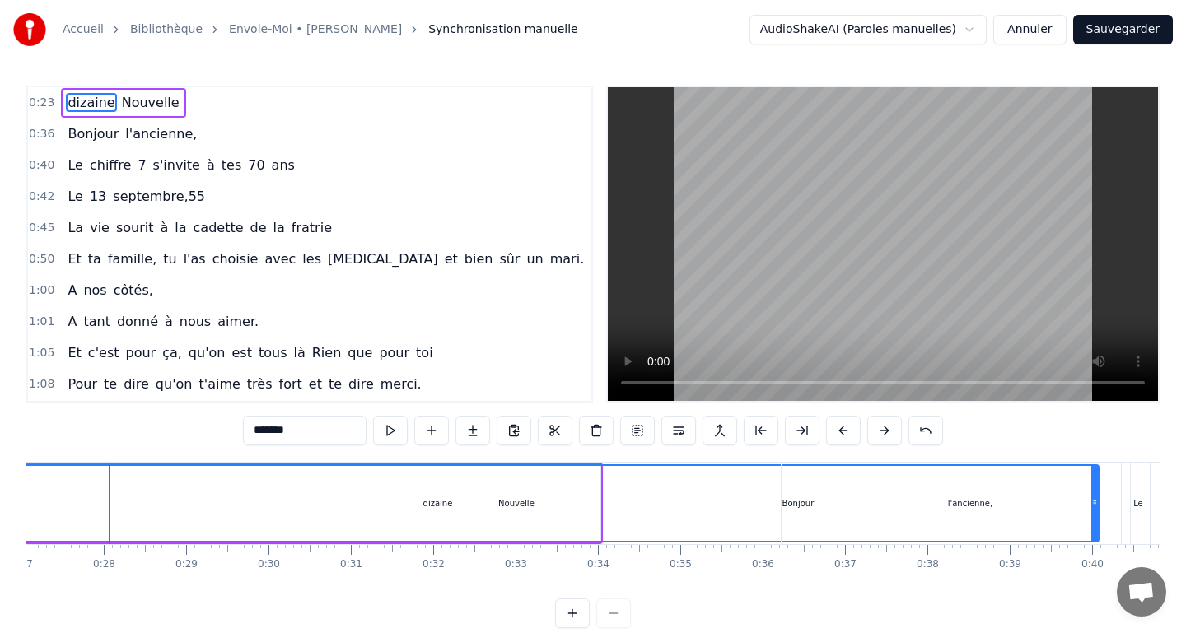
click at [43, 508] on div "dizaine" at bounding box center [438, 503] width 1320 height 75
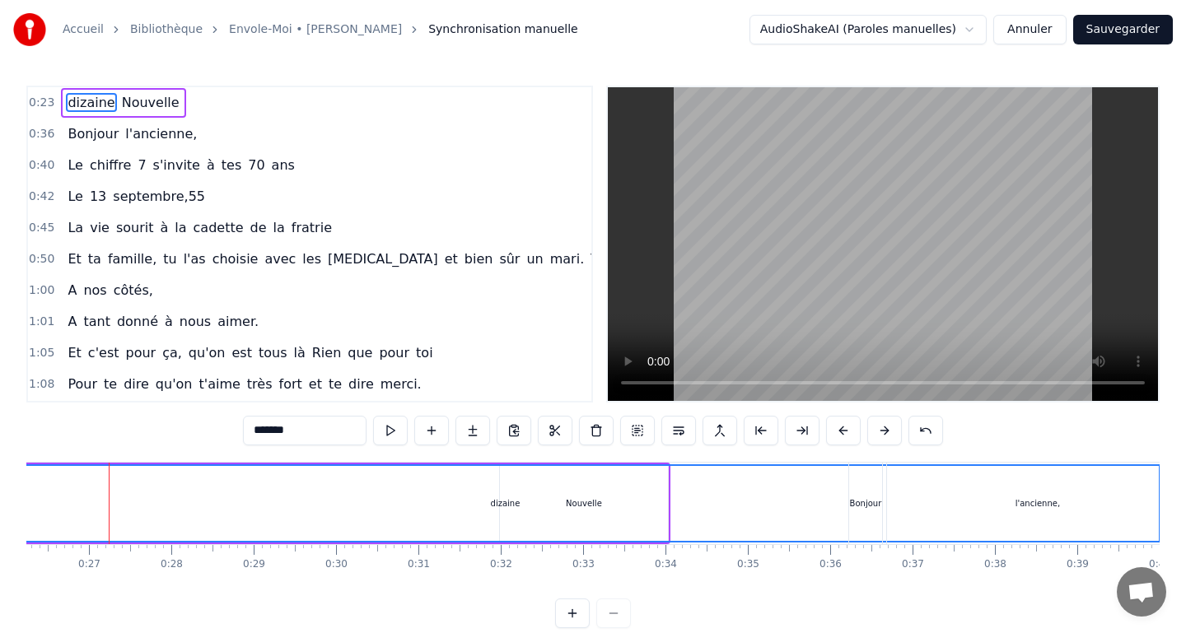
click at [43, 508] on div "dizaine" at bounding box center [505, 503] width 1320 height 75
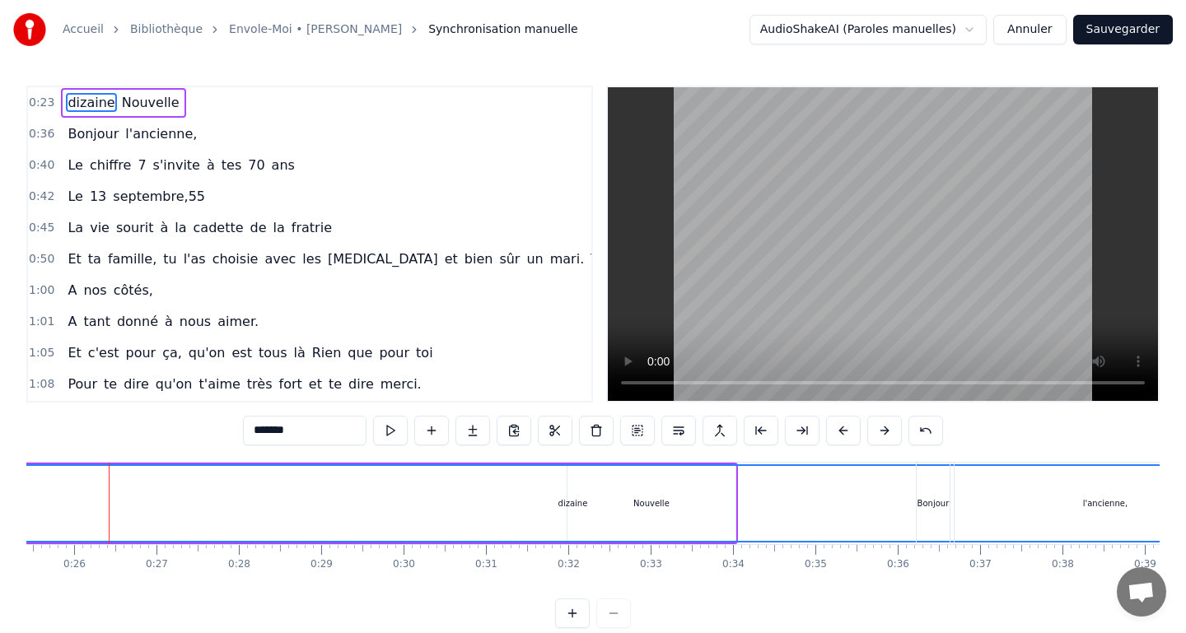
click at [43, 508] on div "dizaine" at bounding box center [573, 503] width 1320 height 75
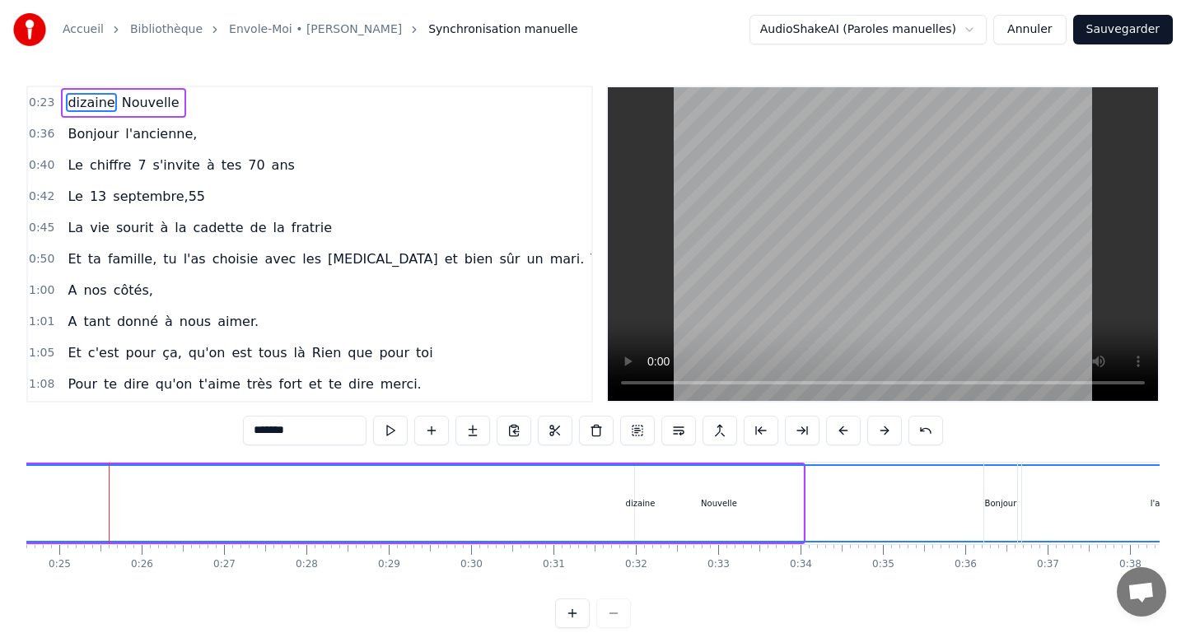
click at [43, 508] on div "dizaine" at bounding box center [640, 503] width 1320 height 75
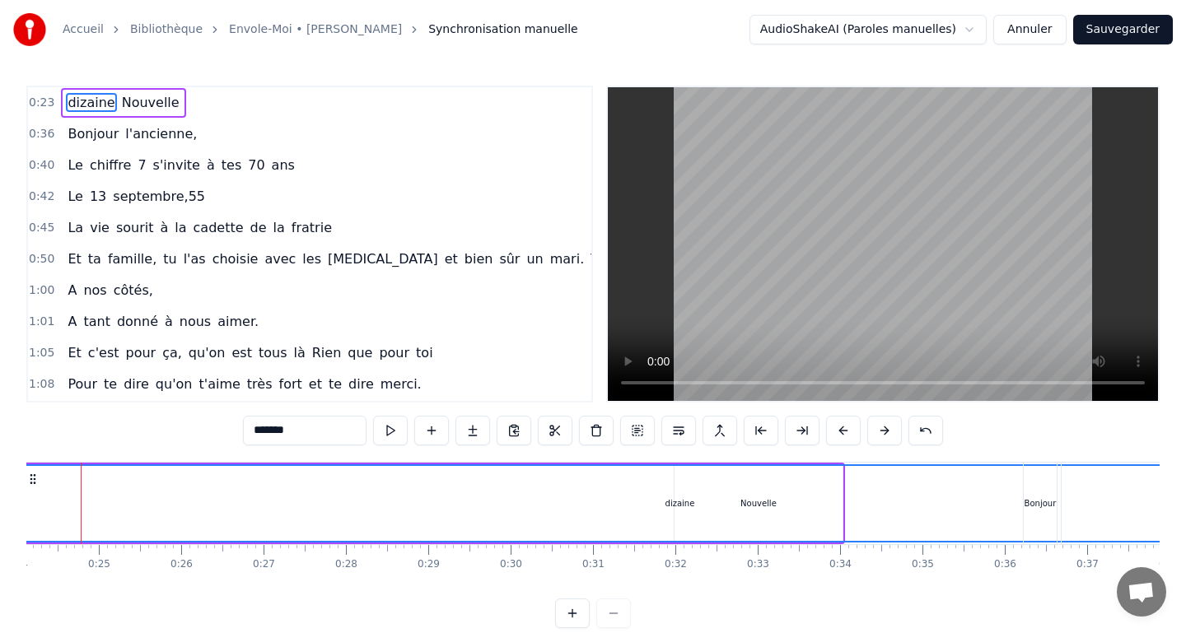
scroll to position [0, 1958]
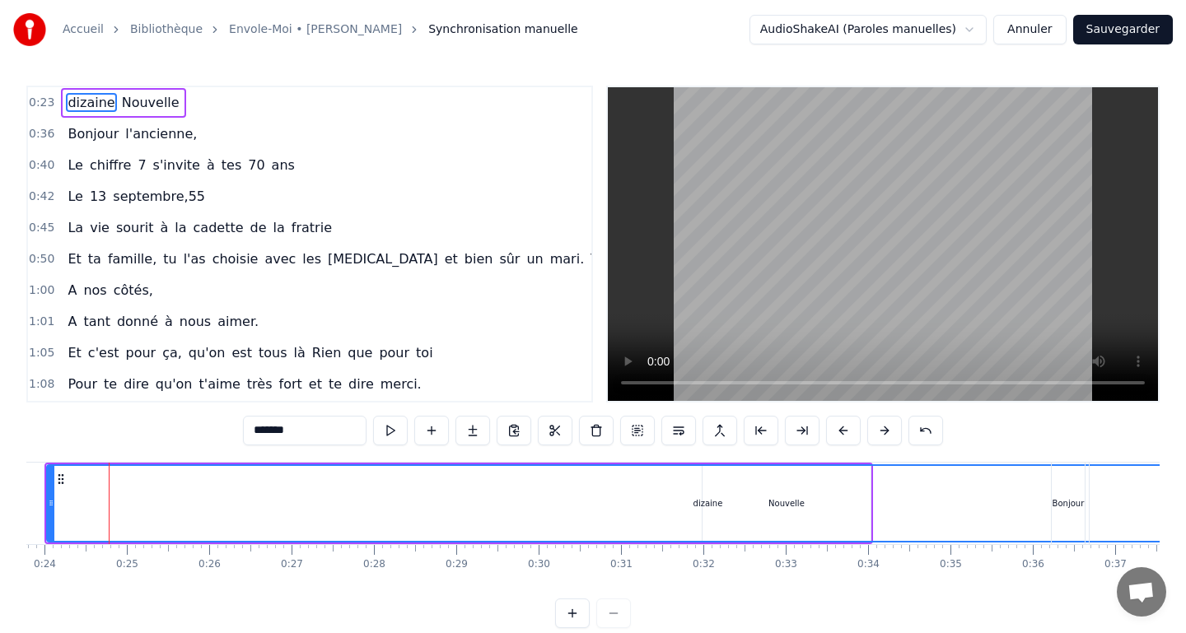
click at [44, 508] on div "dizaine Nouvelle" at bounding box center [458, 504] width 828 height 82
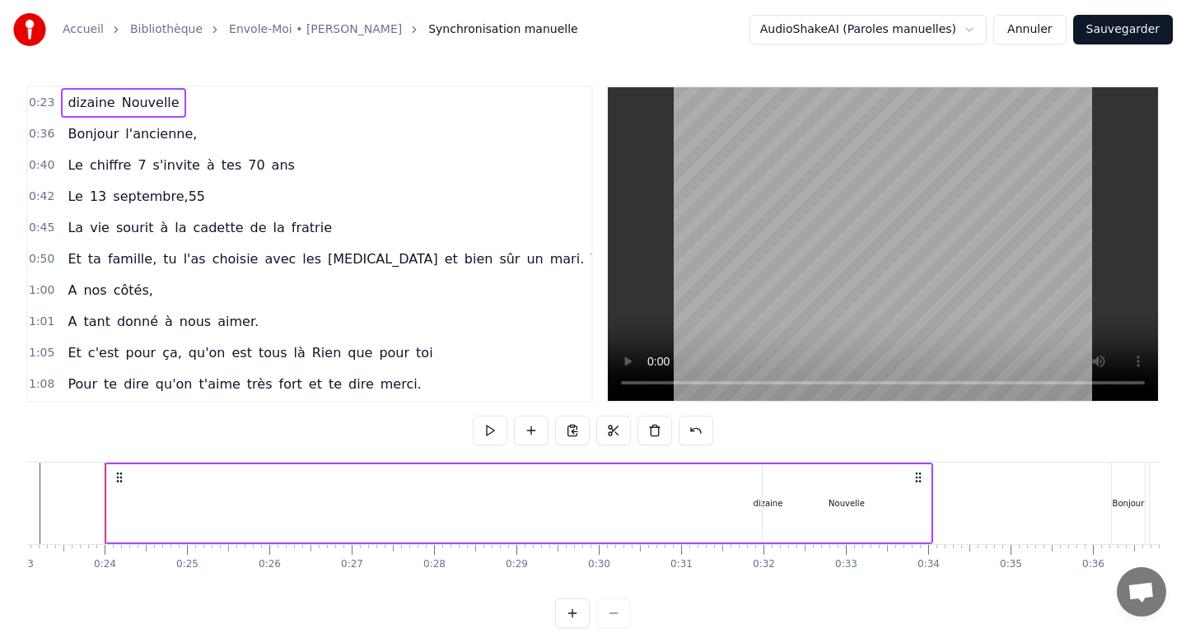
scroll to position [0, 1894]
click at [109, 501] on div at bounding box center [109, 504] width 1 height 82
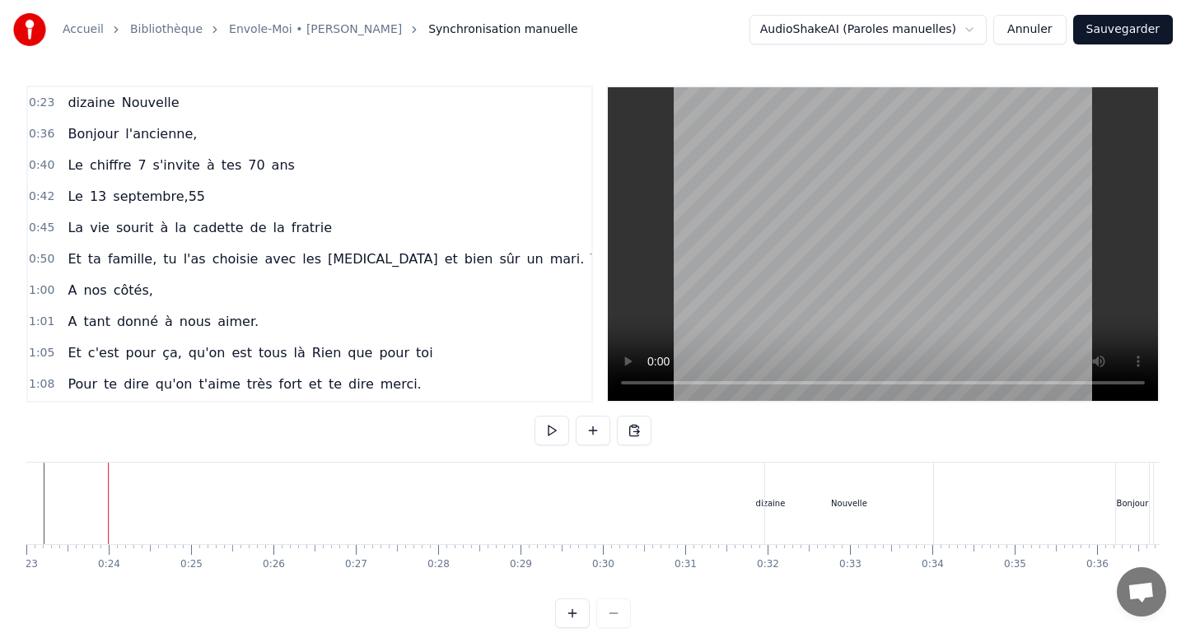
scroll to position [0, 1893]
click at [109, 501] on div at bounding box center [109, 504] width 1 height 82
click at [113, 503] on div "dizaine" at bounding box center [770, 504] width 1321 height 82
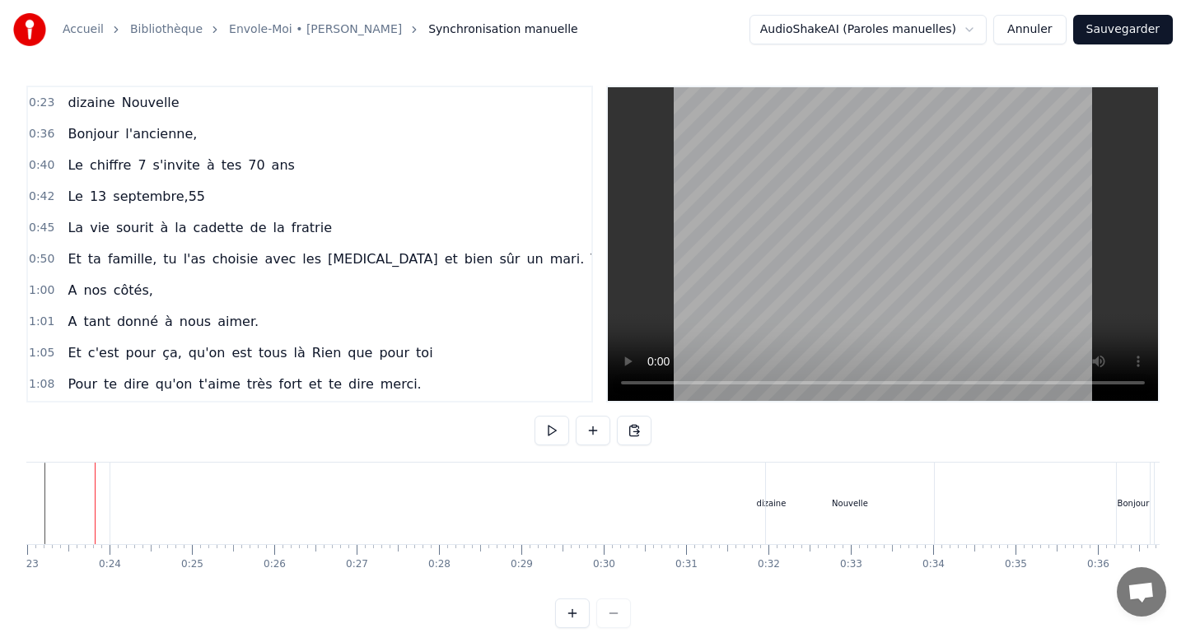
scroll to position [0, 1879]
click at [124, 506] on div "dizaine" at bounding box center [784, 504] width 1321 height 82
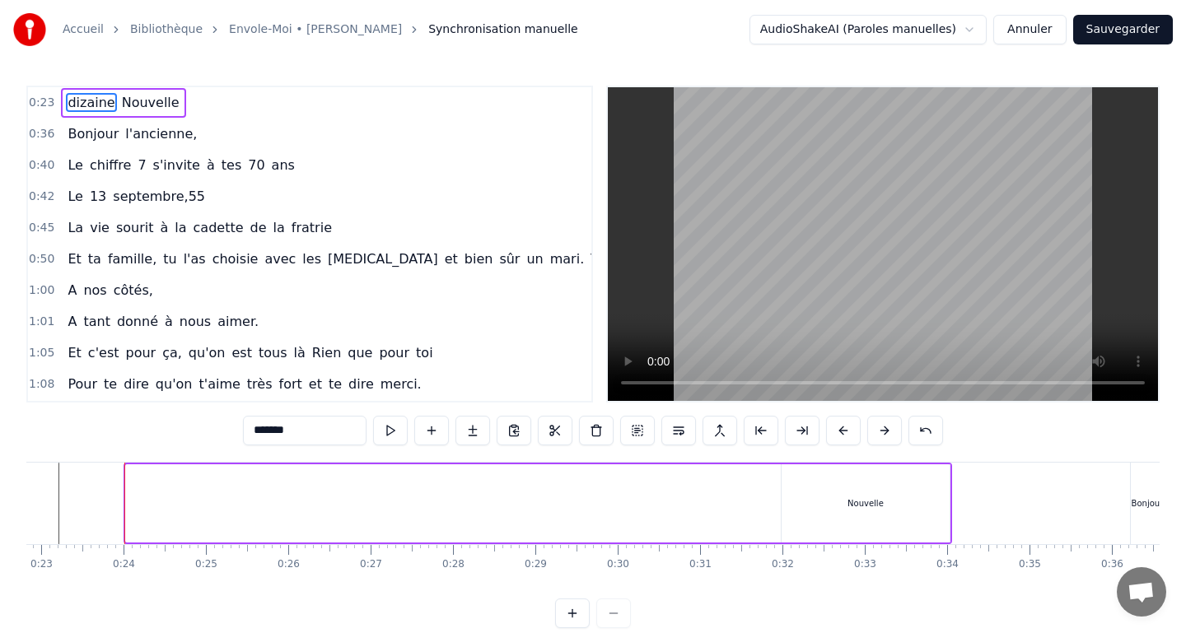
drag, startPoint x: 128, startPoint y: 506, endPoint x: 1180, endPoint y: 572, distance: 1053.4
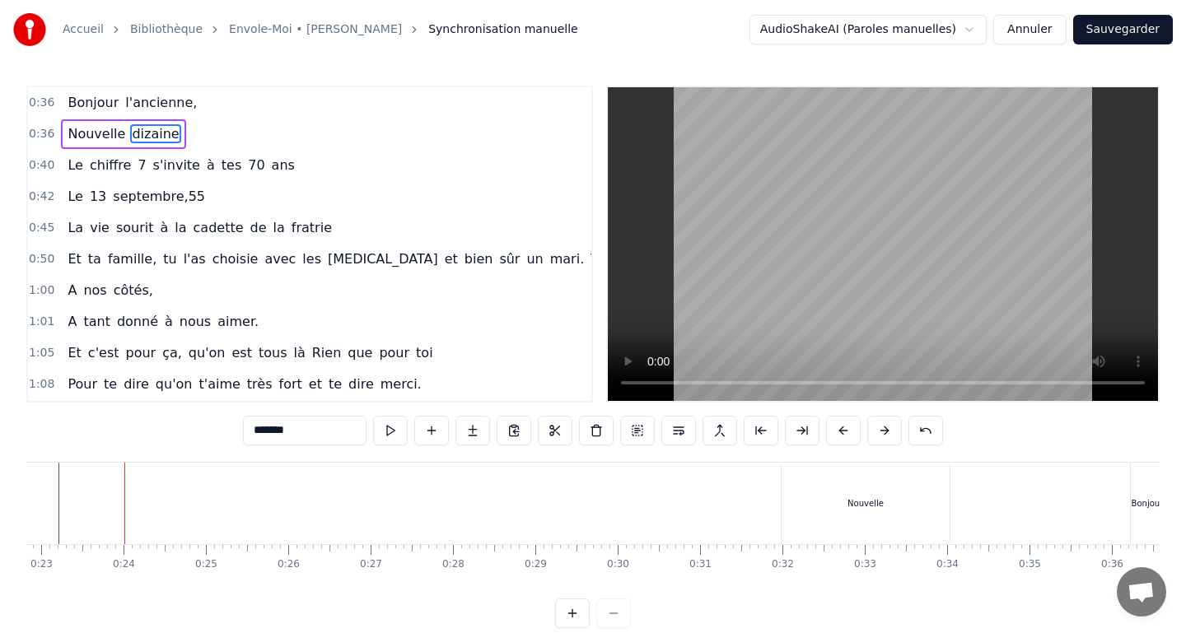
click at [1147, 533] on div "Bonjour" at bounding box center [1146, 504] width 33 height 82
type input "*******"
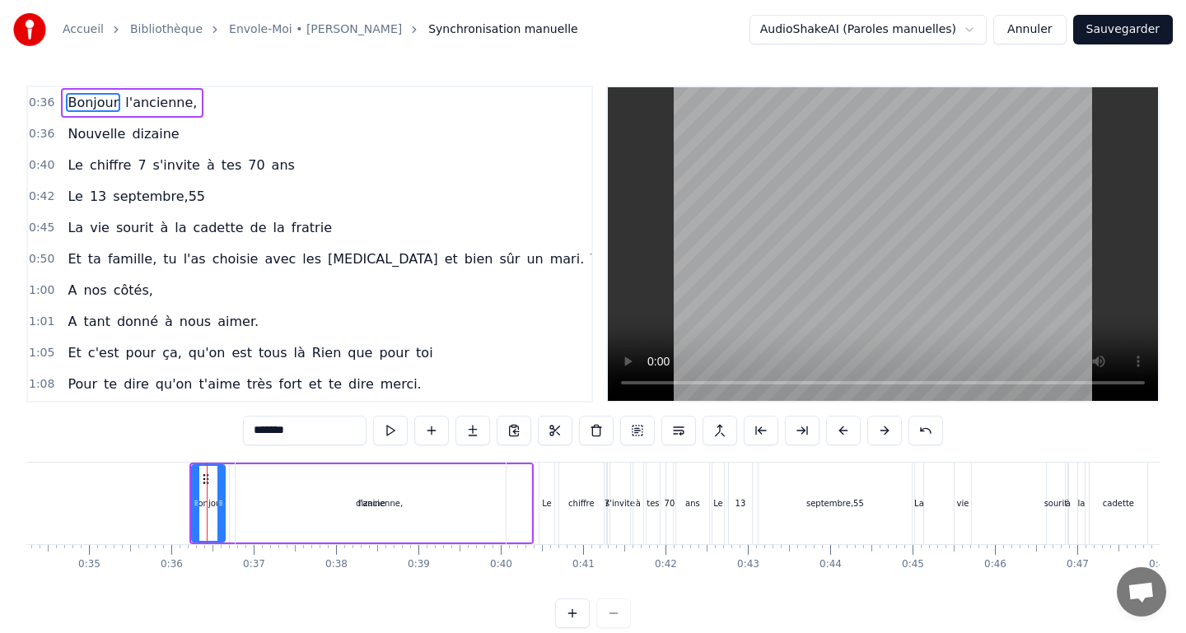
scroll to position [0, 2917]
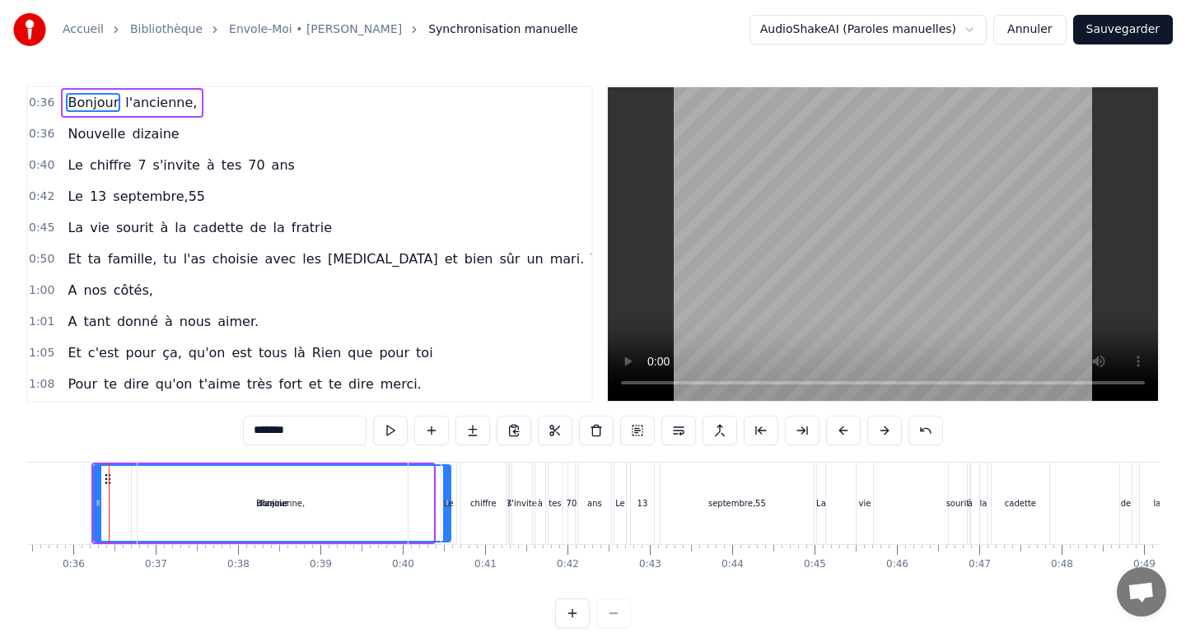
drag, startPoint x: 120, startPoint y: 506, endPoint x: 447, endPoint y: 551, distance: 329.8
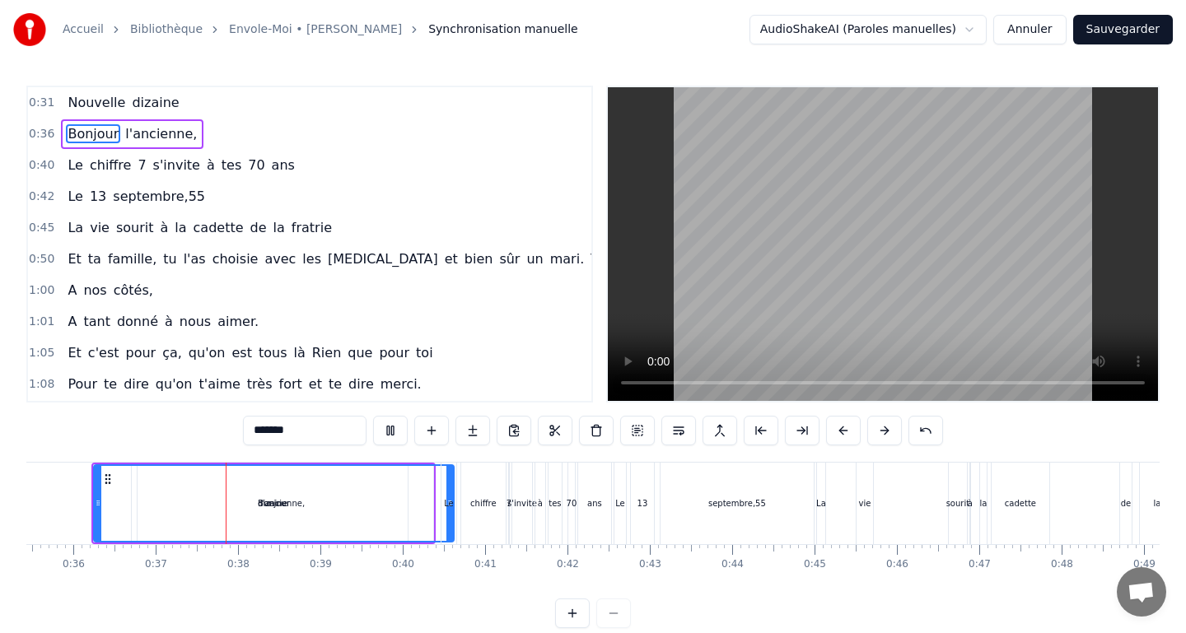
click at [569, 384] on div "0:31 Nouvelle dizaine 0:36 Bonjour l'ancienne, 0:40 Le chiffre 7 s'invite à tes…" at bounding box center [592, 244] width 1133 height 317
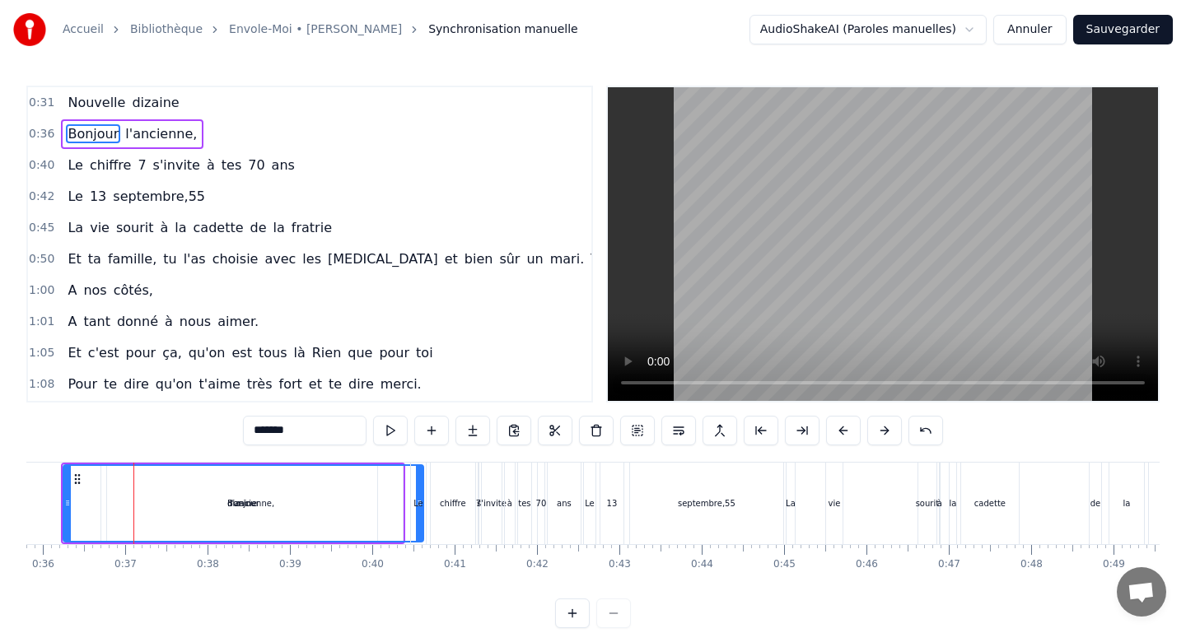
scroll to position [0, 2951]
click at [165, 101] on span "dizaine" at bounding box center [155, 102] width 50 height 19
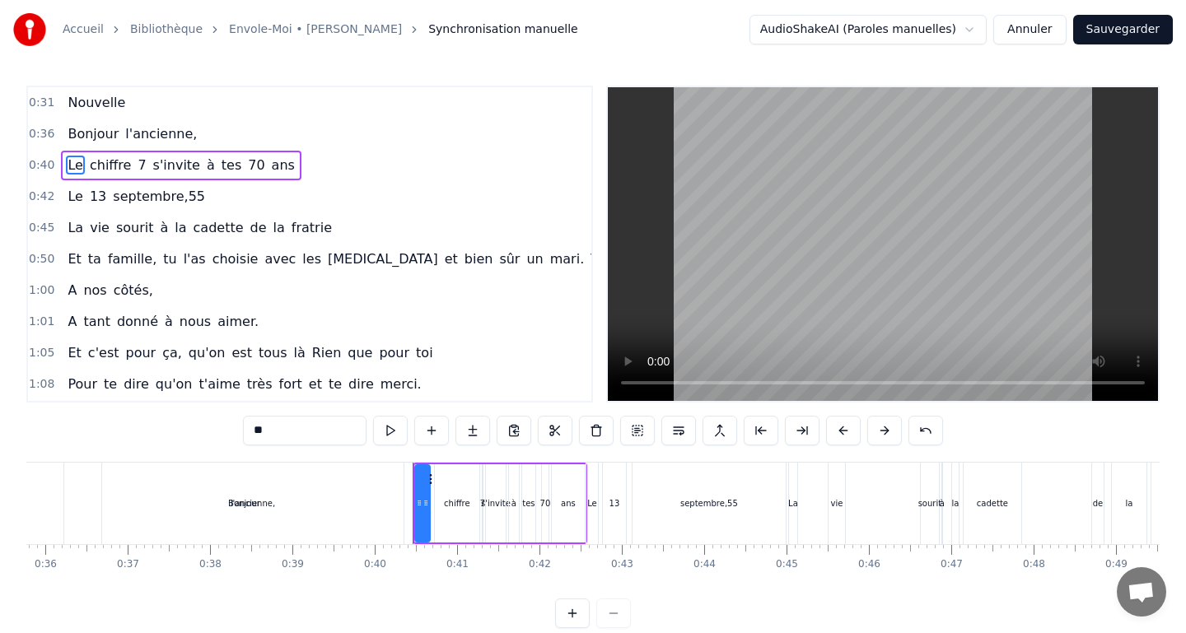
type input "*******"
click at [165, 101] on div "0:31 Nouvelle" at bounding box center [309, 102] width 563 height 31
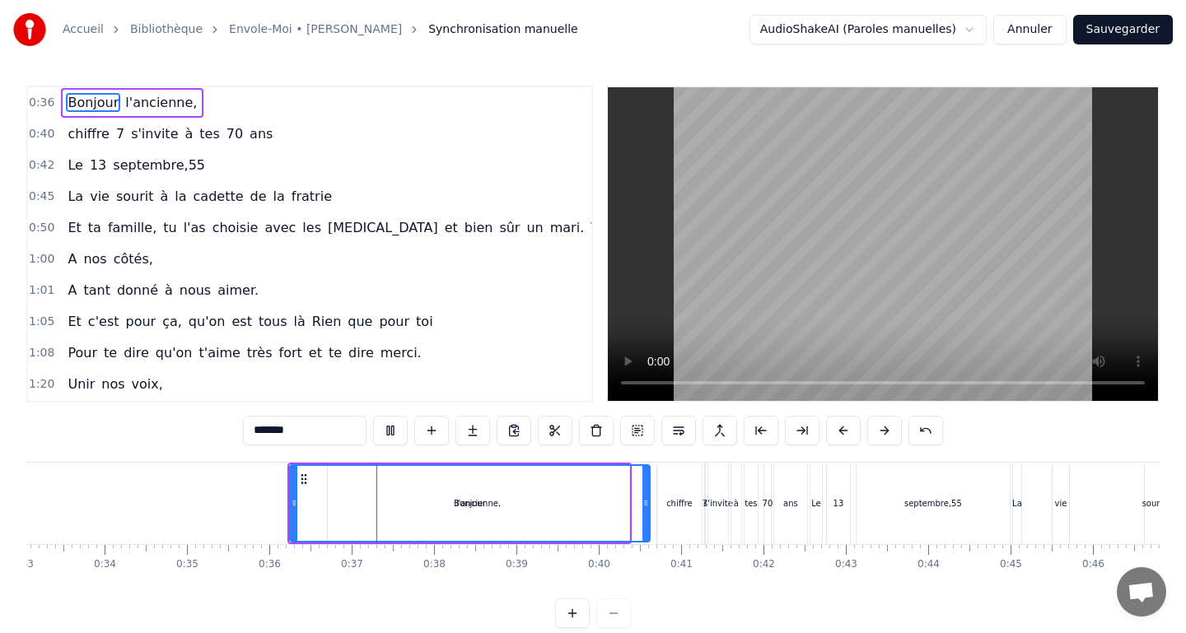
scroll to position [0, 2949]
